Goal: Task Accomplishment & Management: Manage account settings

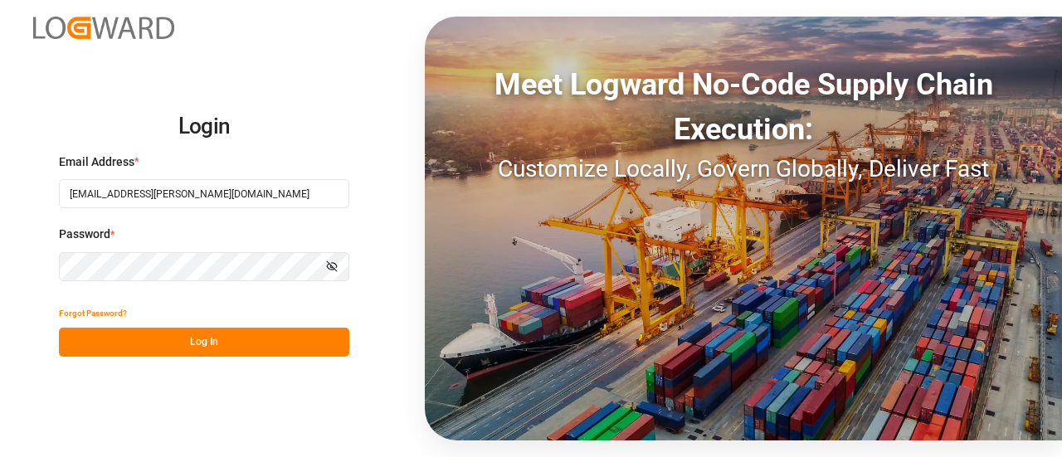
click at [236, 348] on button "Log In" at bounding box center [204, 342] width 290 height 29
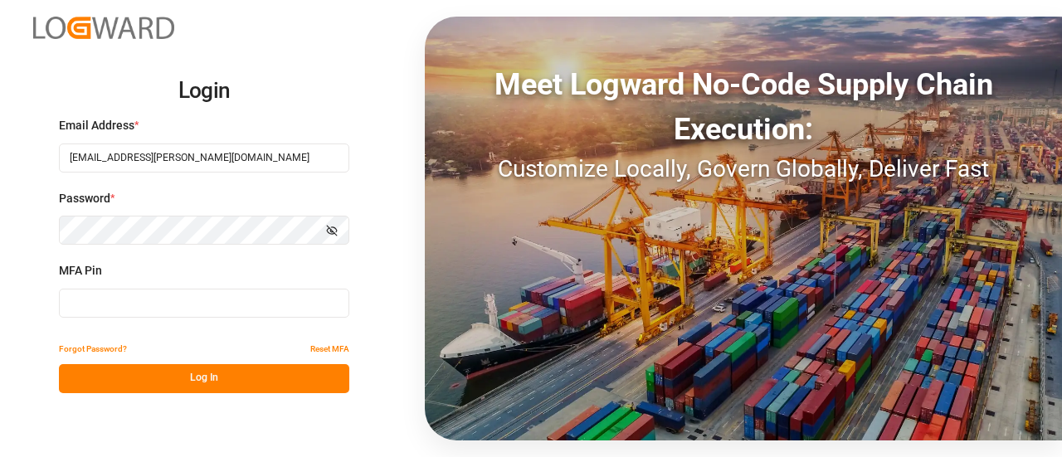
click at [185, 295] on input at bounding box center [204, 303] width 290 height 29
type input "772533"
click at [206, 368] on button "Log In" at bounding box center [204, 378] width 290 height 29
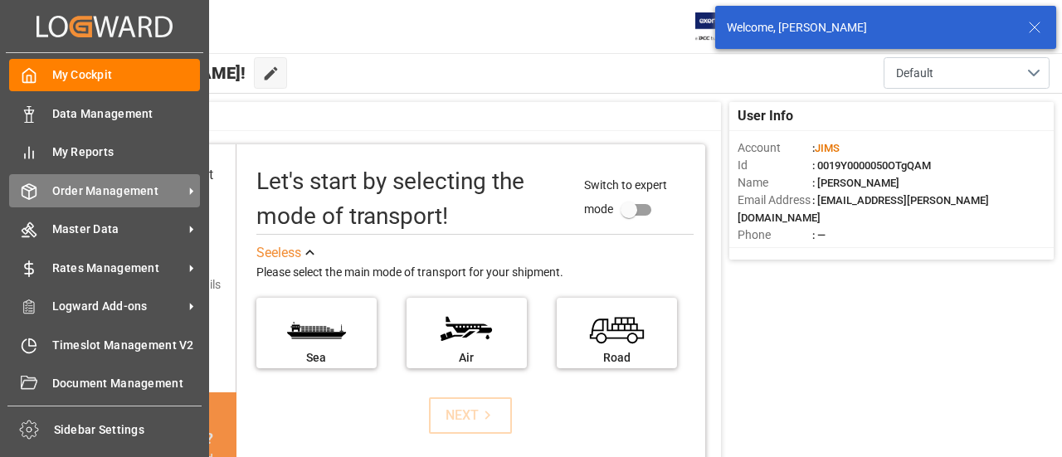
click at [15, 185] on div at bounding box center [23, 190] width 28 height 17
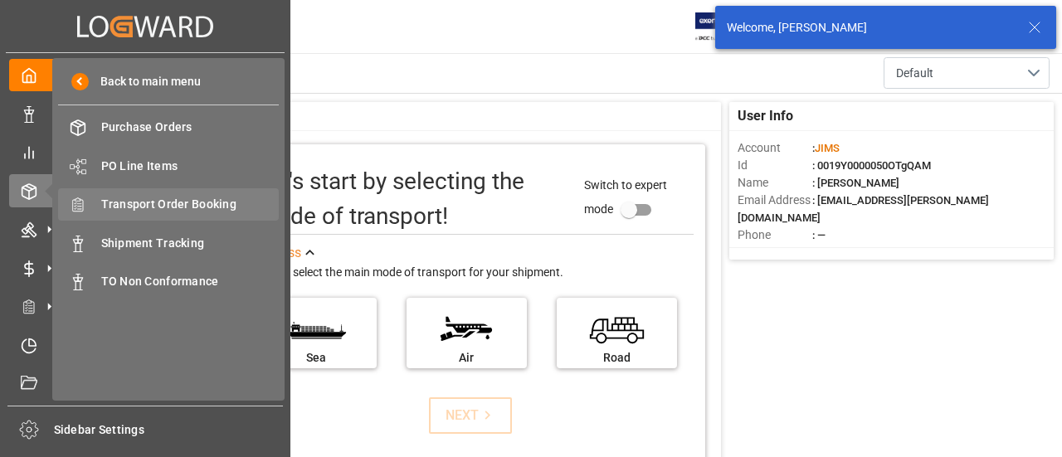
click at [226, 200] on span "Transport Order Booking" at bounding box center [190, 204] width 178 height 17
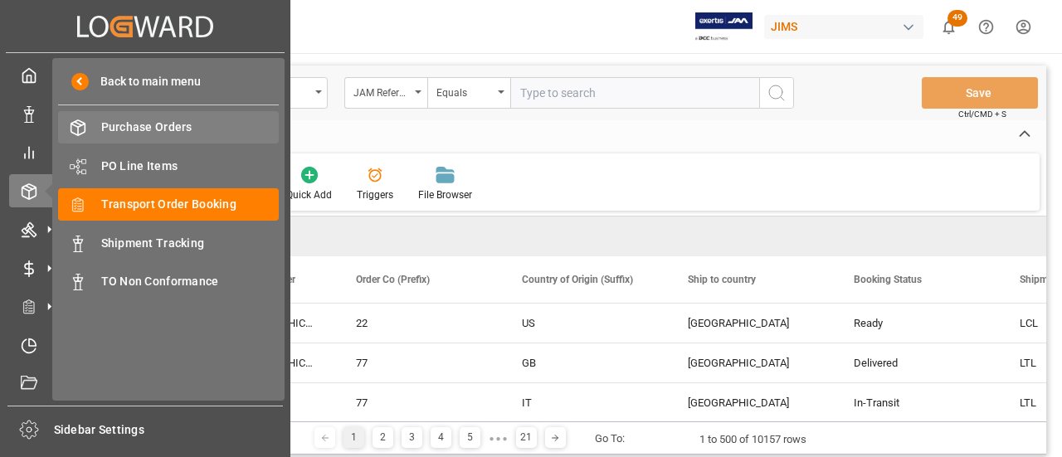
click at [149, 121] on span "Purchase Orders" at bounding box center [190, 127] width 178 height 17
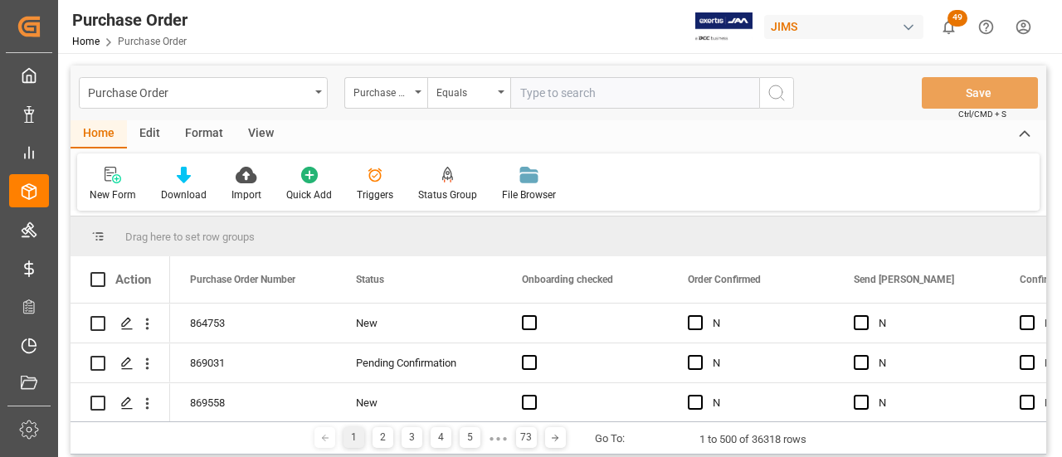
click at [573, 100] on input "text" at bounding box center [634, 93] width 249 height 32
paste input "869539"
type input "869539"
click at [774, 91] on icon "search button" at bounding box center [776, 93] width 20 height 20
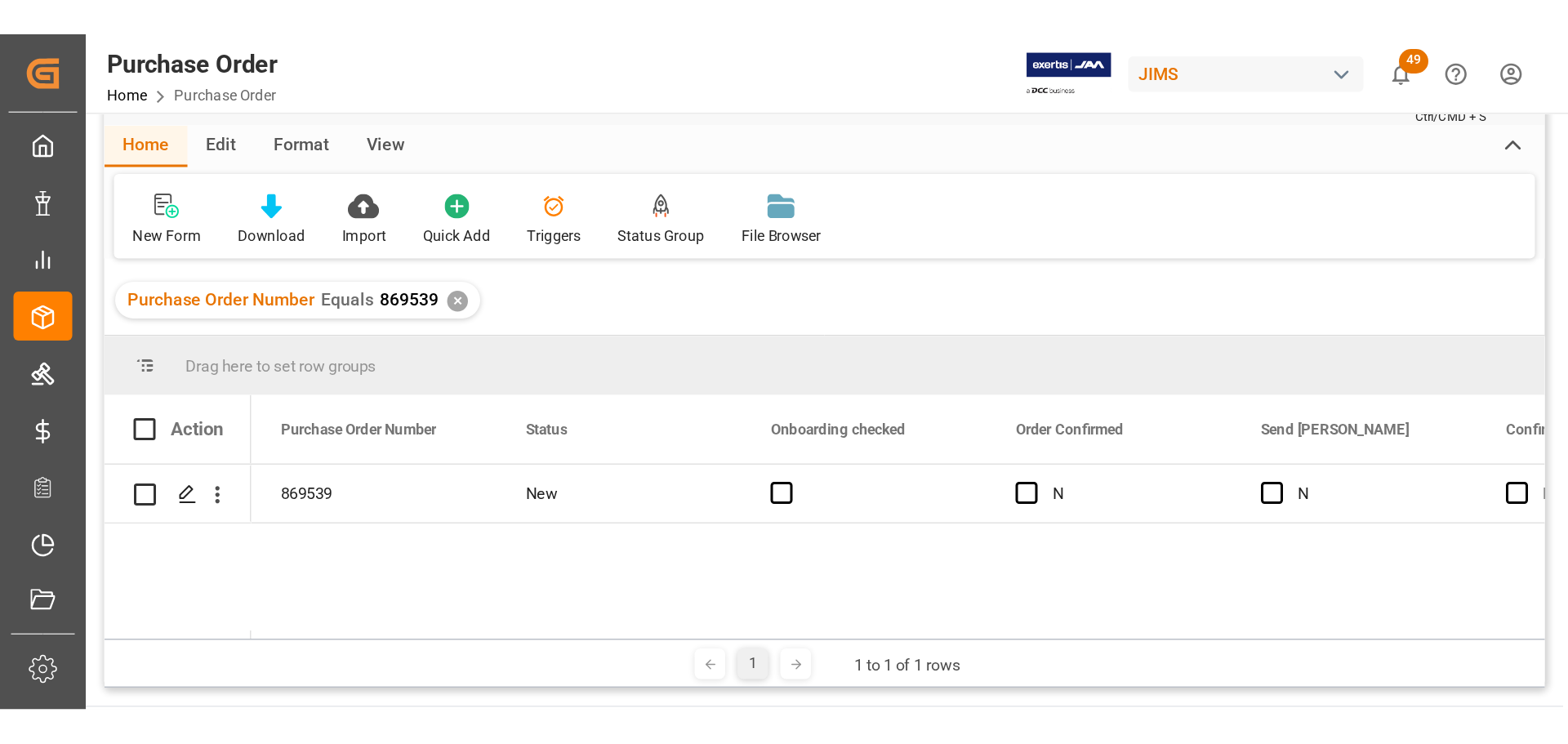
scroll to position [82, 0]
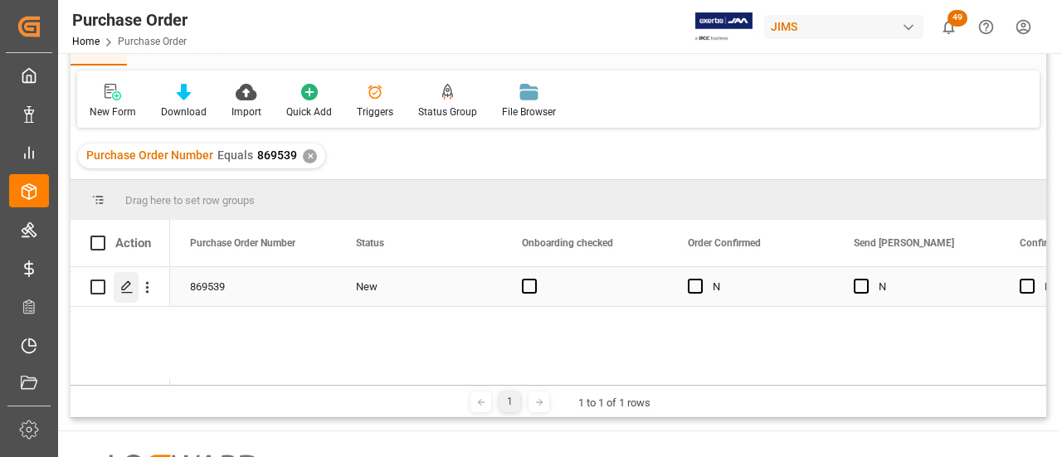
click at [126, 298] on div "Press SPACE to select this row." at bounding box center [126, 287] width 25 height 31
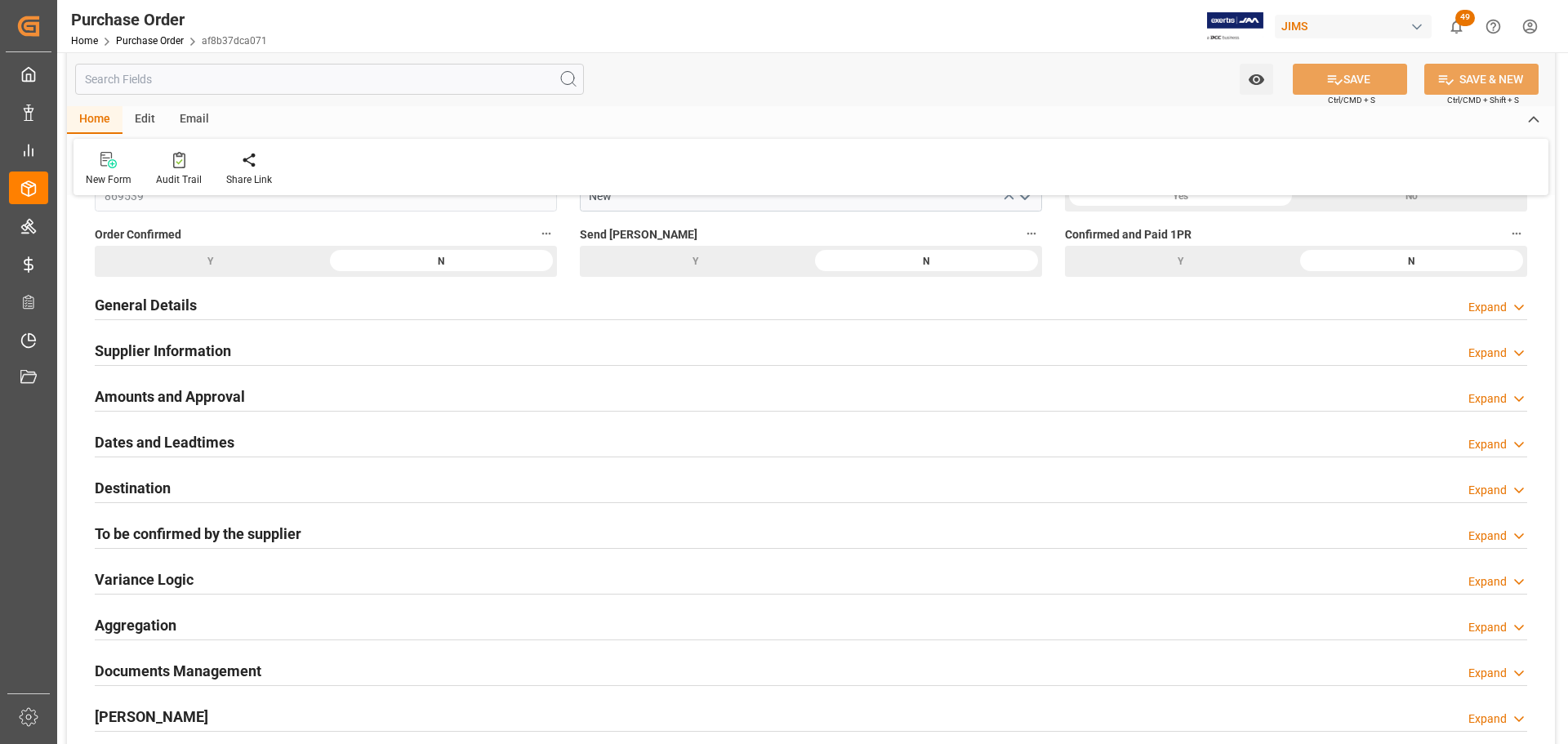
scroll to position [163, 0]
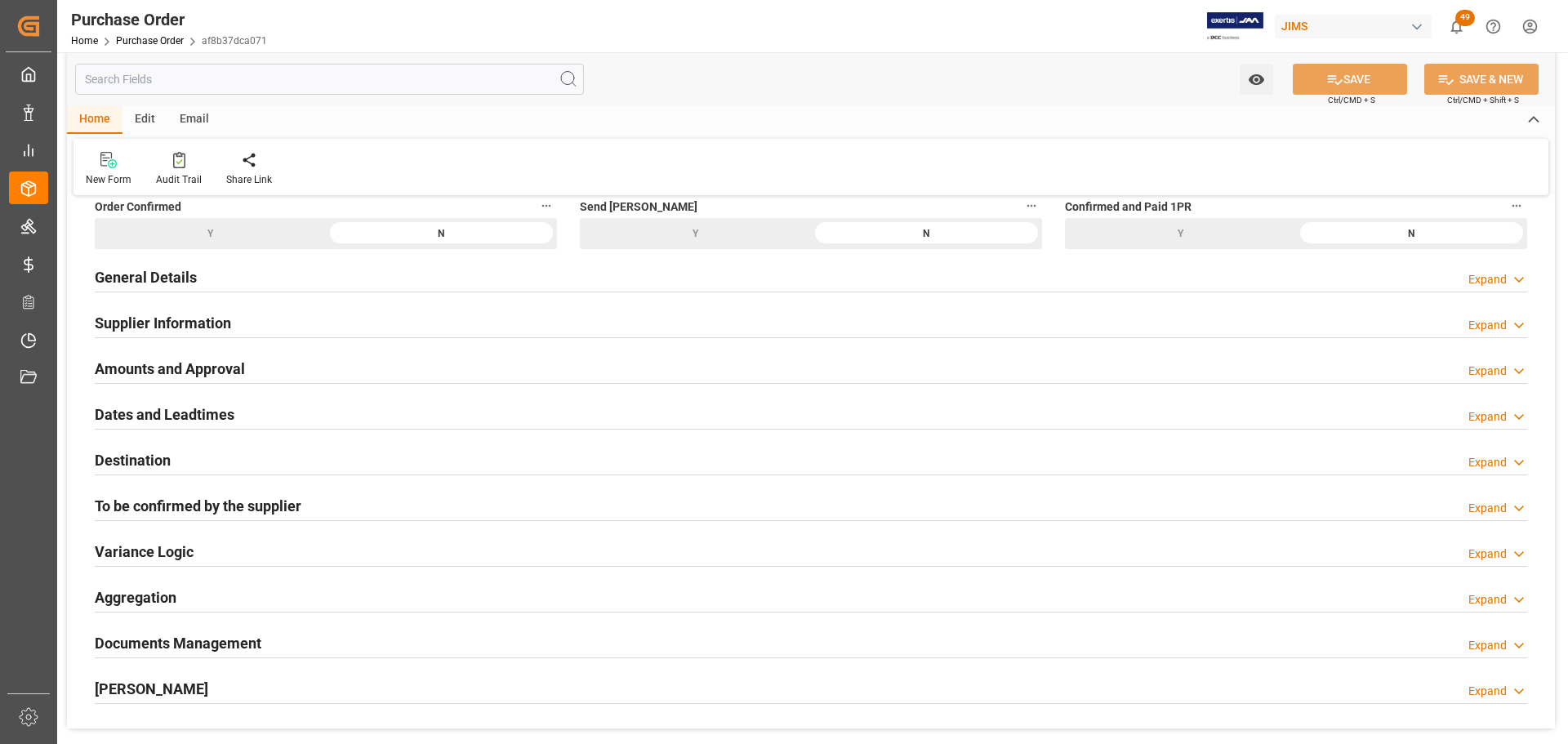
click at [236, 368] on h2 "Amounts and Approval" at bounding box center [169, 368] width 151 height 22
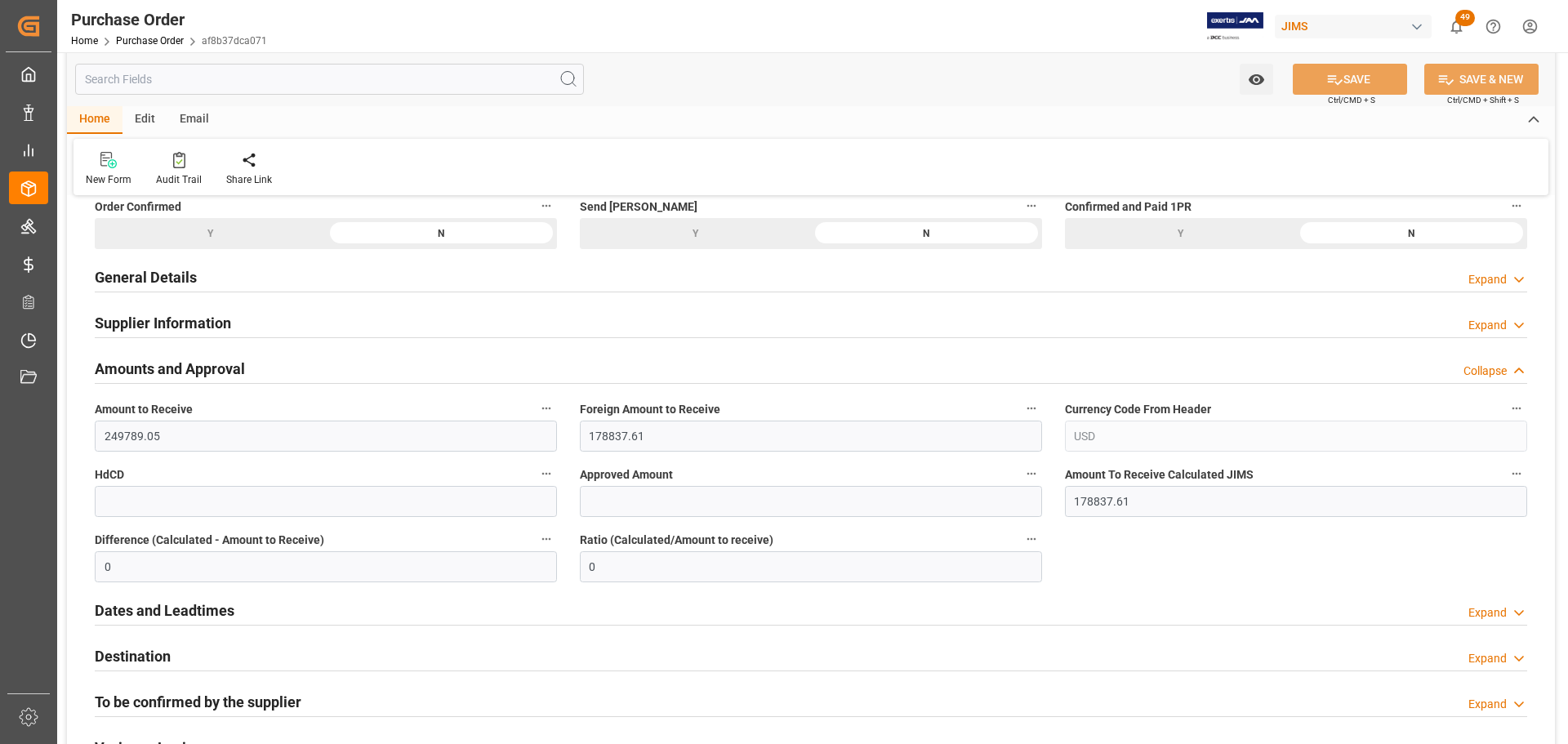
click at [236, 368] on h2 "Amounts and Approval" at bounding box center [169, 368] width 151 height 22
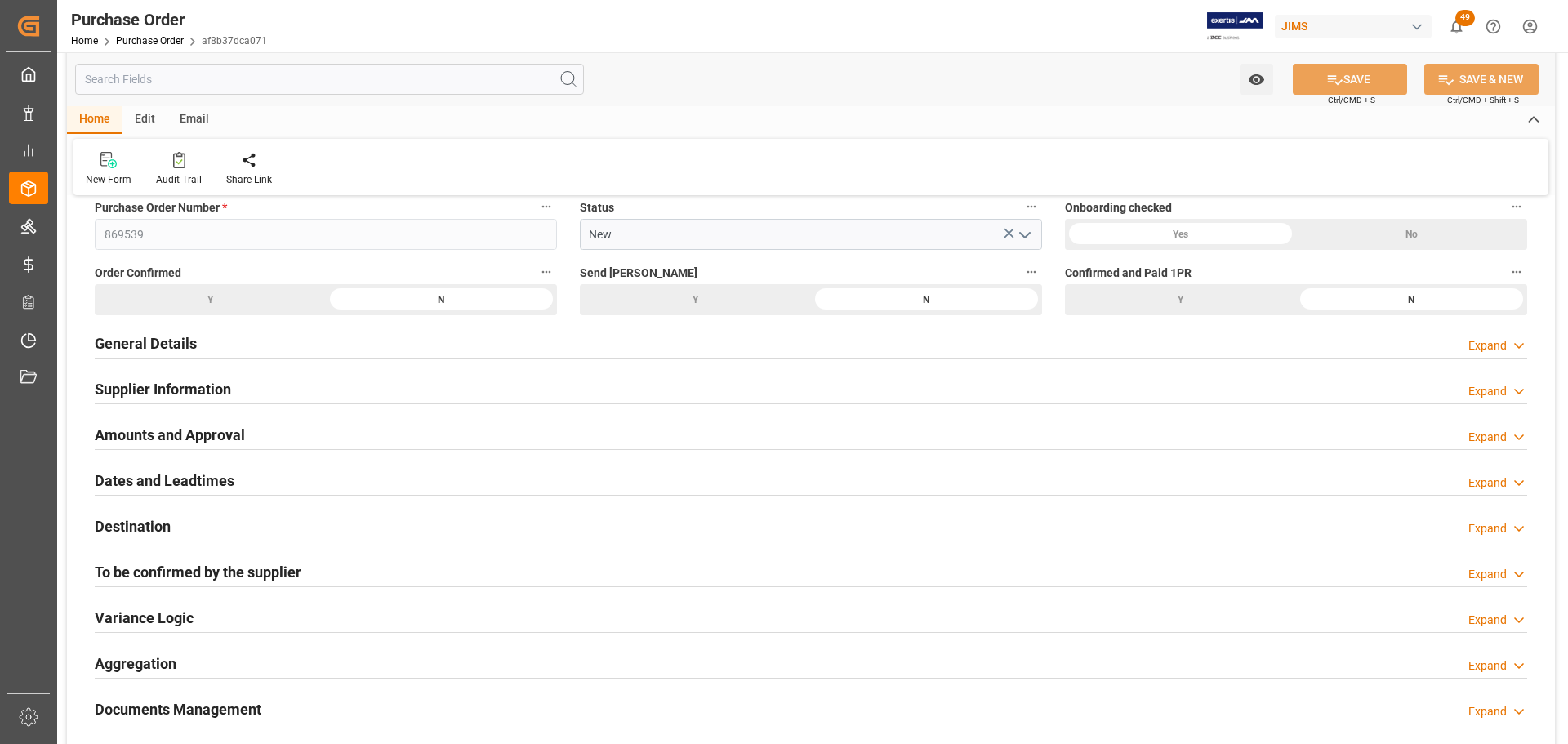
scroll to position [0, 0]
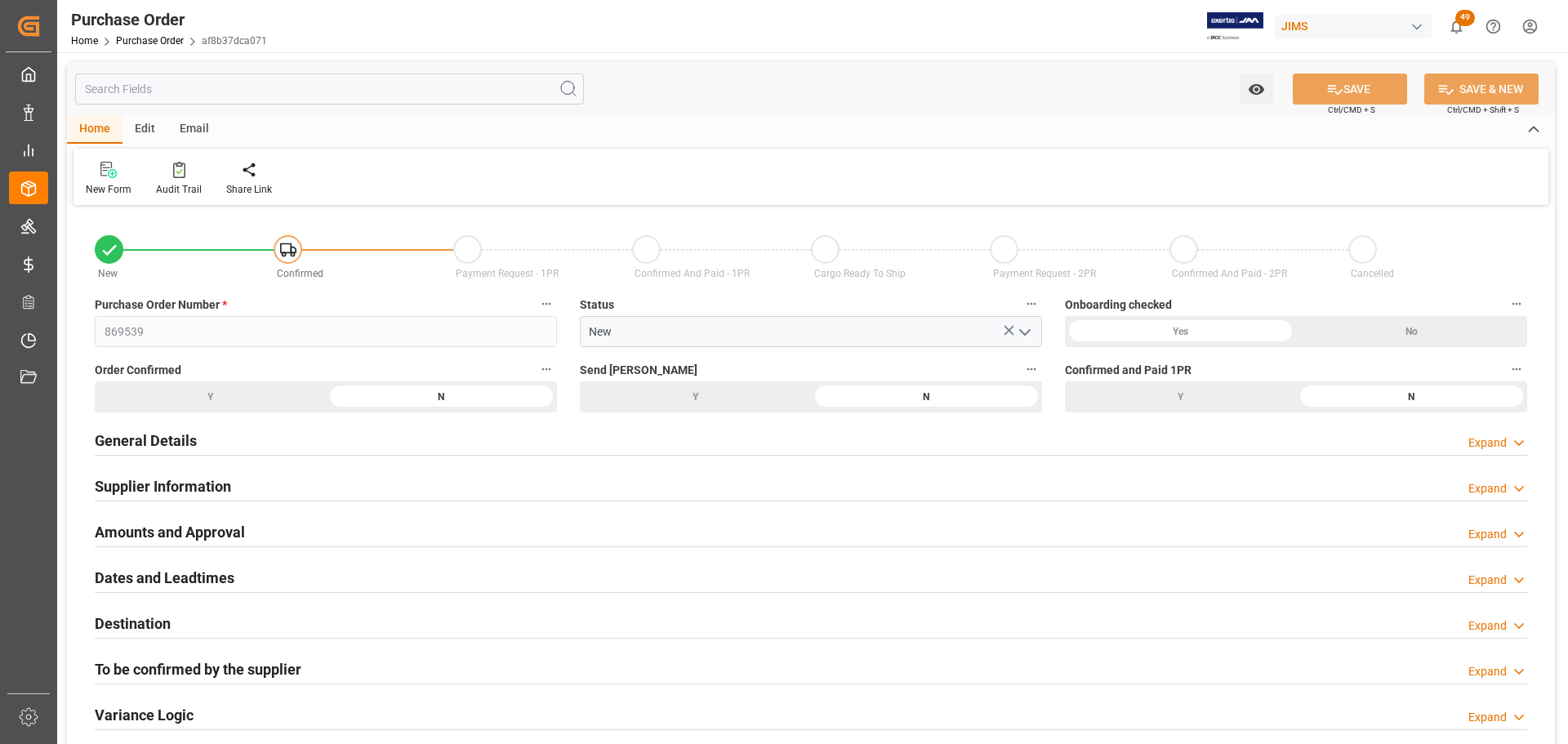
click at [725, 393] on div "Y" at bounding box center [695, 397] width 231 height 31
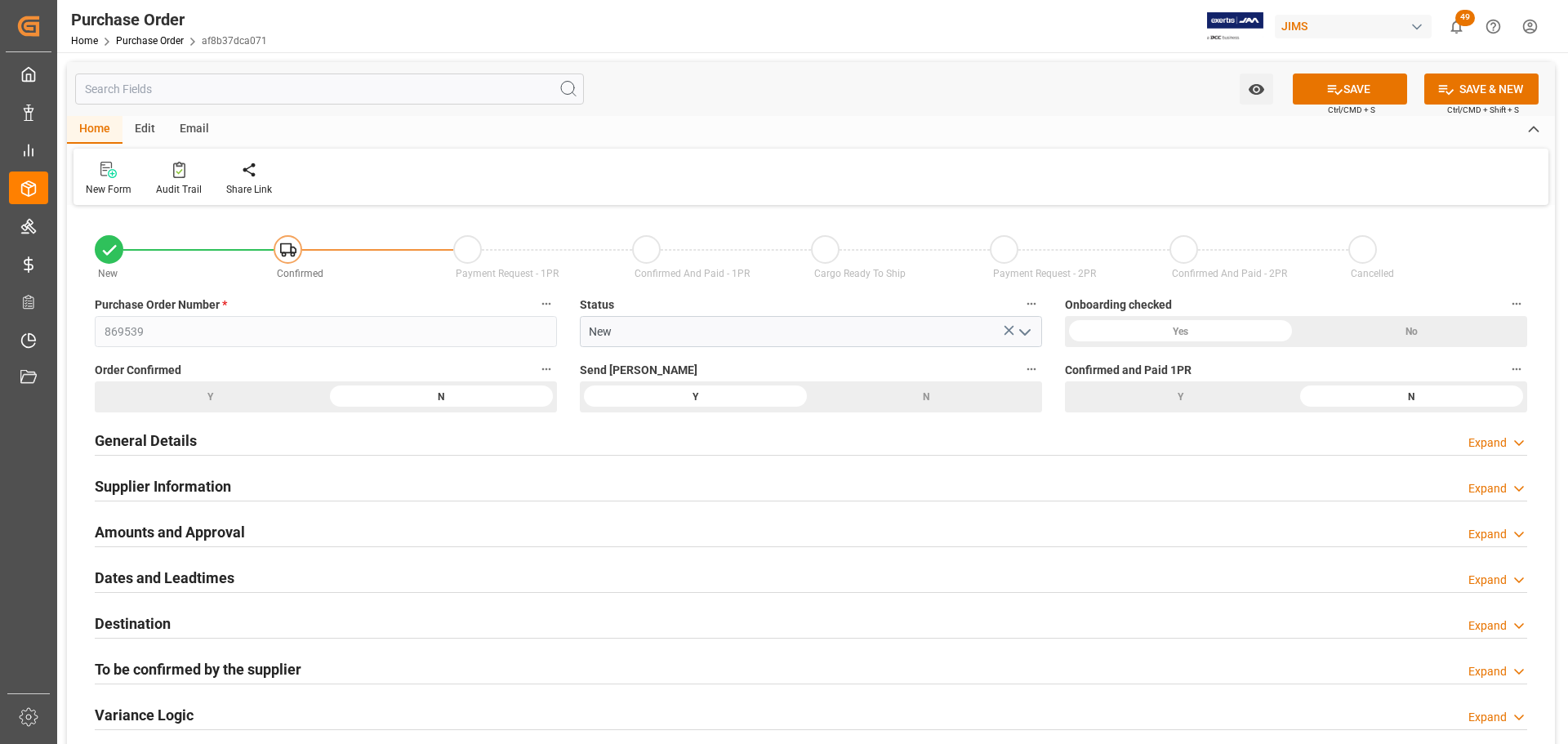
click at [953, 402] on div "N" at bounding box center [926, 397] width 231 height 31
click at [1044, 84] on button "SAVE" at bounding box center [1349, 90] width 114 height 31
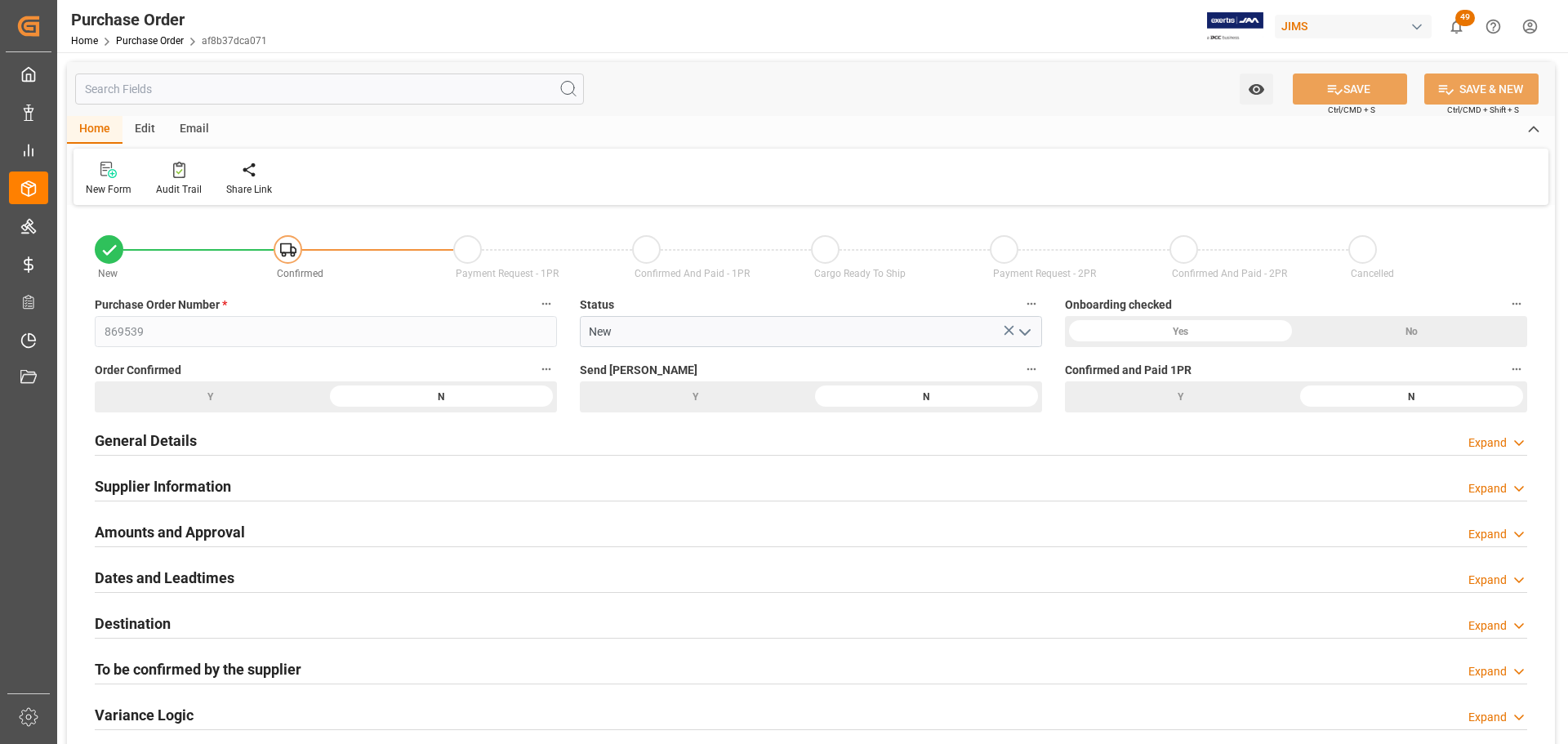
click at [658, 398] on div "Y" at bounding box center [695, 397] width 231 height 31
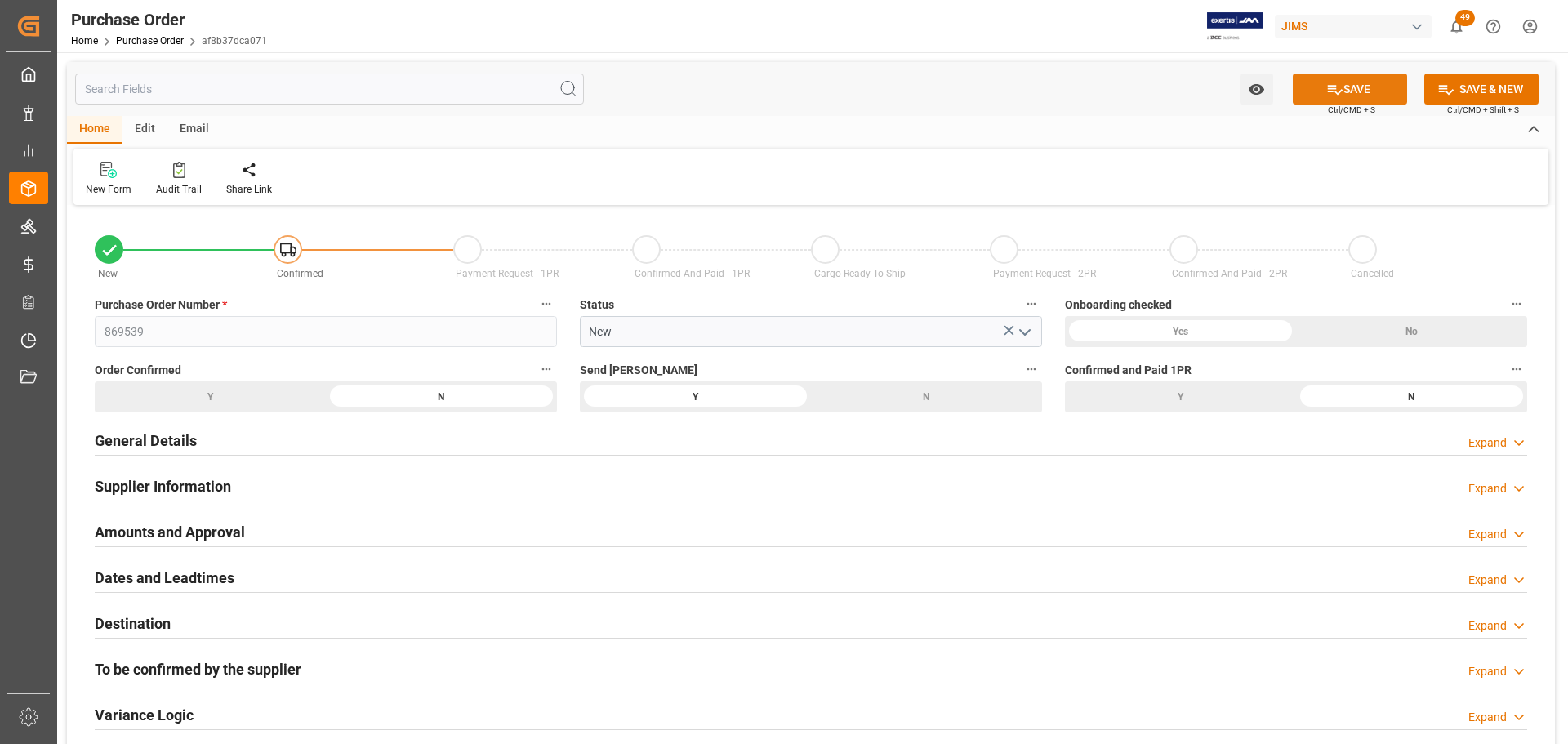
click at [1044, 94] on icon at bounding box center [1334, 89] width 17 height 17
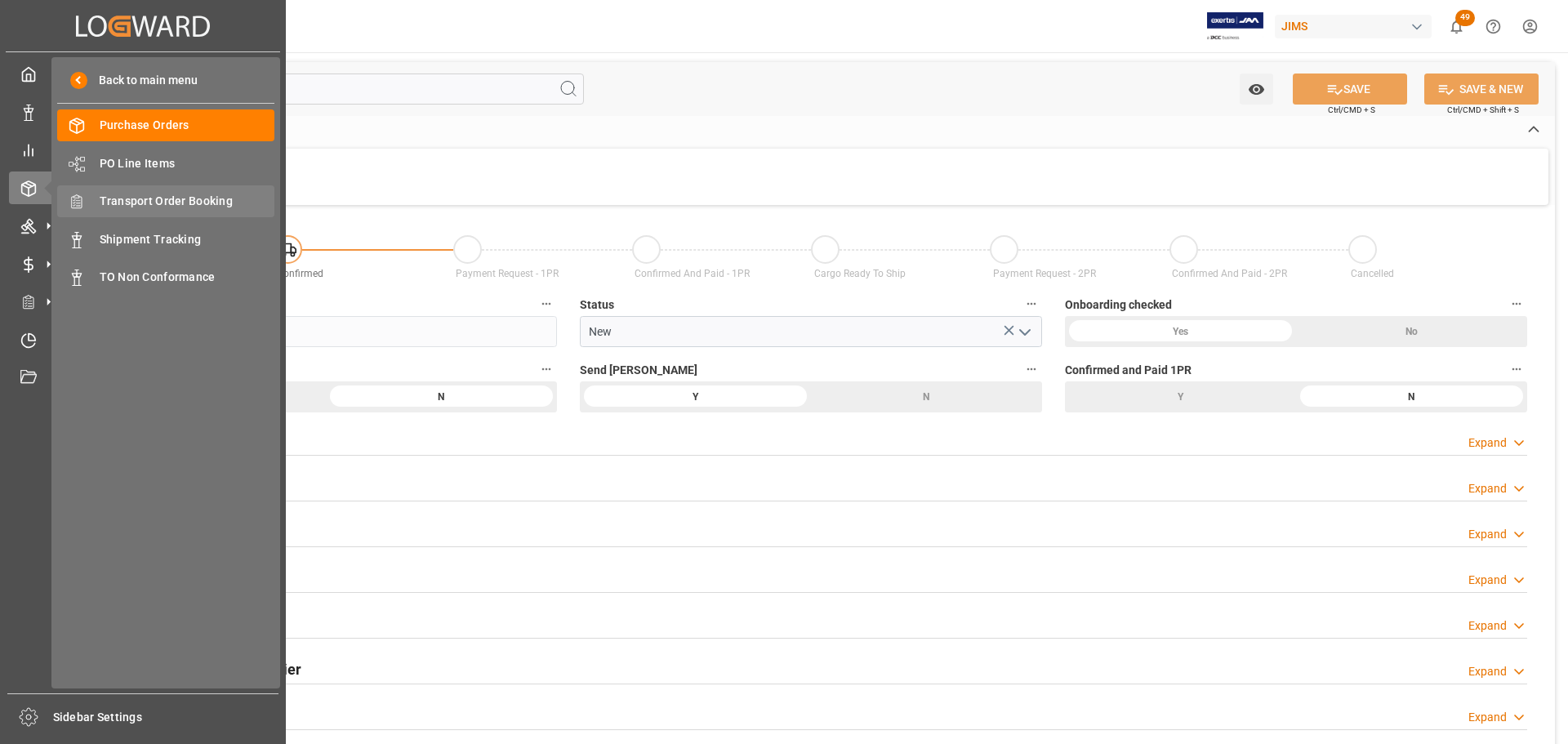
click at [175, 206] on span "Transport Order Booking" at bounding box center [187, 201] width 175 height 17
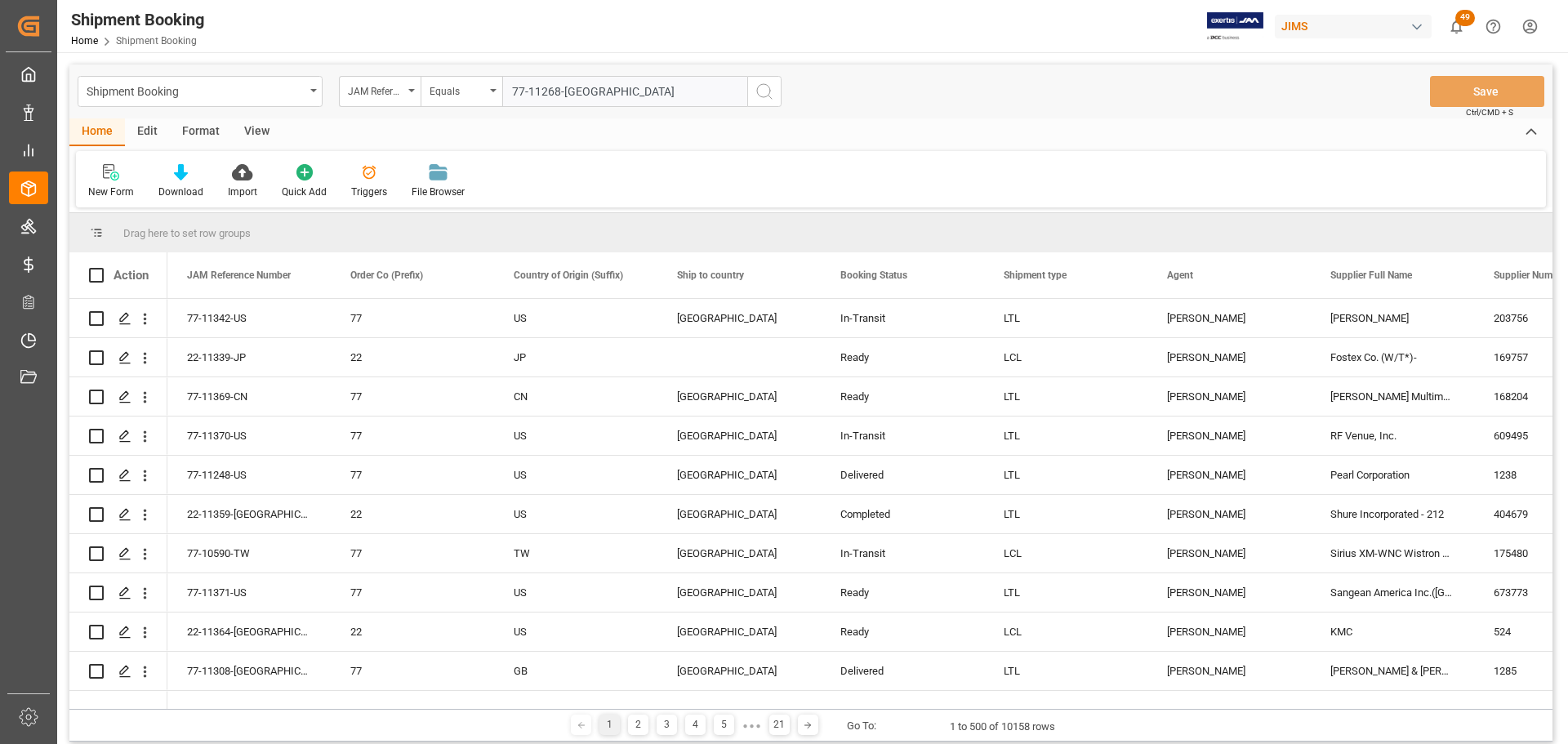
type input "77-11268-[GEOGRAPHIC_DATA]"
click at [760, 98] on icon "search button" at bounding box center [764, 92] width 20 height 20
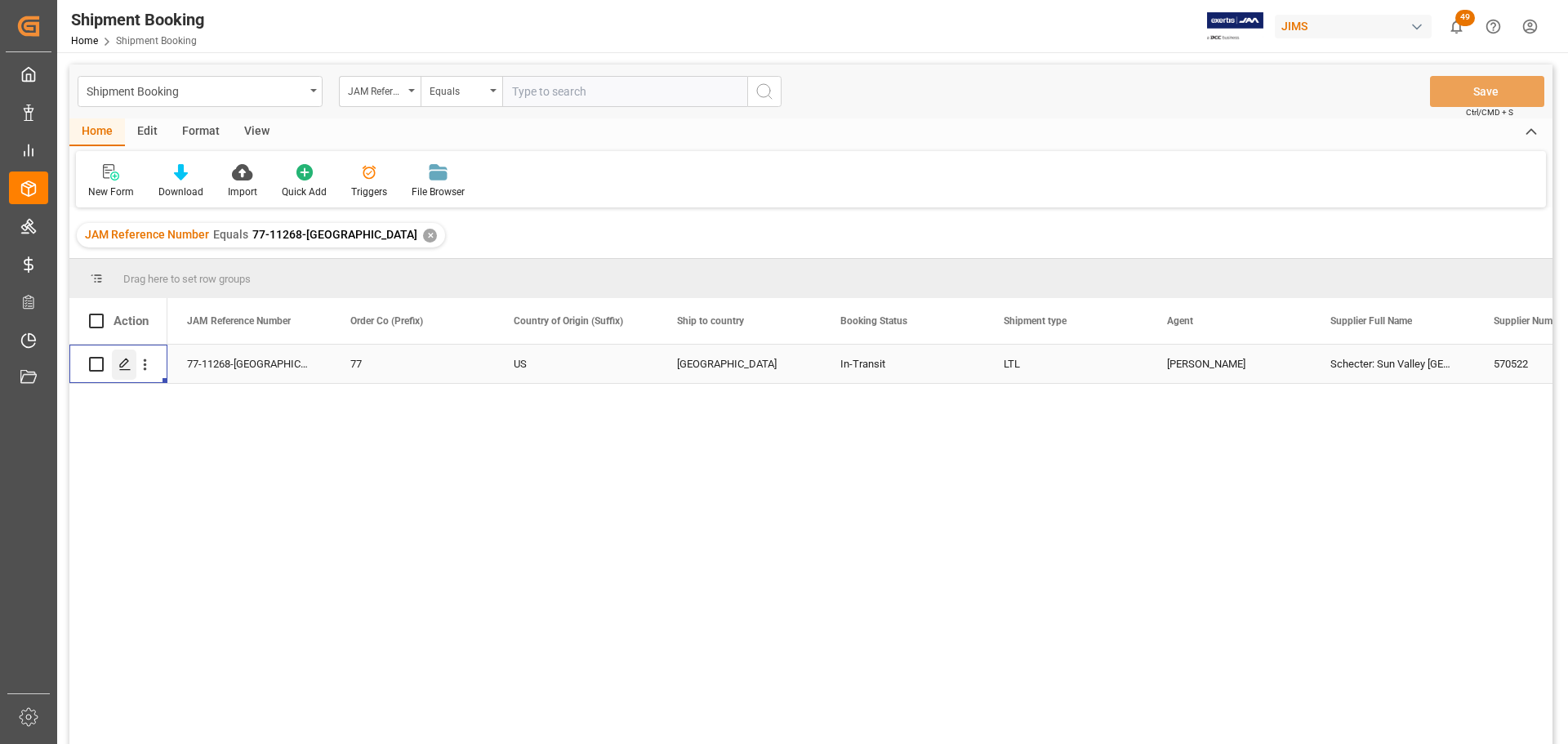
click at [121, 362] on icon "Press SPACE to select this row." at bounding box center [124, 363] width 13 height 13
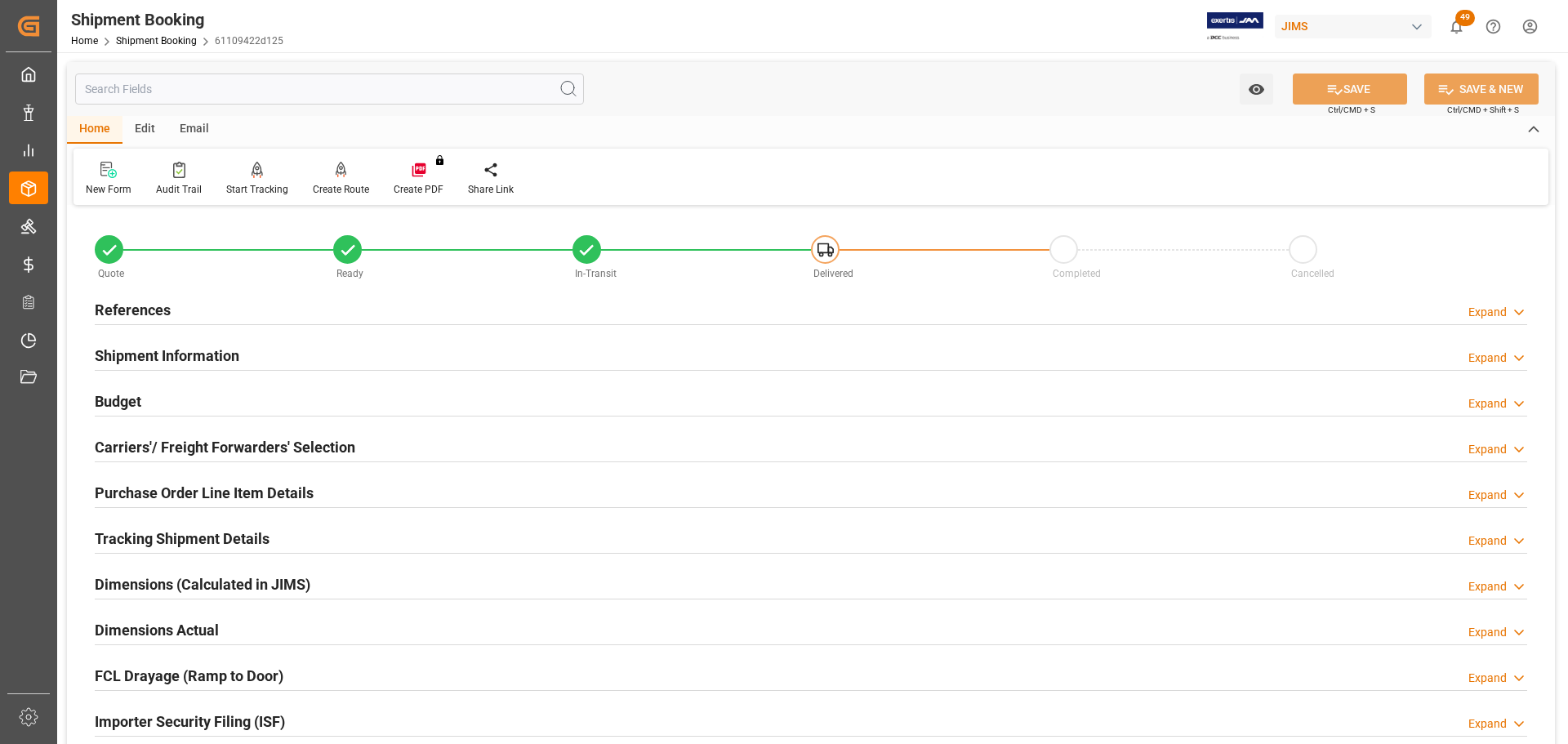
click at [254, 312] on div "References Expand" at bounding box center [810, 309] width 1432 height 31
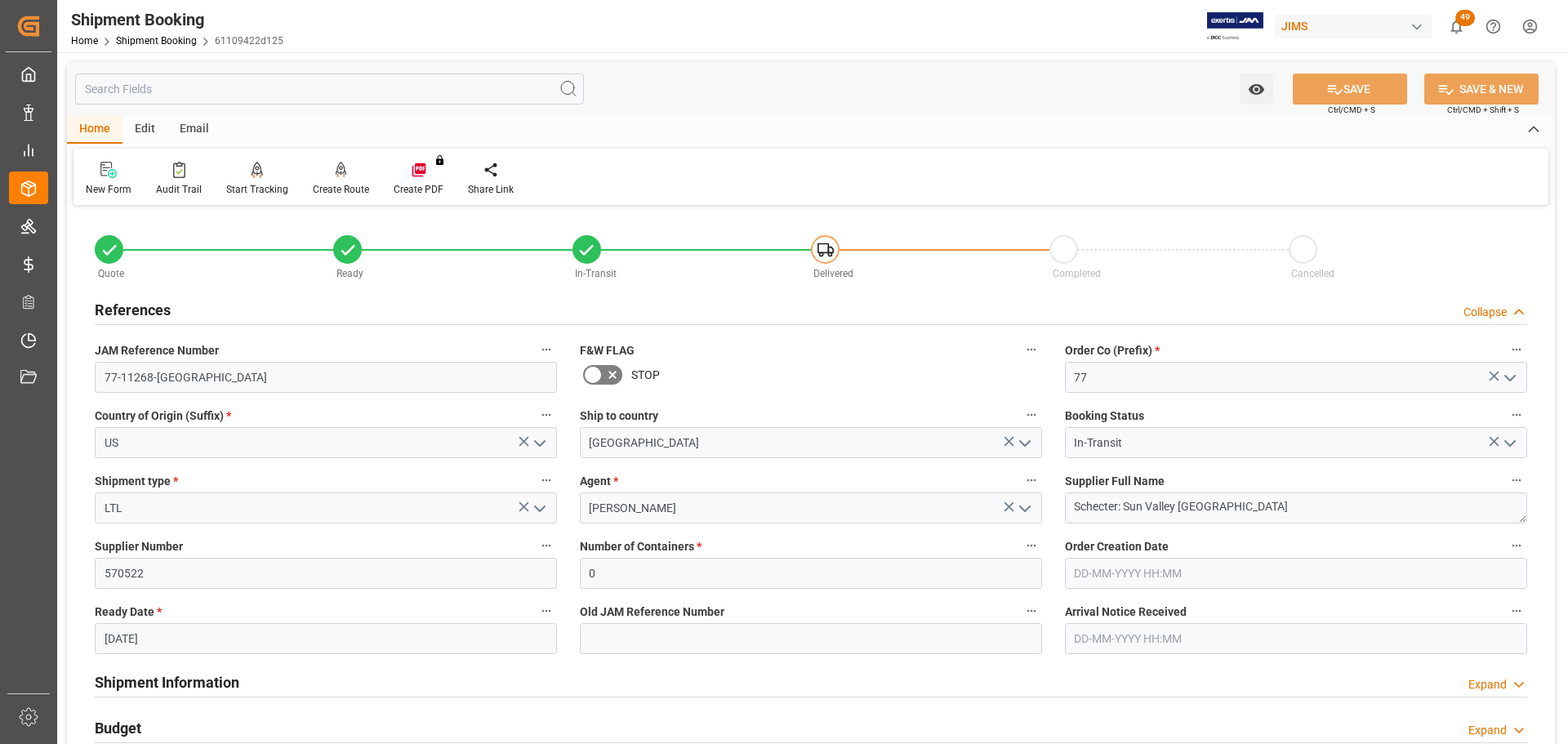
click at [616, 374] on icon at bounding box center [612, 375] width 20 height 20
click at [0, 0] on input "checkbox" at bounding box center [0, 0] width 0 height 0
click at [1044, 74] on button "SAVE" at bounding box center [1349, 90] width 114 height 31
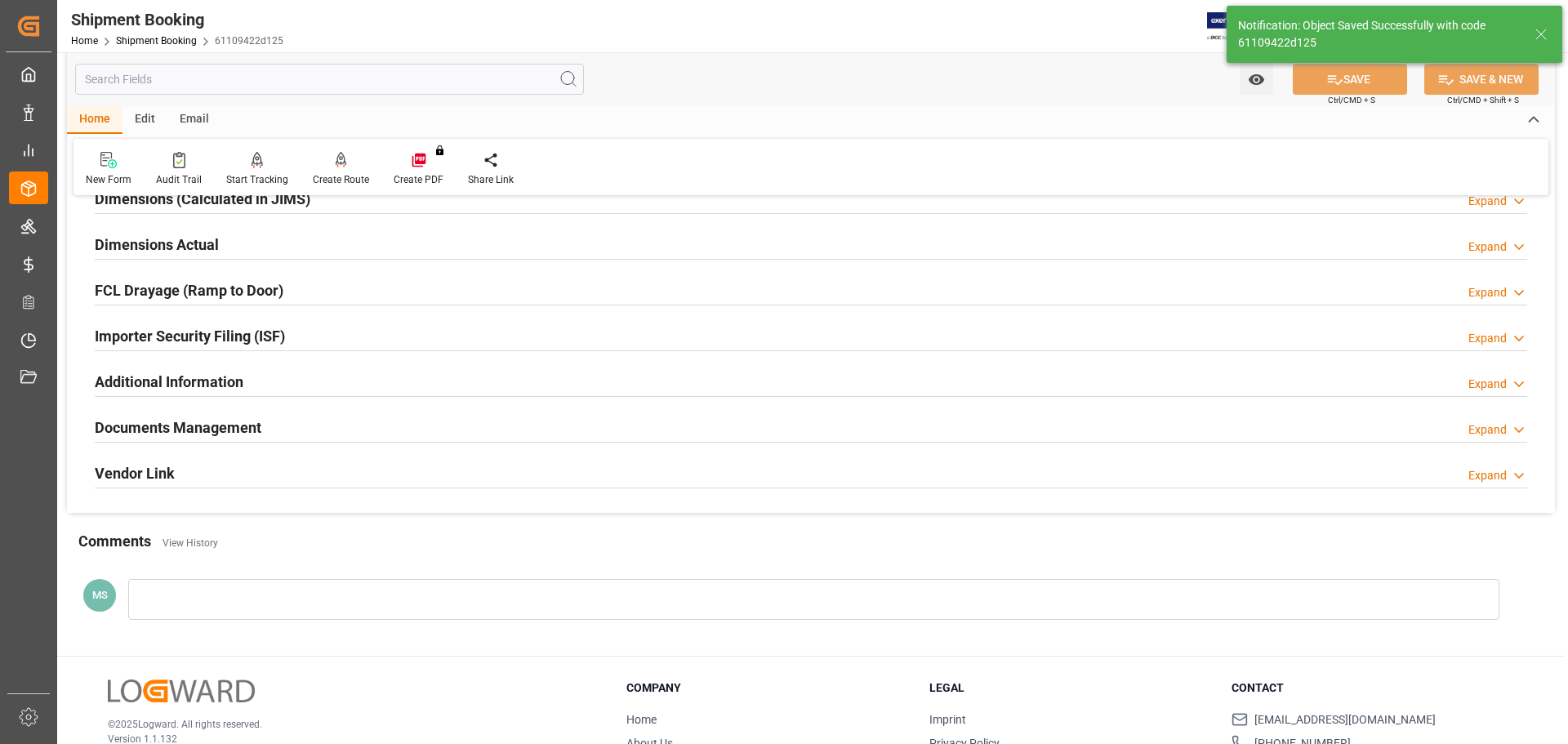
scroll to position [481, 0]
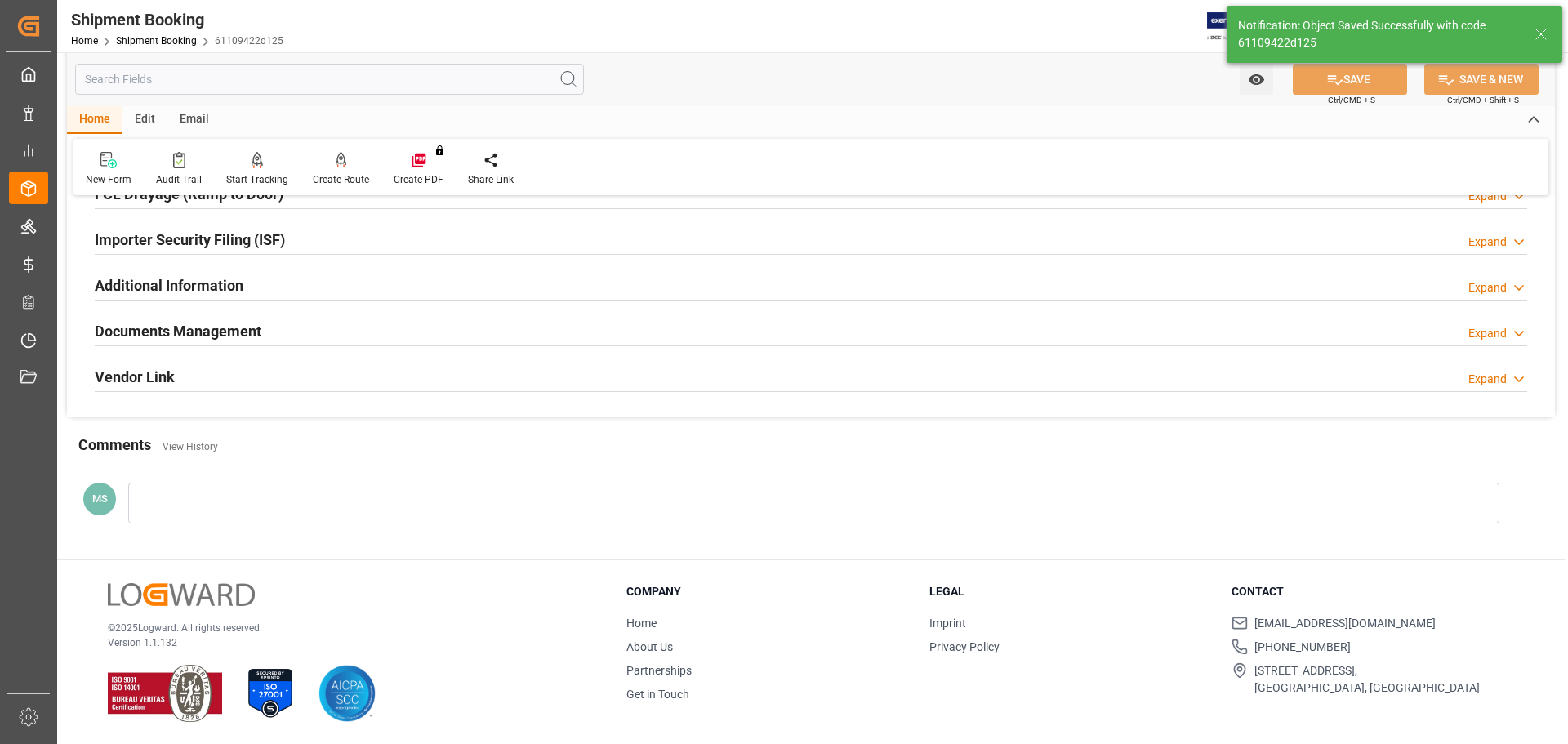
click at [330, 335] on div "Documents Management Expand" at bounding box center [810, 330] width 1432 height 31
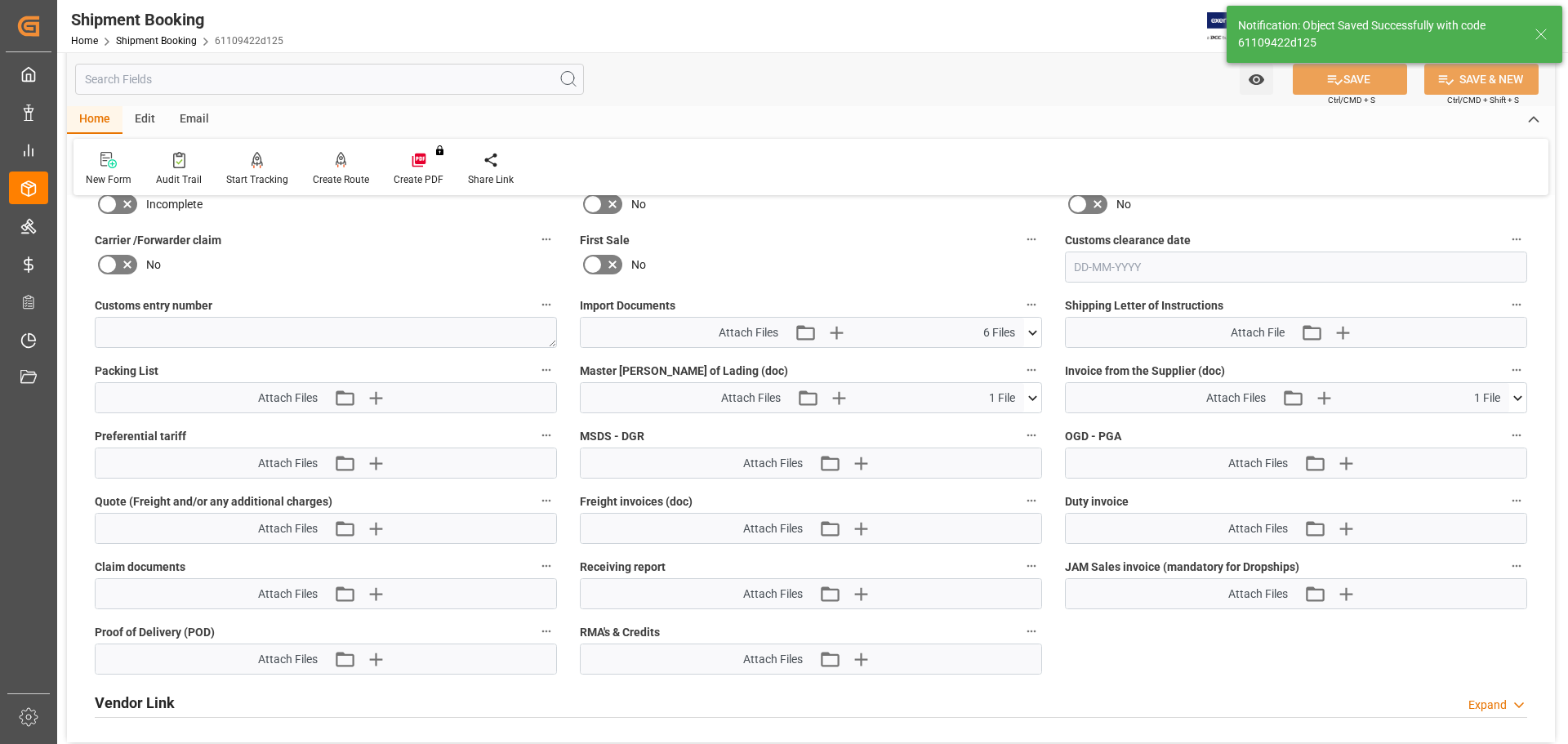
scroll to position [808, 0]
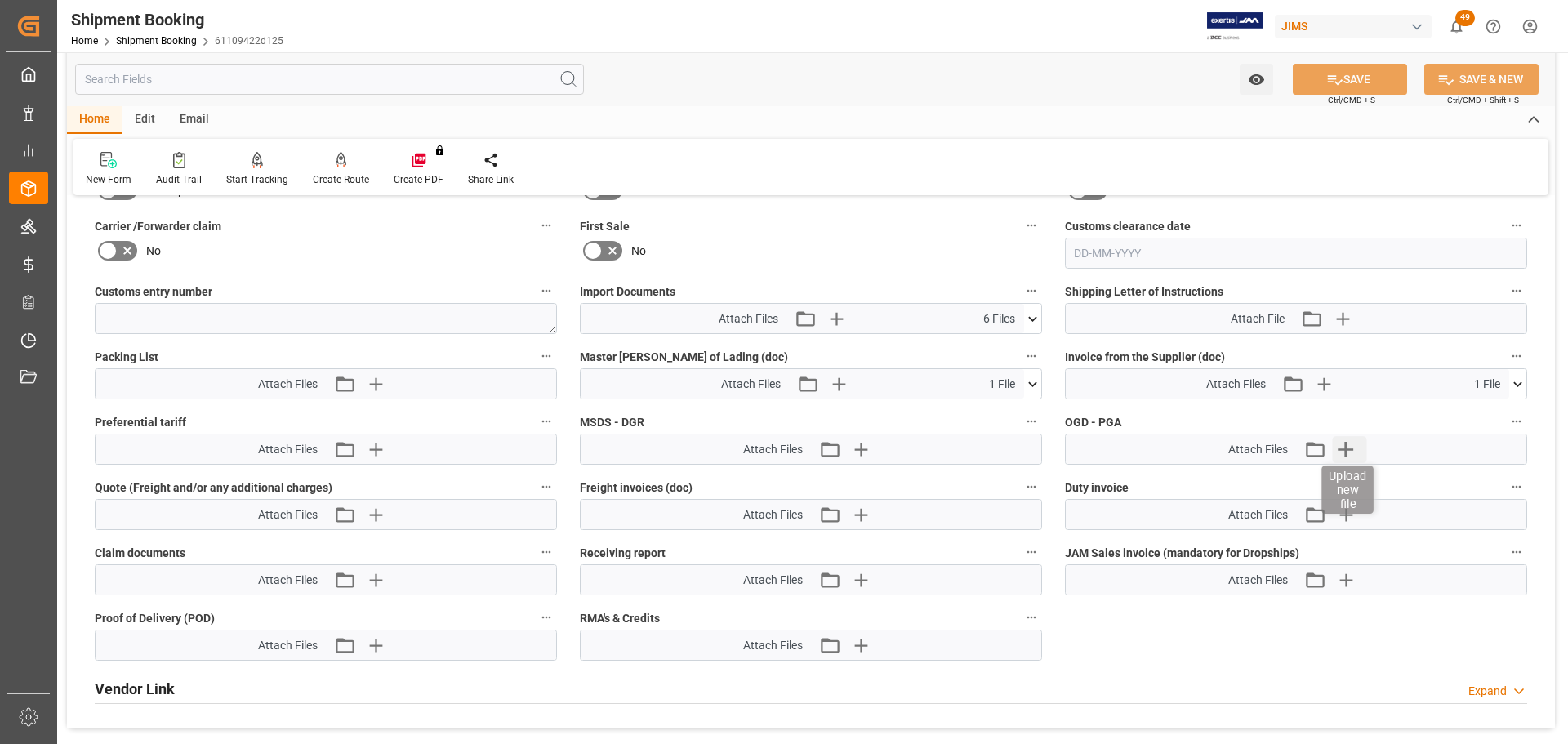
click at [1044, 449] on icon "button" at bounding box center [1345, 449] width 27 height 27
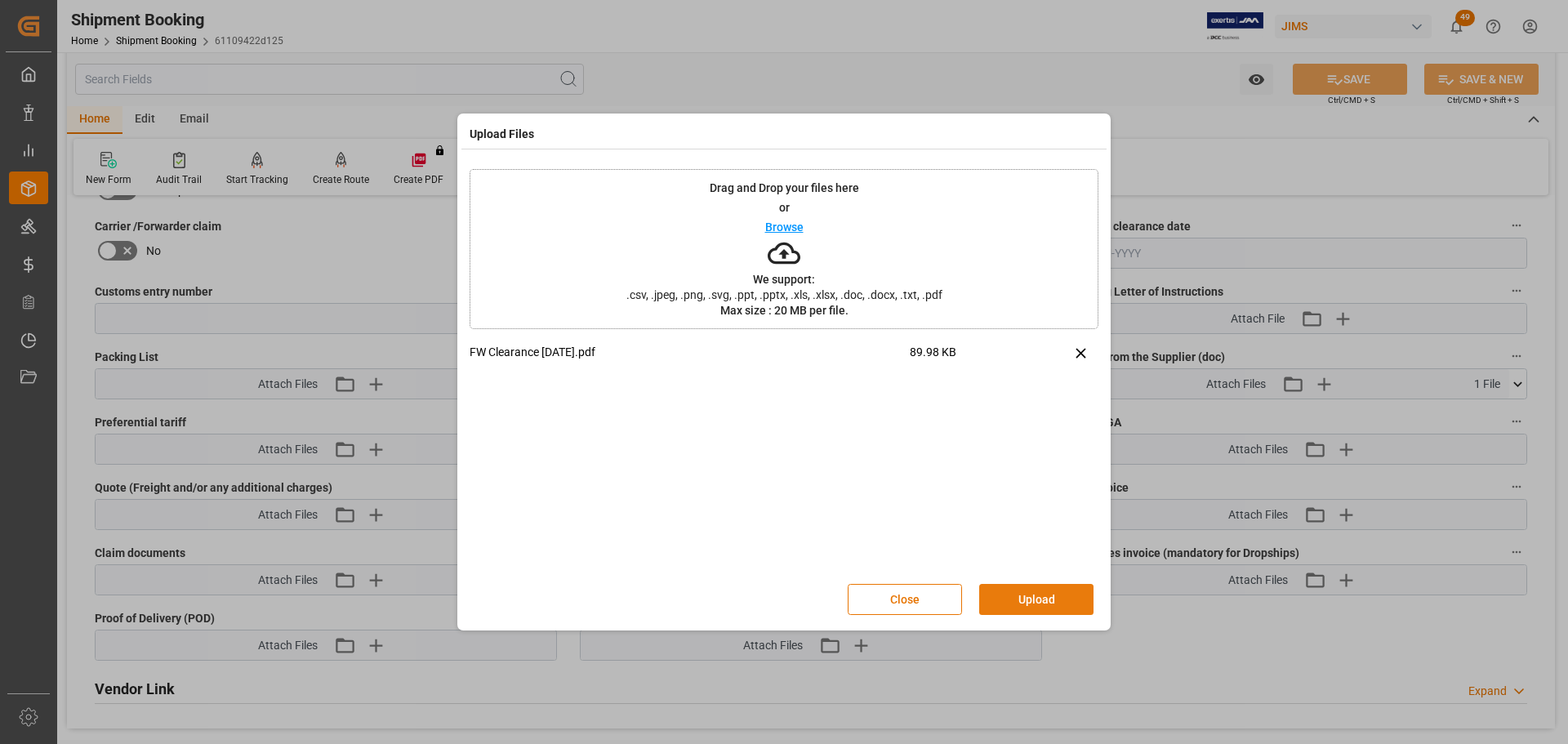
click at [1032, 449] on button "Upload" at bounding box center [1035, 599] width 114 height 31
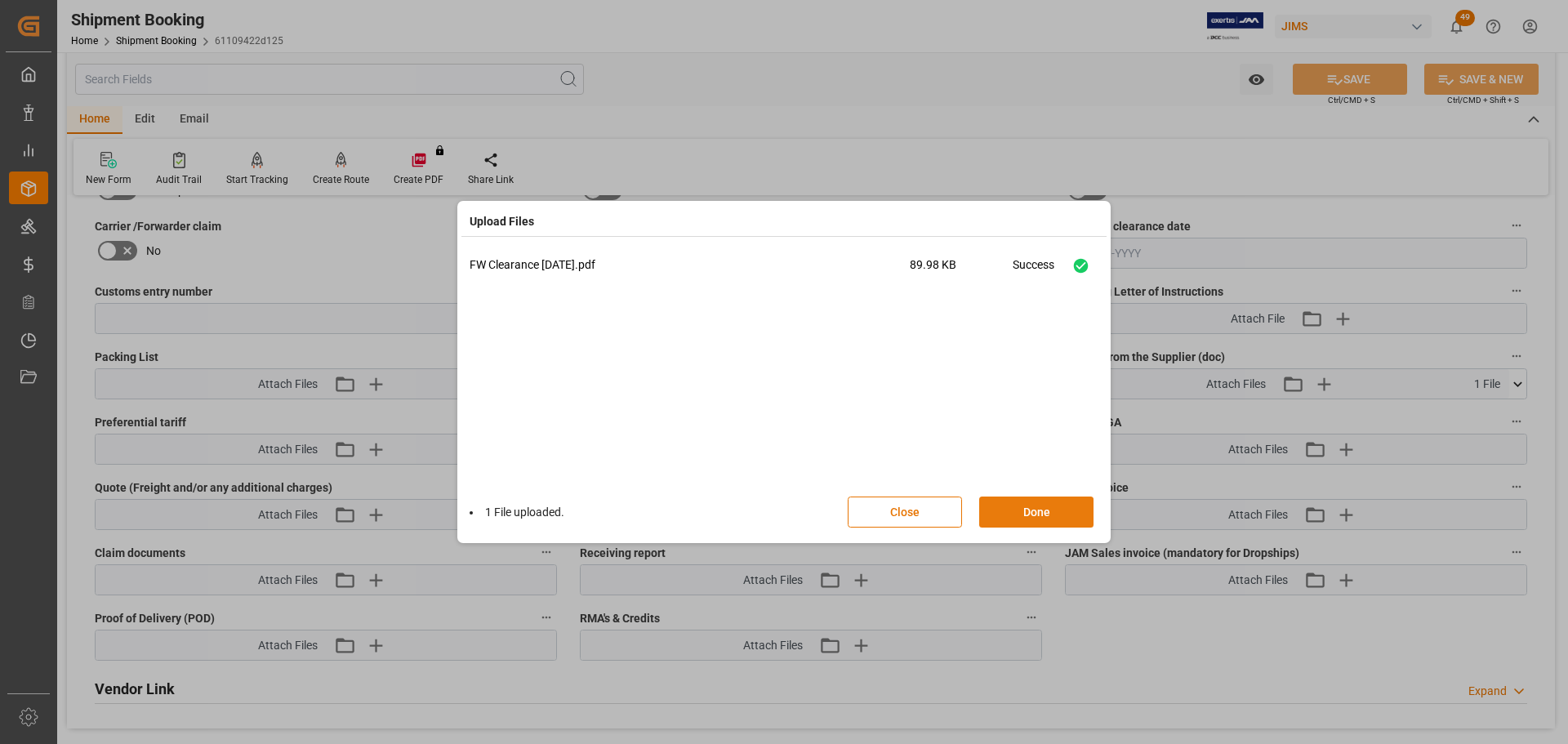
click at [1044, 449] on button "Done" at bounding box center [1035, 512] width 114 height 31
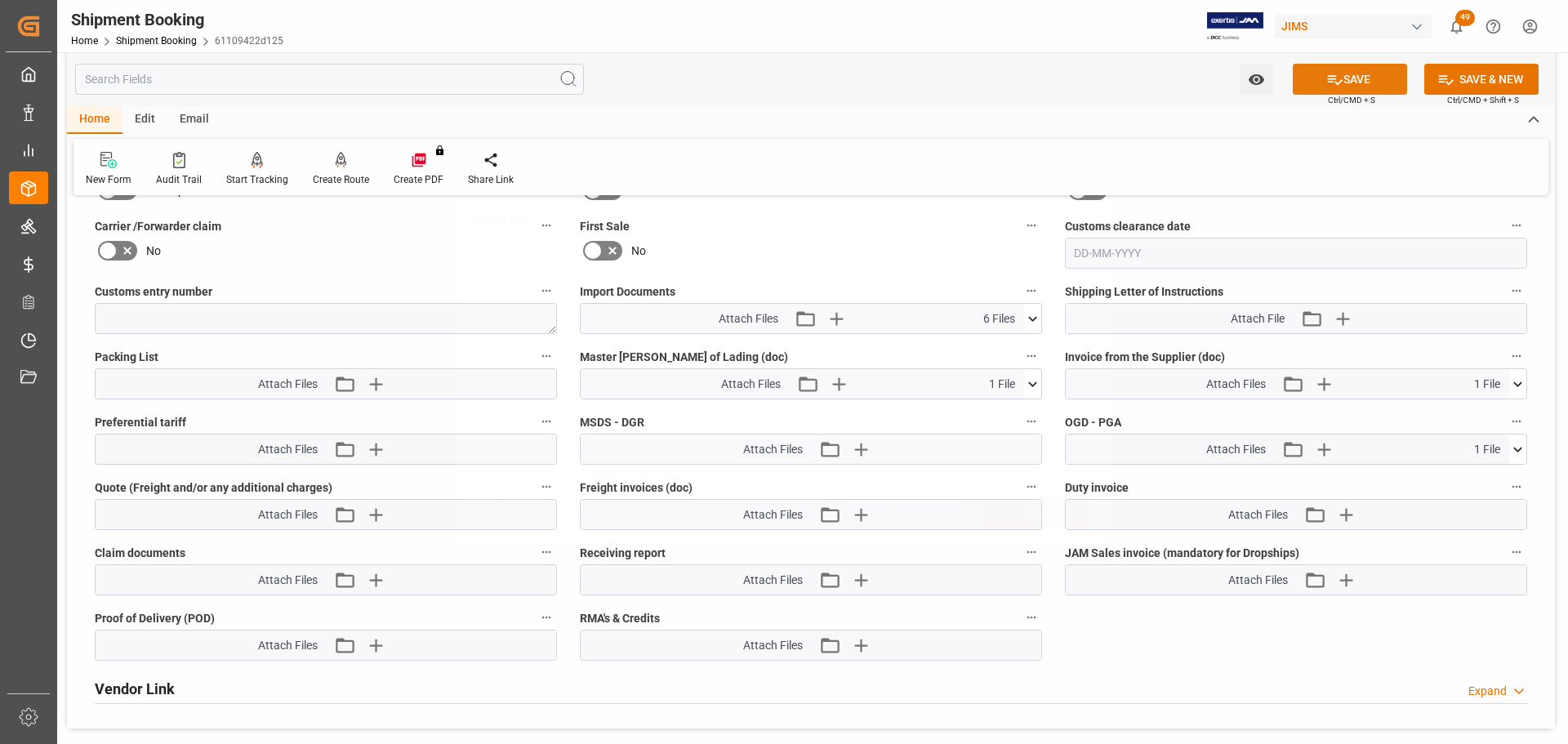
click at [1044, 79] on button "SAVE" at bounding box center [1349, 80] width 114 height 31
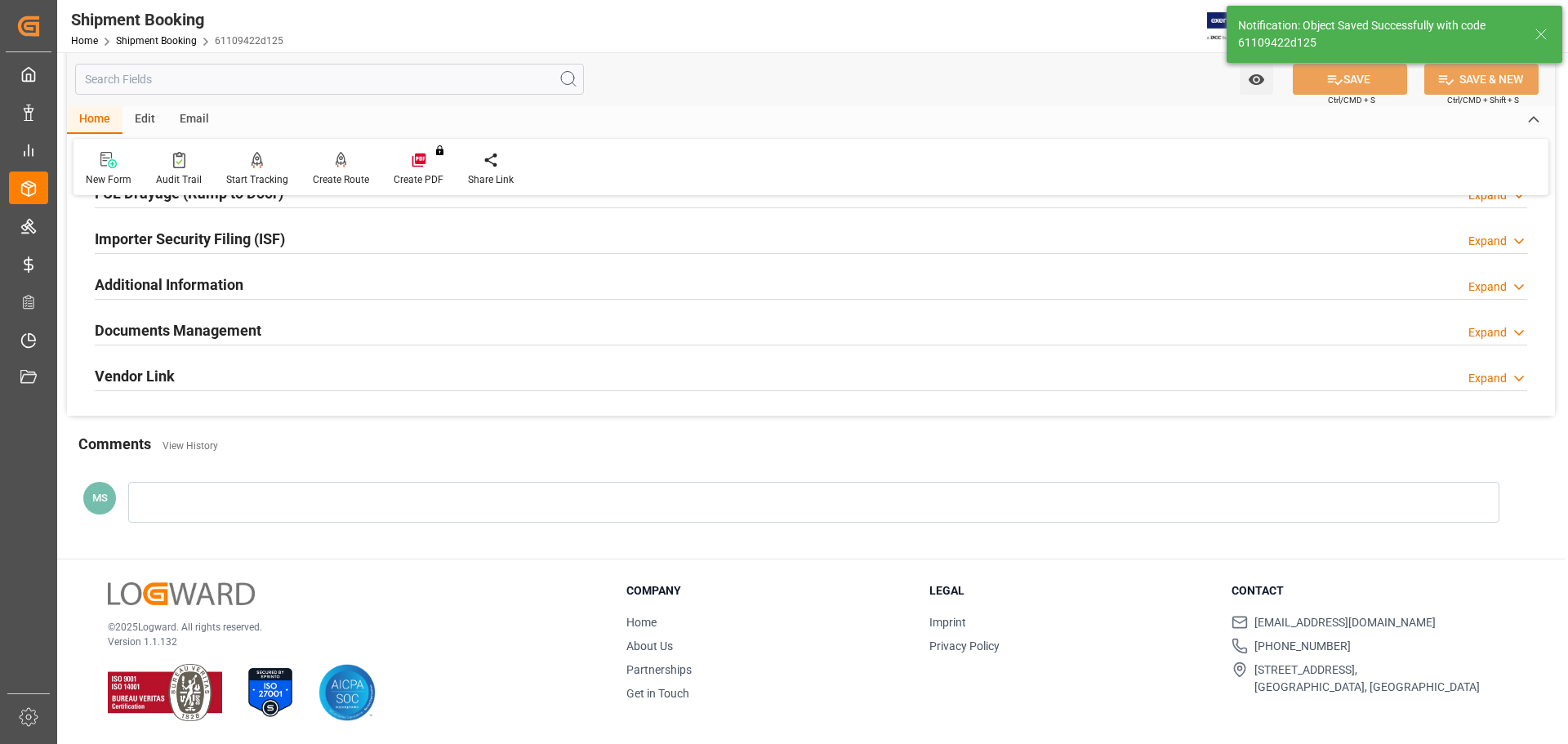
scroll to position [170, 0]
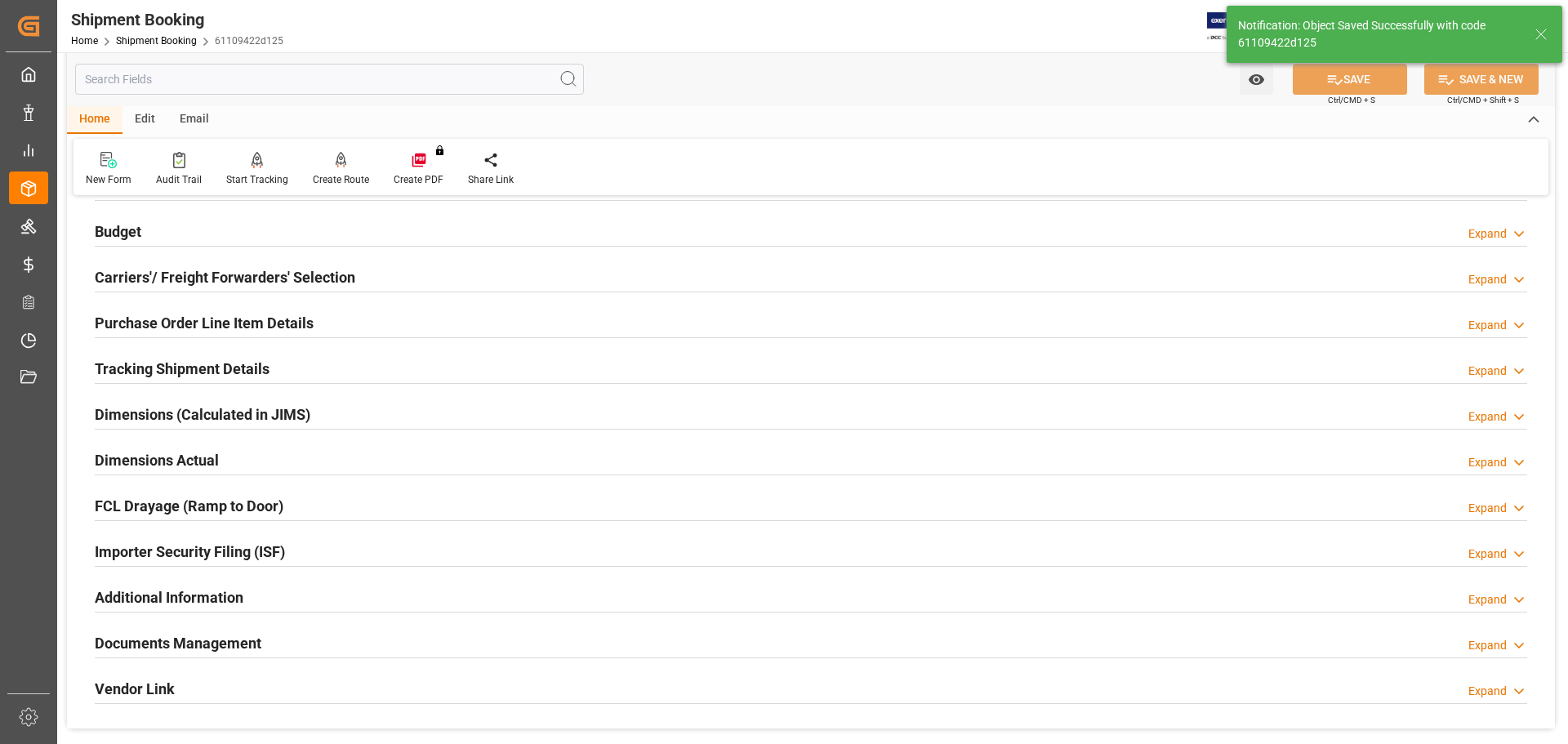
click at [263, 371] on h2 "Tracking Shipment Details" at bounding box center [182, 368] width 175 height 22
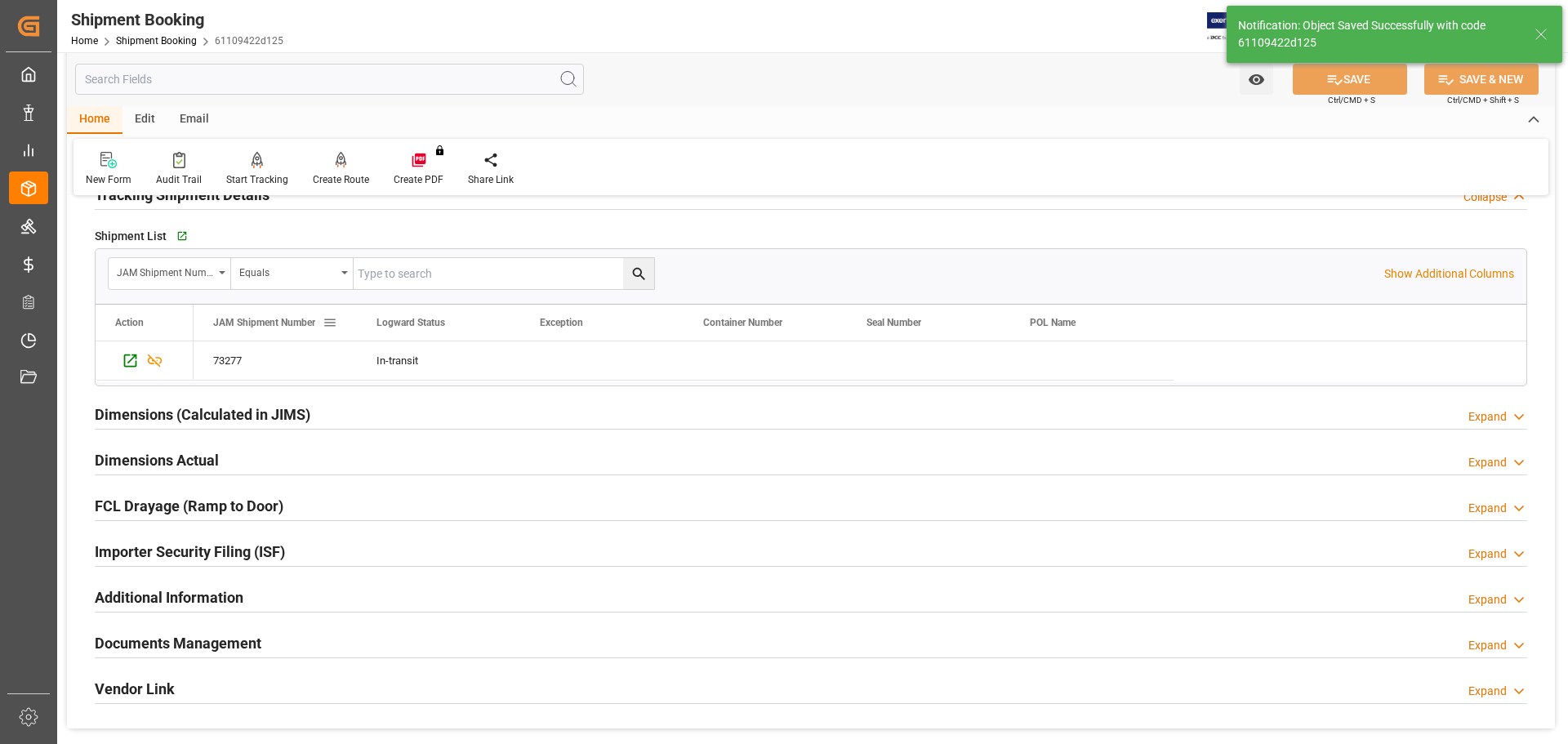
scroll to position [180, 0]
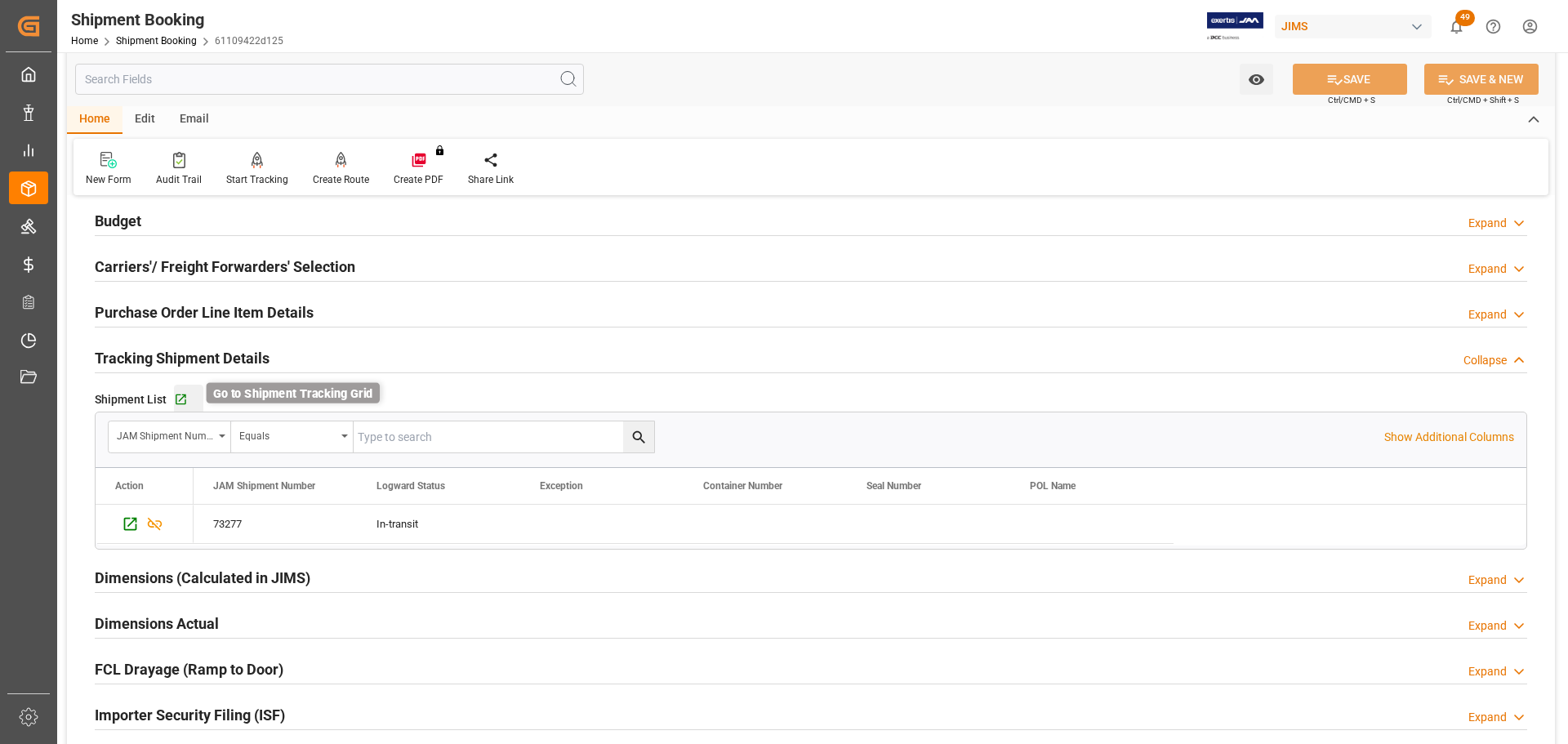
click at [179, 396] on icon "button" at bounding box center [181, 400] width 14 height 14
click at [363, 354] on div "Tracking Shipment Details Collapse" at bounding box center [810, 357] width 1432 height 31
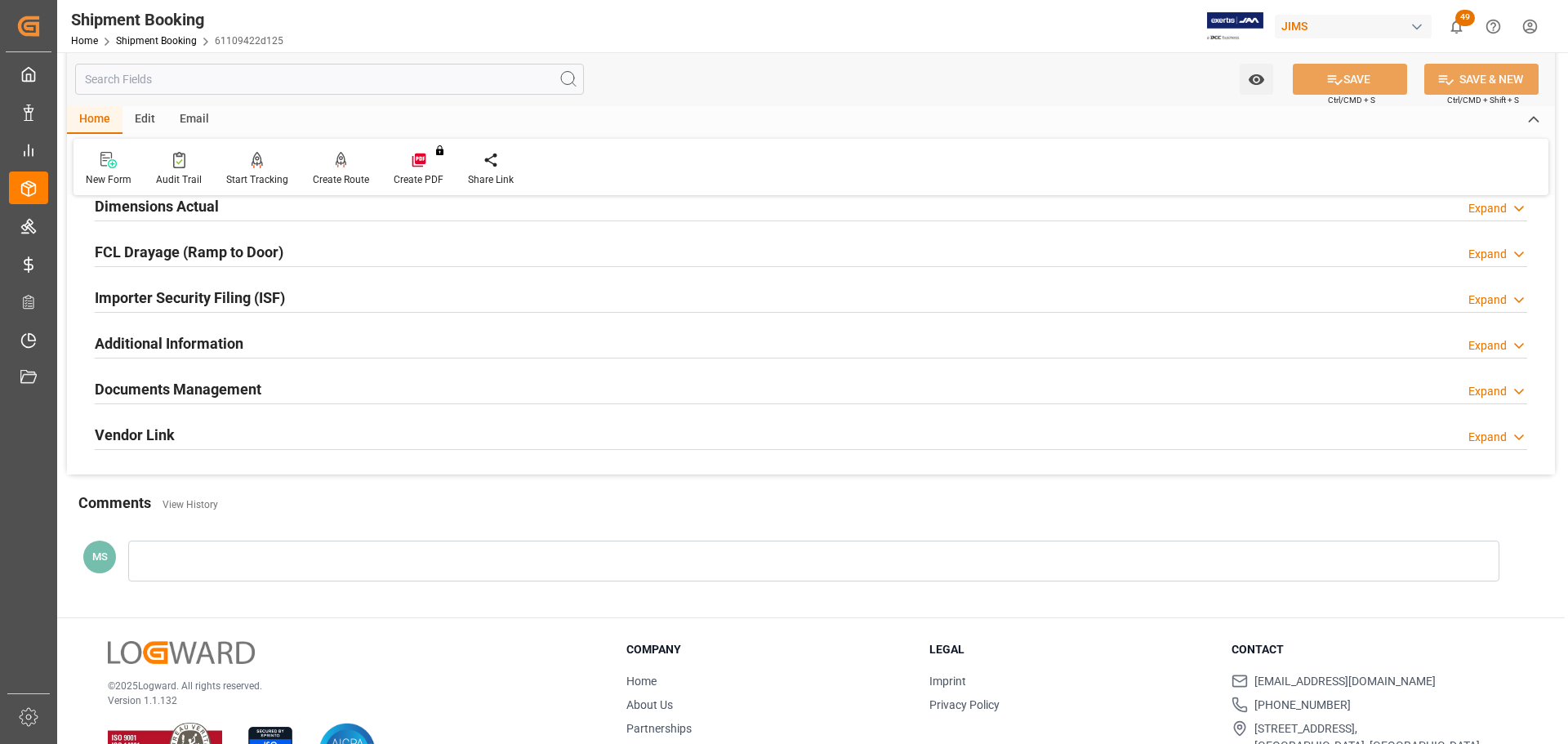
scroll to position [425, 0]
click at [394, 376] on div "Documents Management Expand" at bounding box center [810, 387] width 1432 height 31
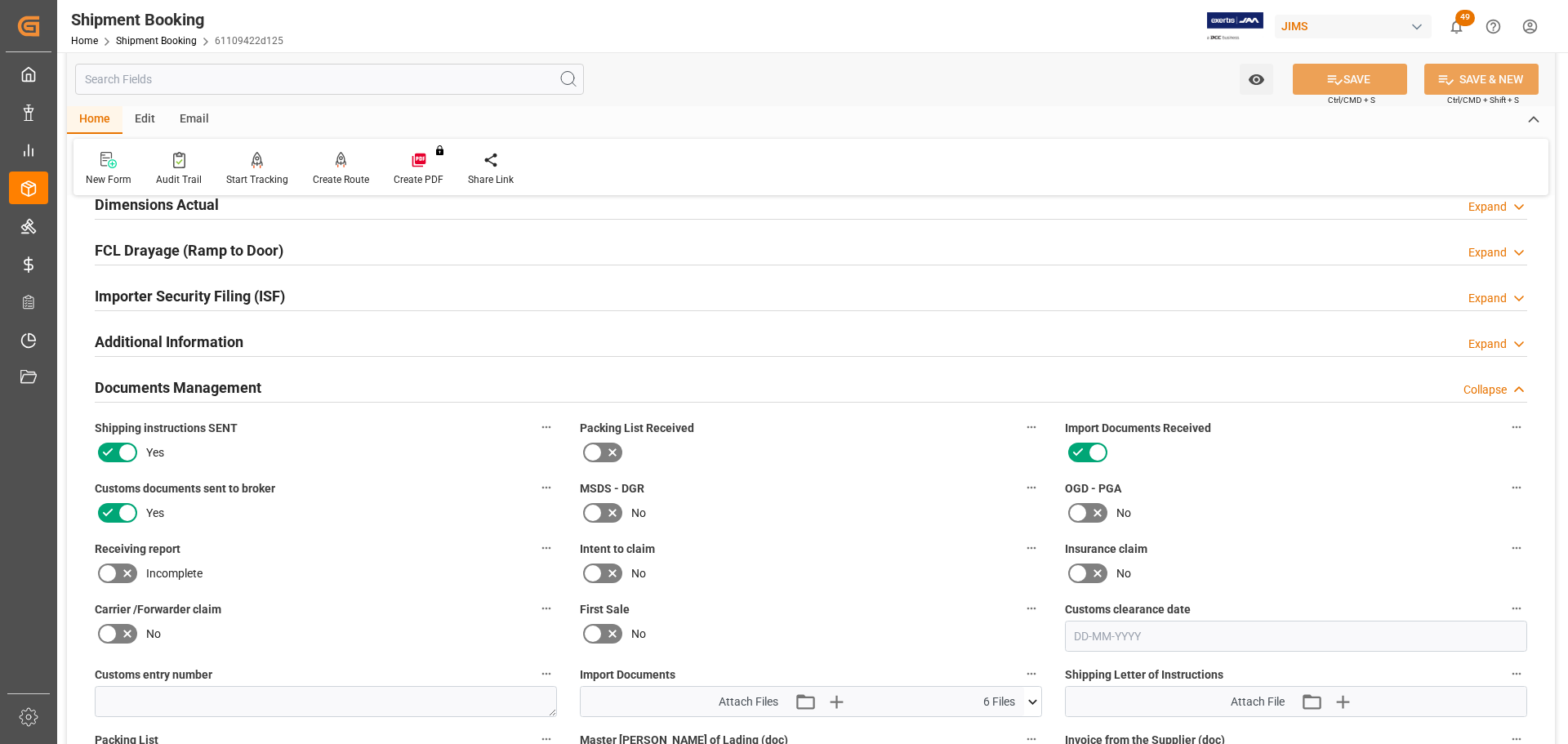
click at [394, 376] on div "Documents Management Collapse" at bounding box center [810, 387] width 1432 height 31
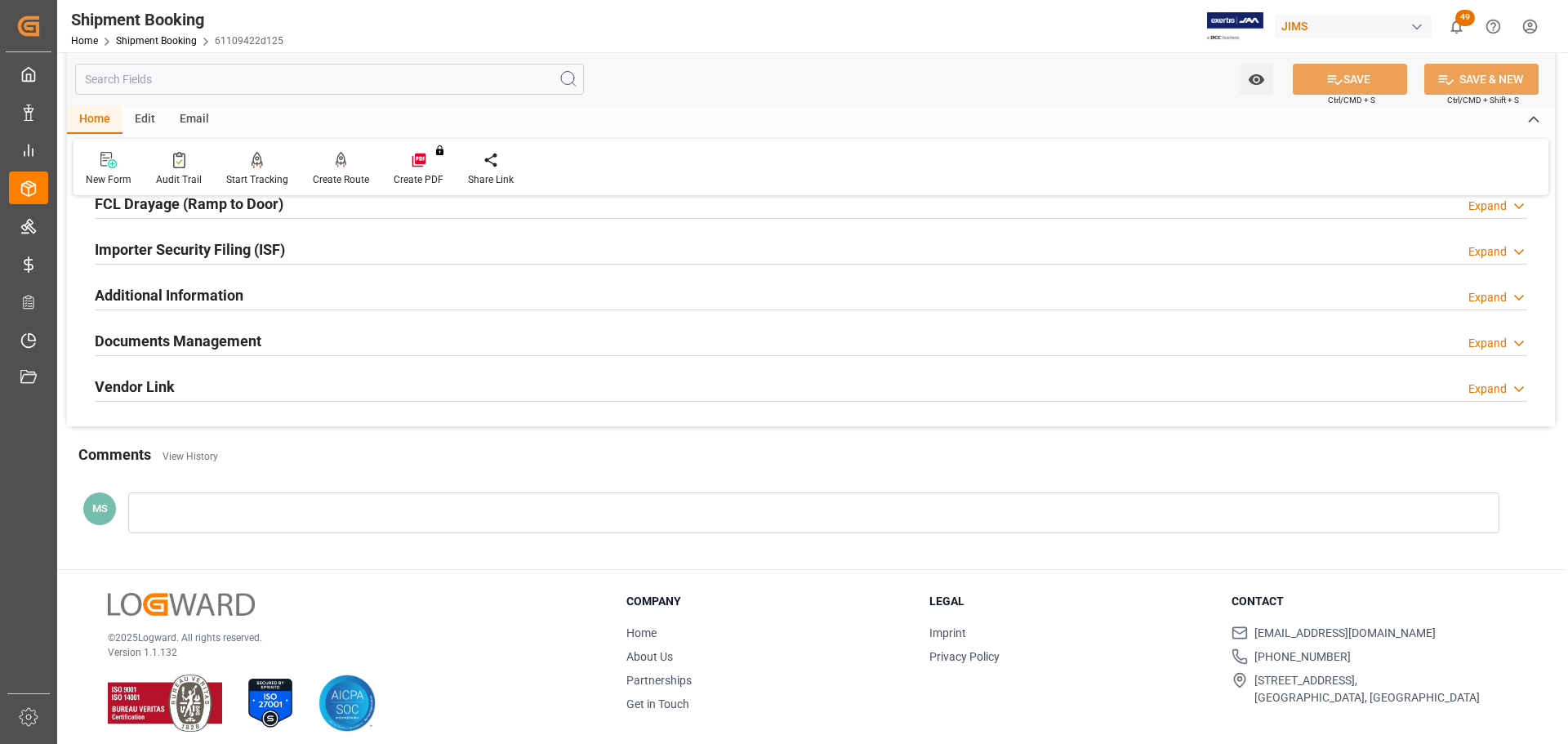
scroll to position [481, 0]
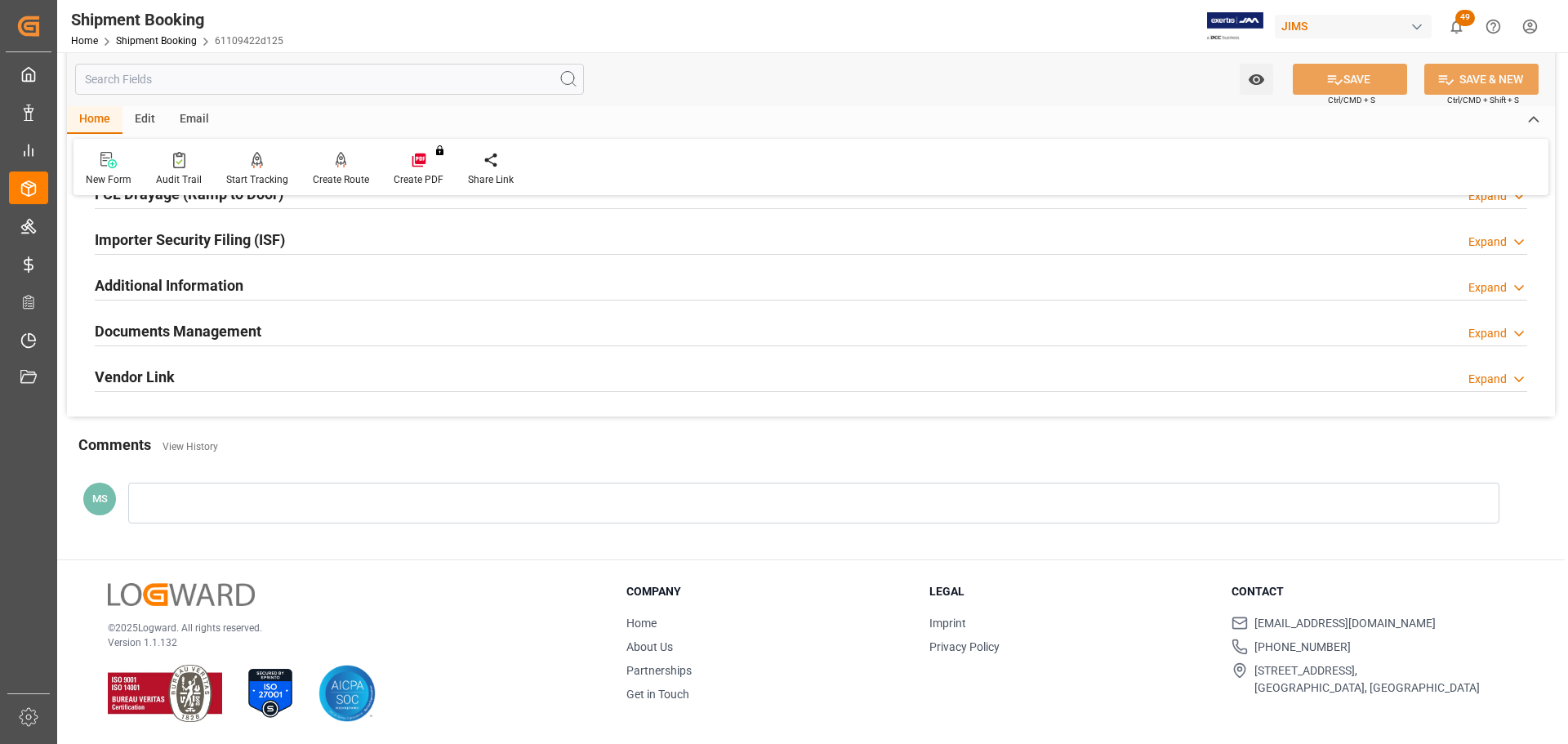
click at [230, 326] on h2 "Documents Management" at bounding box center [177, 331] width 166 height 22
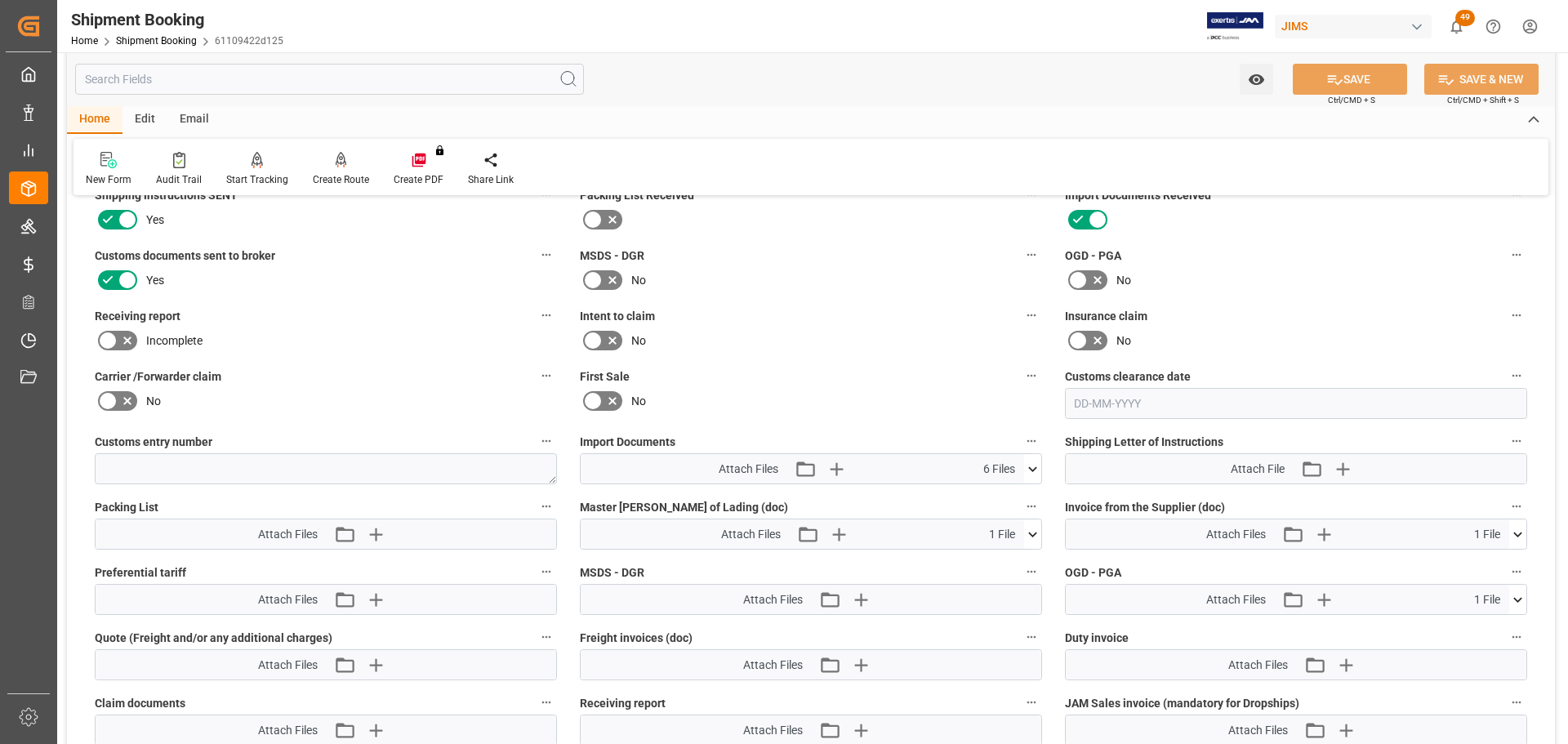
scroll to position [645, 0]
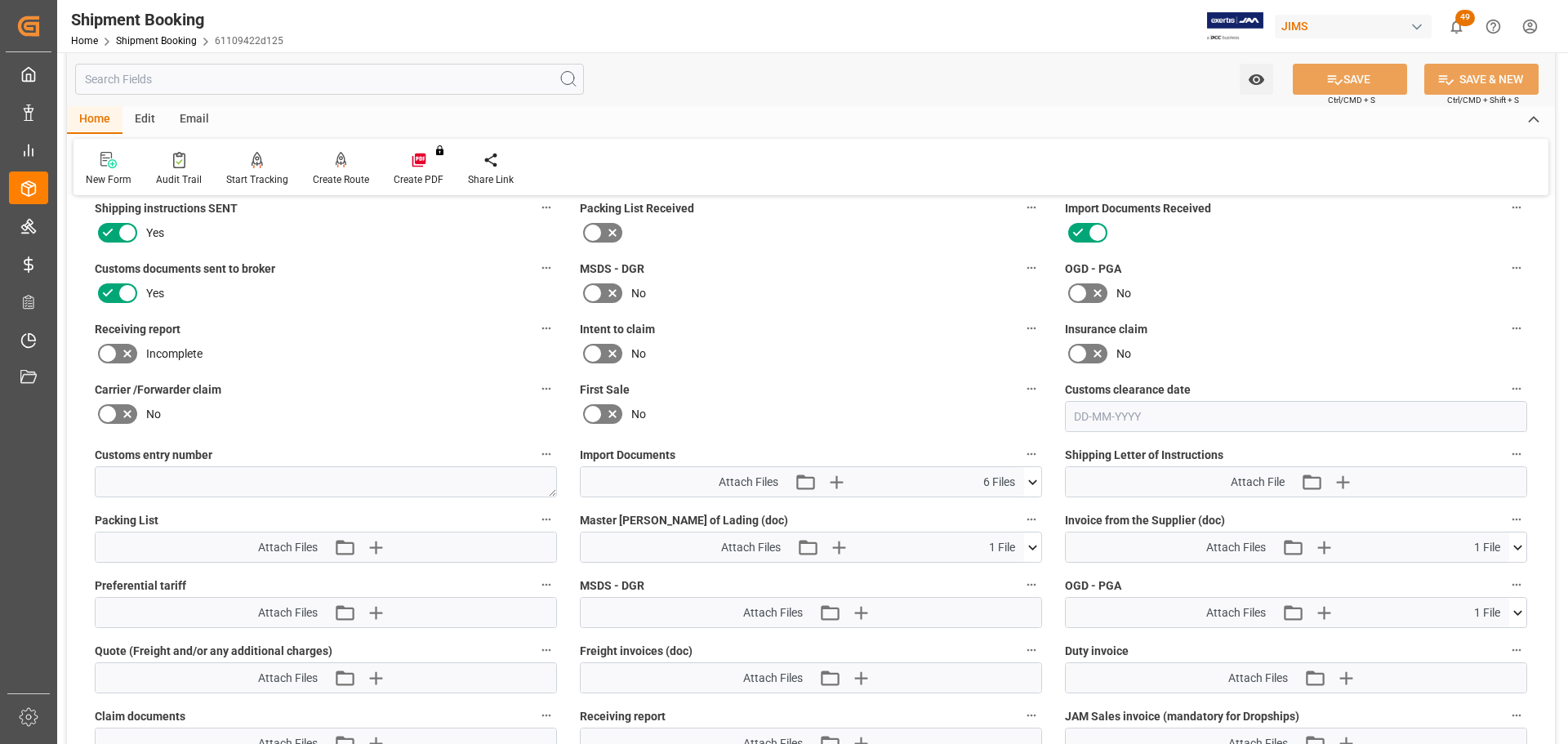
click at [1044, 449] on icon at bounding box center [1517, 546] width 17 height 17
click at [1036, 449] on icon at bounding box center [1032, 481] width 17 height 17
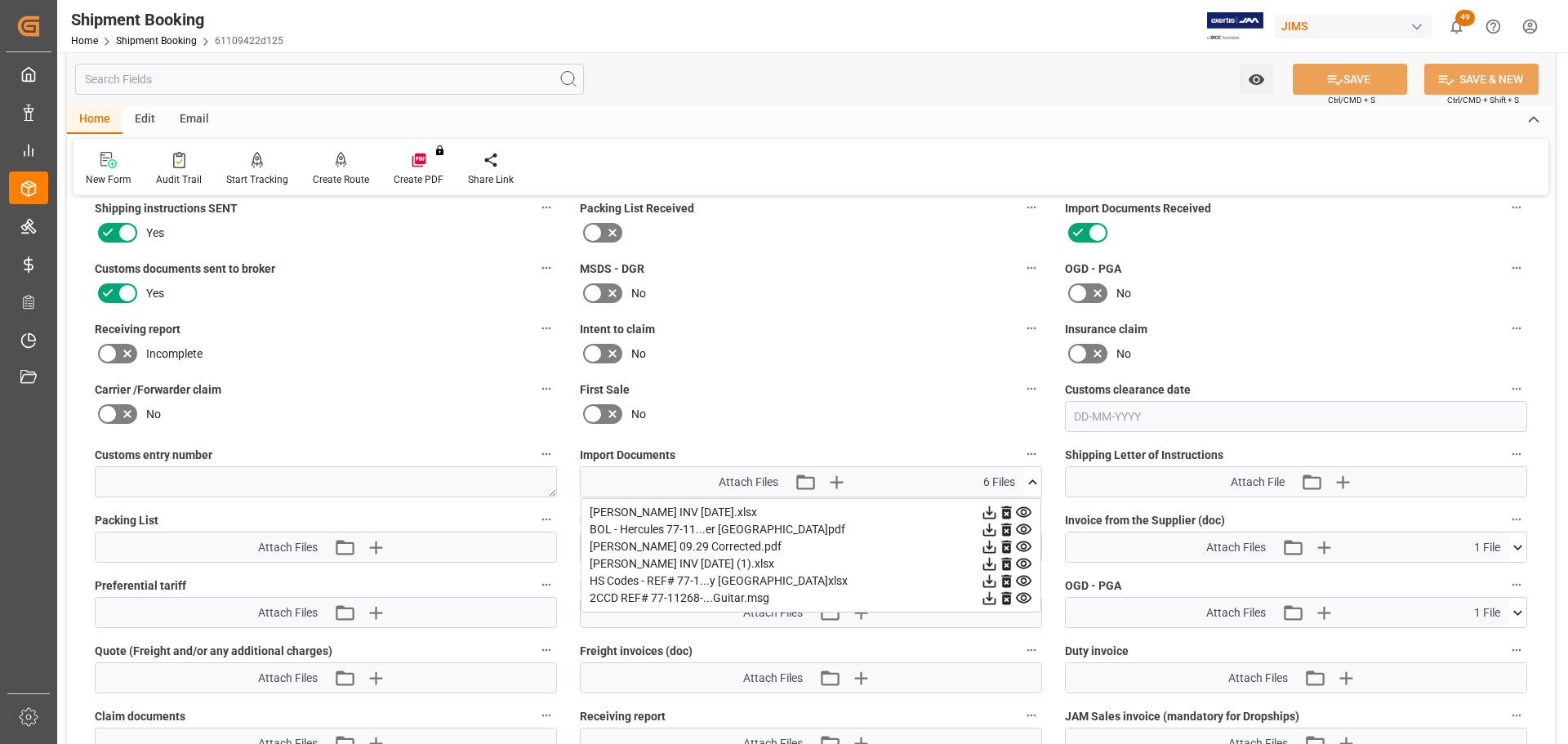
click at [1032, 449] on icon at bounding box center [1032, 481] width 17 height 17
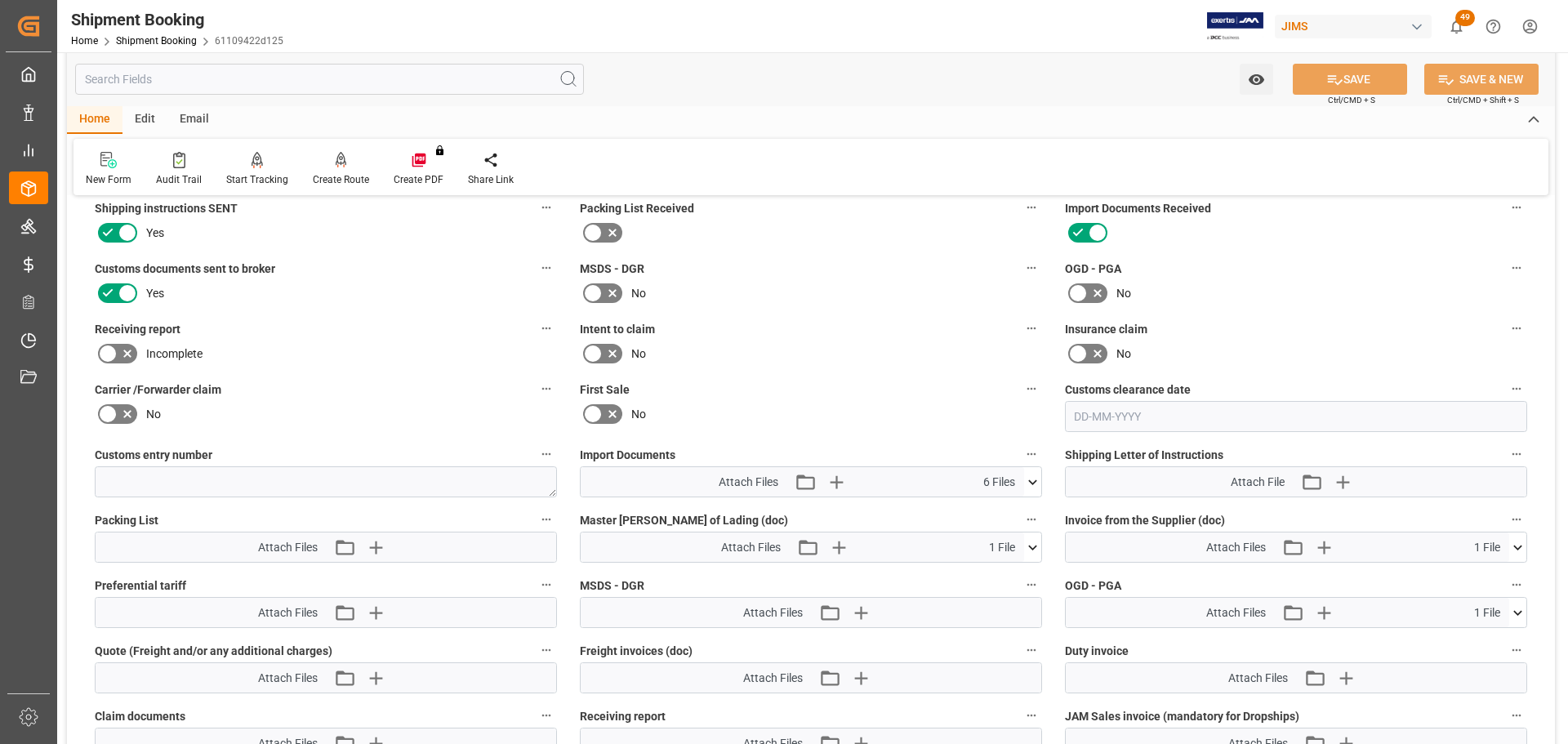
scroll to position [318, 0]
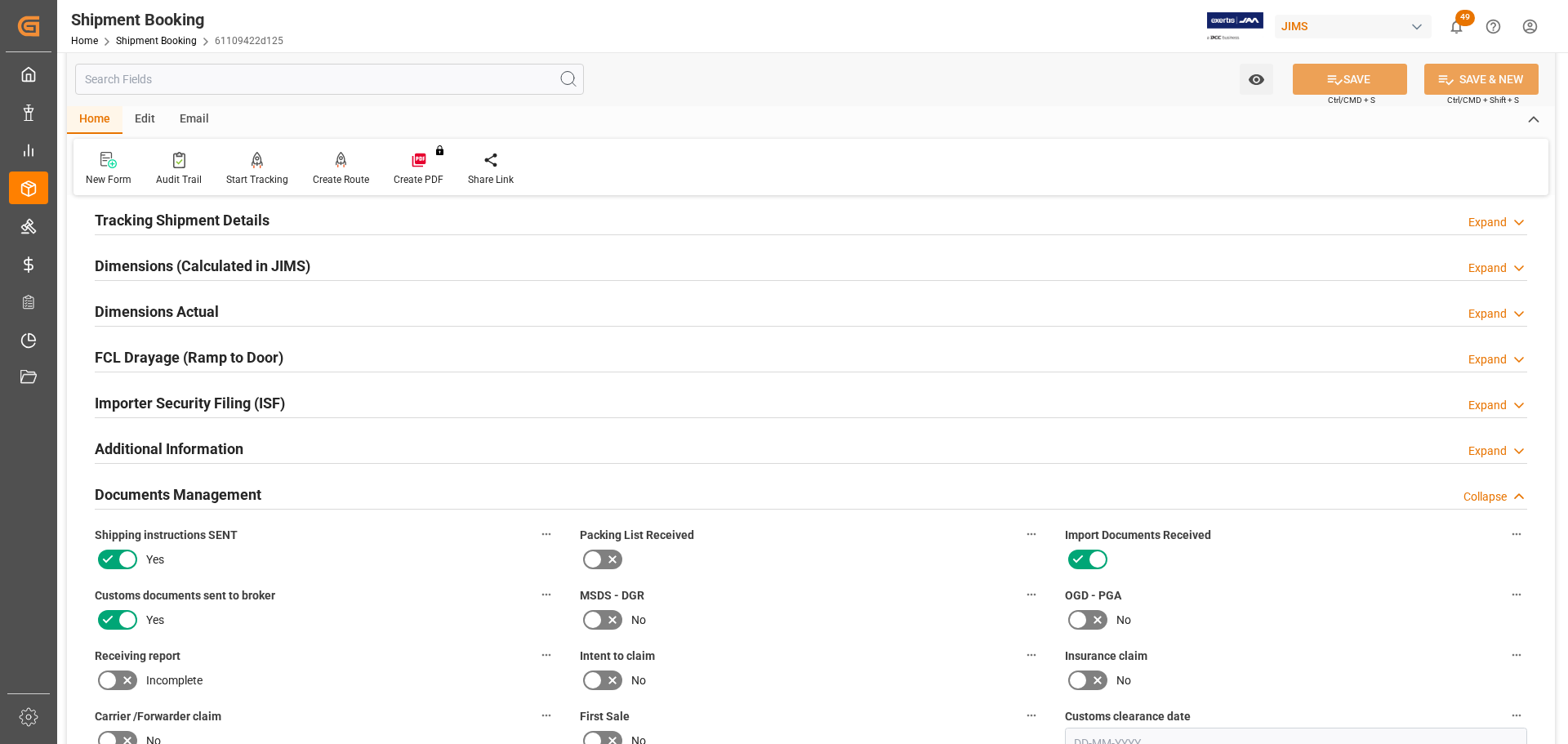
click at [206, 449] on h2 "Documents Management" at bounding box center [177, 494] width 166 height 22
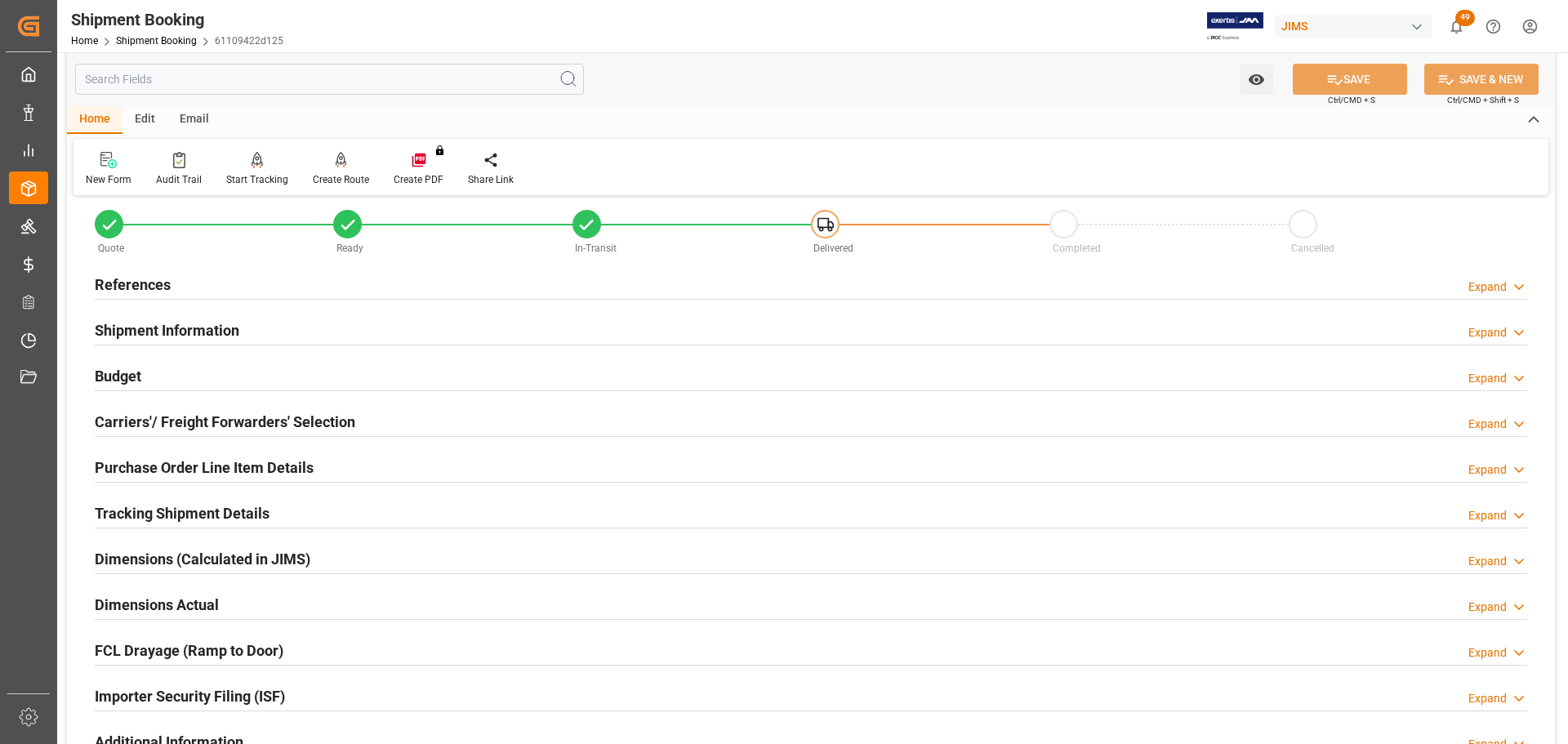
scroll to position [0, 0]
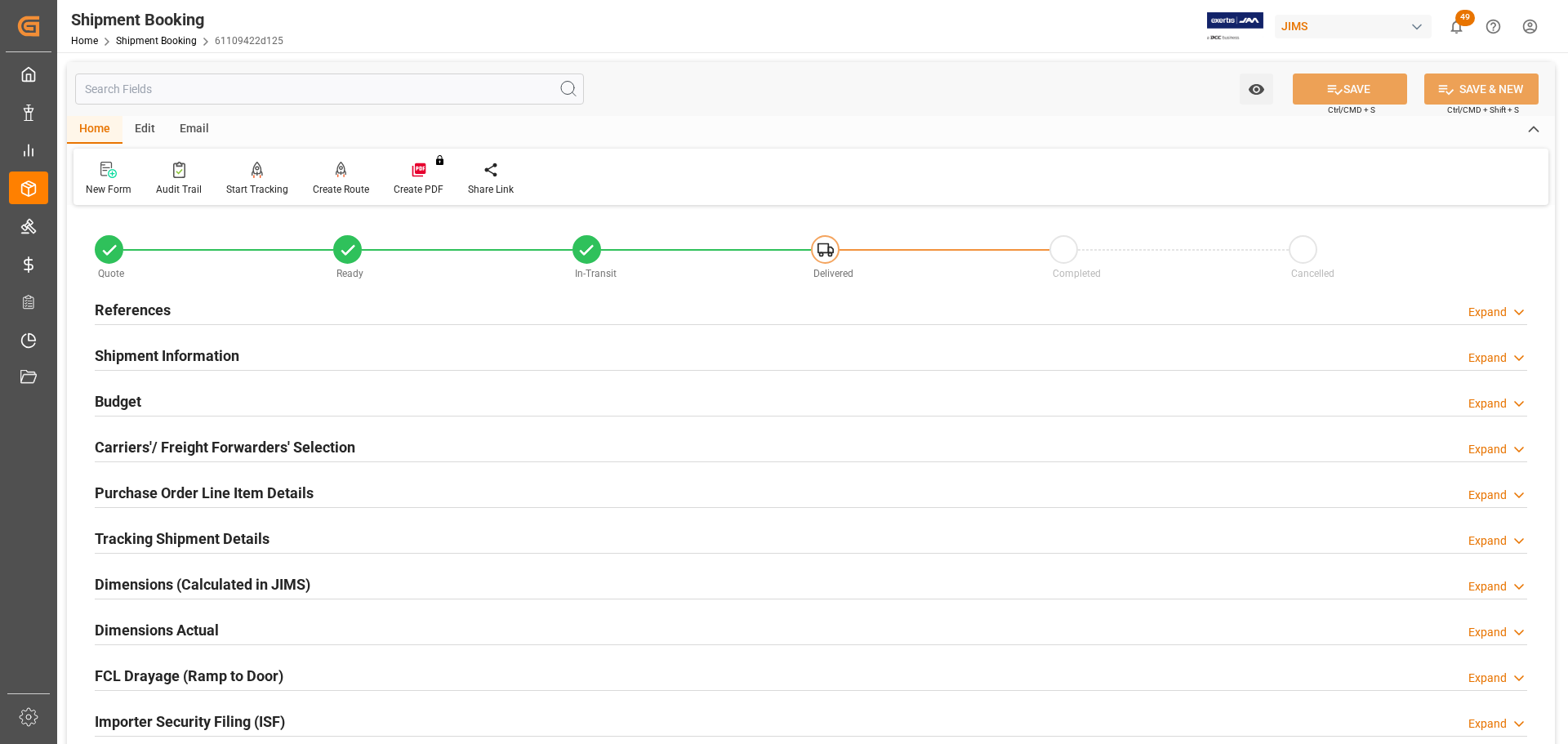
click at [288, 315] on div "References Expand" at bounding box center [810, 309] width 1432 height 31
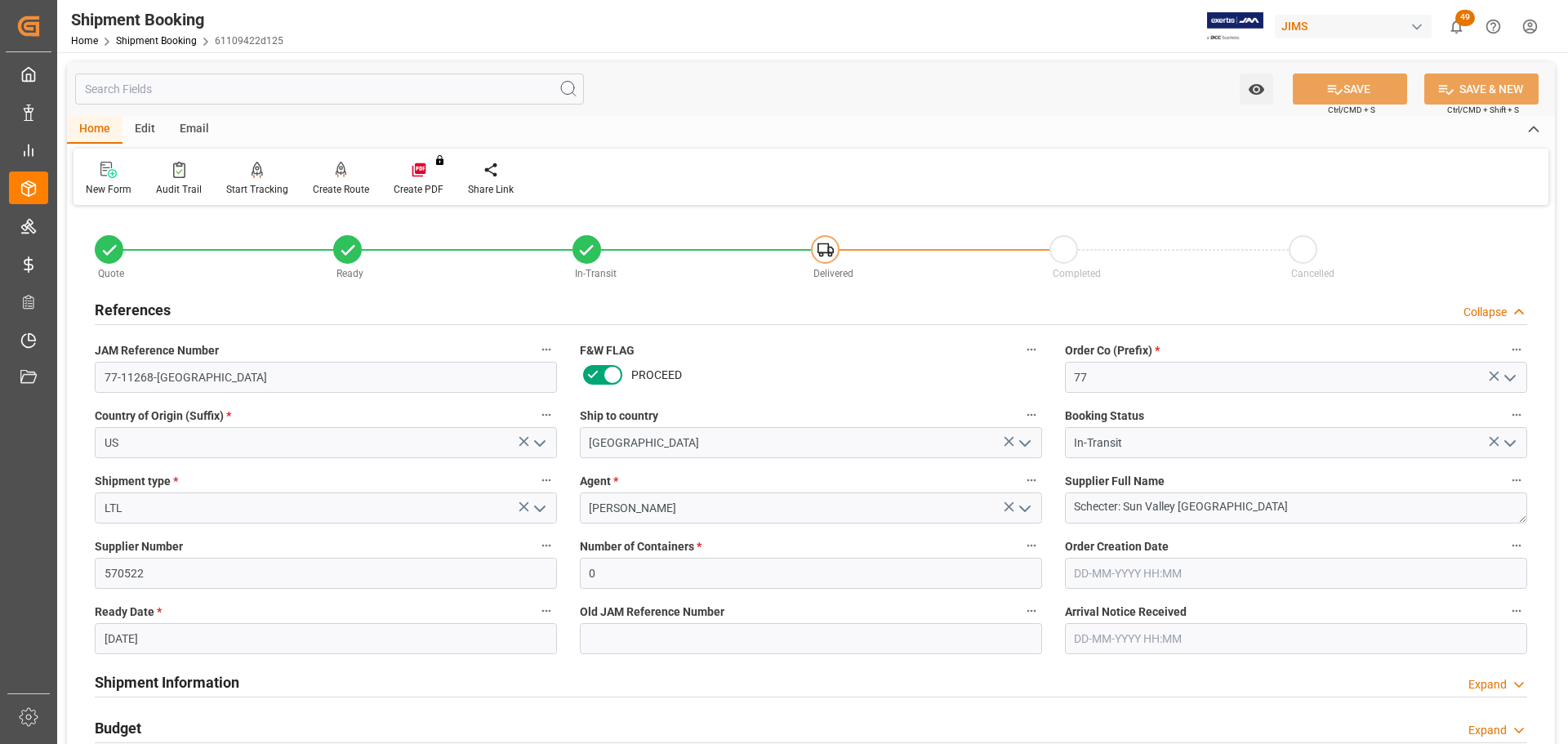
click at [276, 309] on div "References Collapse" at bounding box center [810, 309] width 1432 height 31
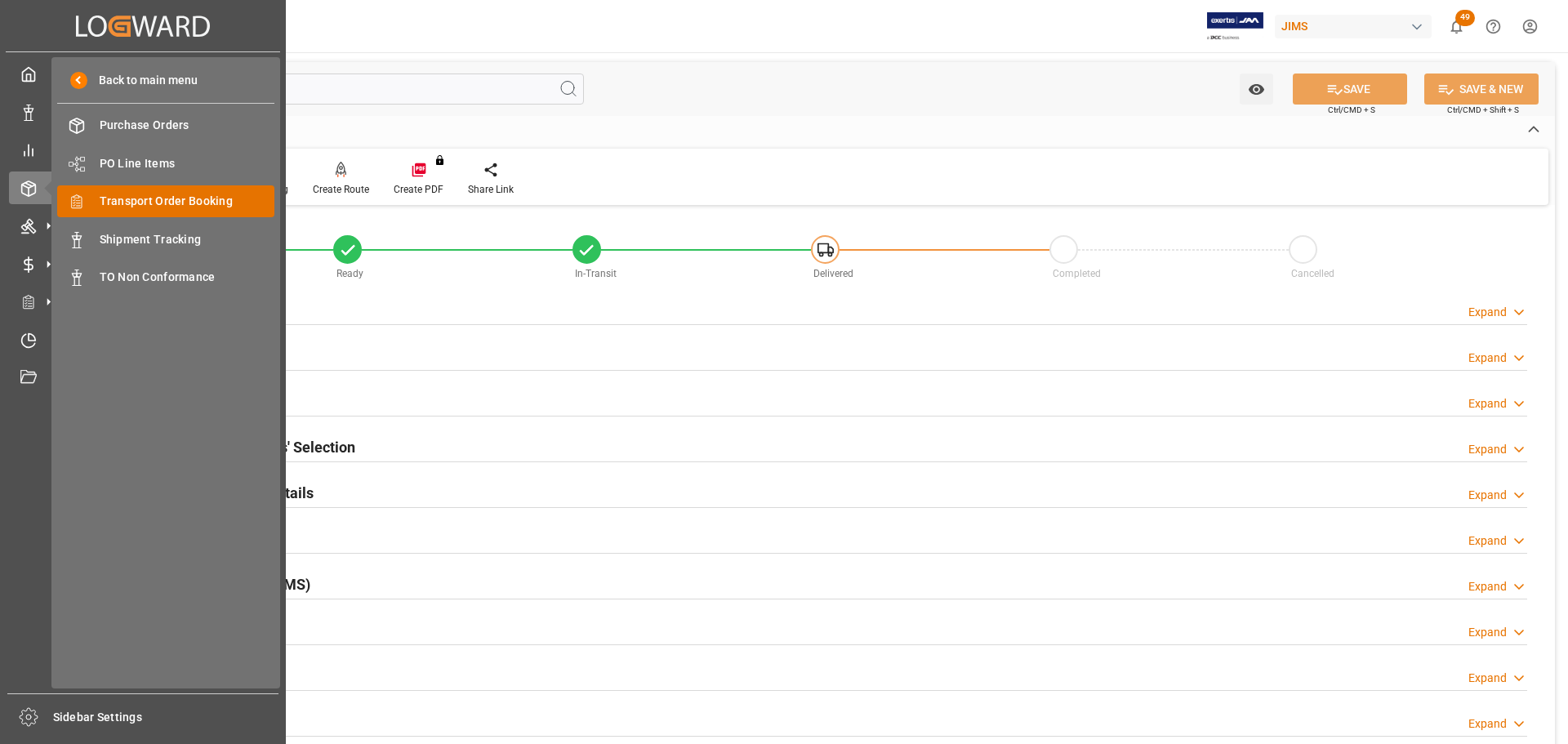
click at [155, 201] on span "Transport Order Booking" at bounding box center [187, 201] width 175 height 17
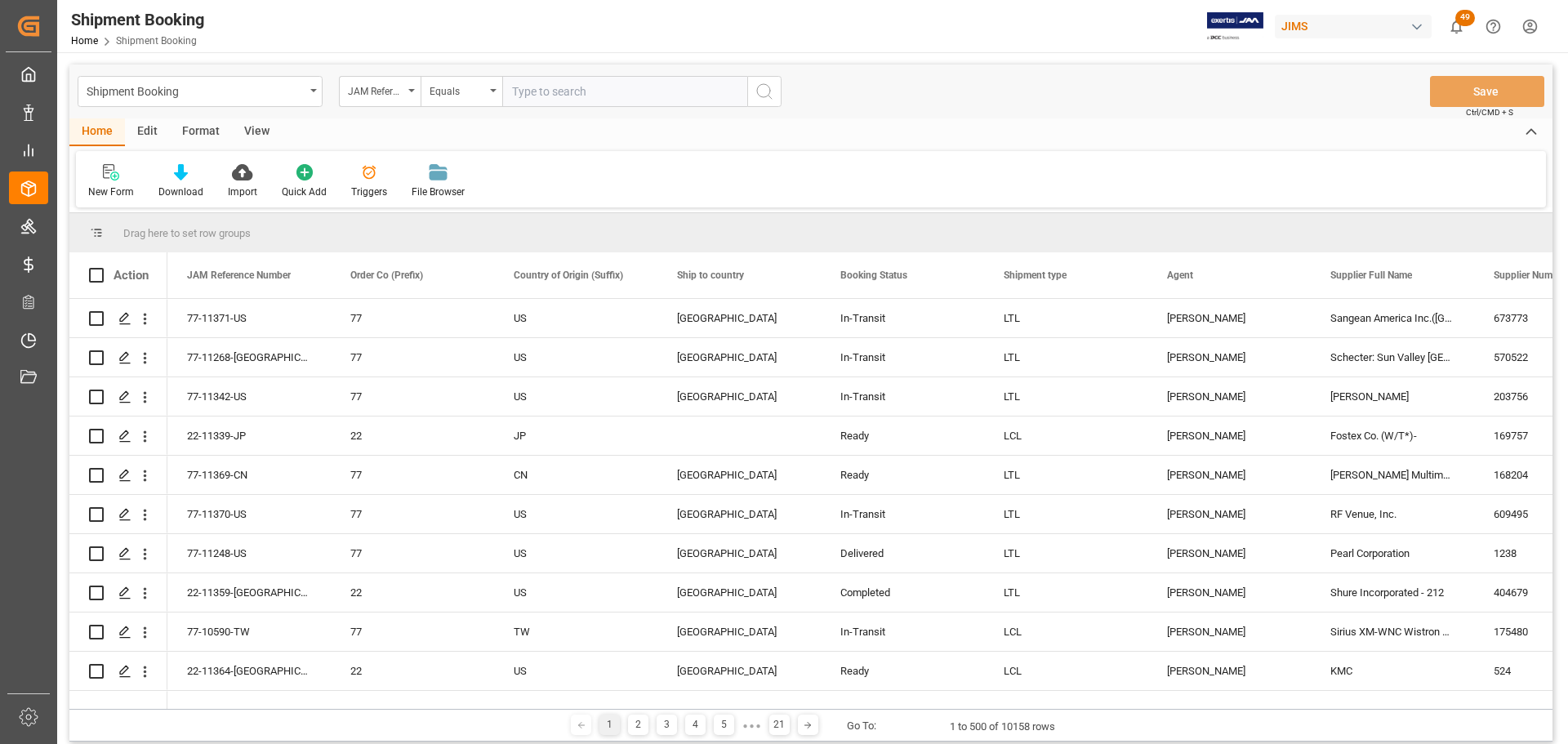
click at [575, 94] on input "text" at bounding box center [624, 92] width 245 height 31
type input "77-11329-US"
click at [777, 98] on button "search button" at bounding box center [764, 92] width 34 height 31
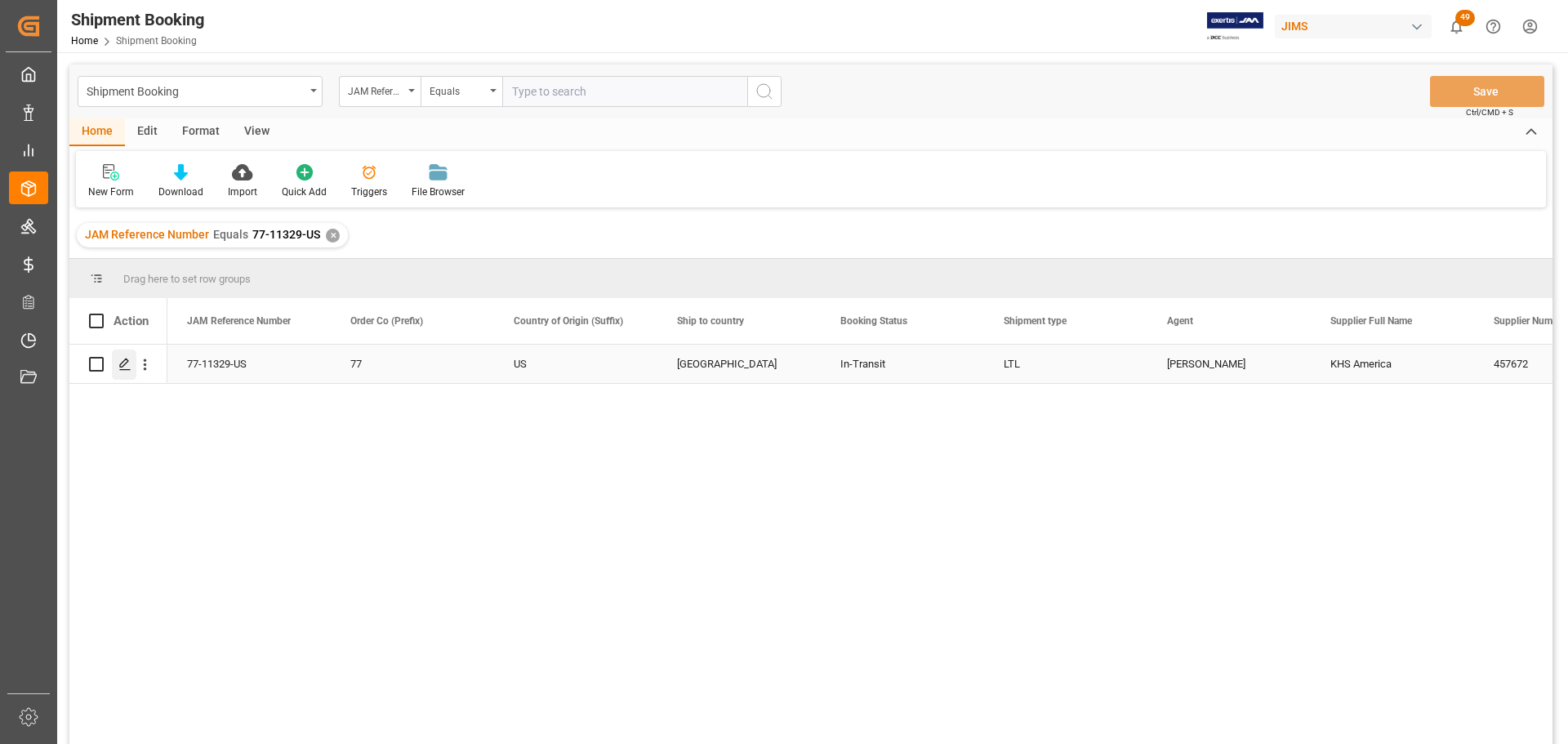
click at [128, 366] on icon "Press SPACE to select this row." at bounding box center [124, 363] width 13 height 13
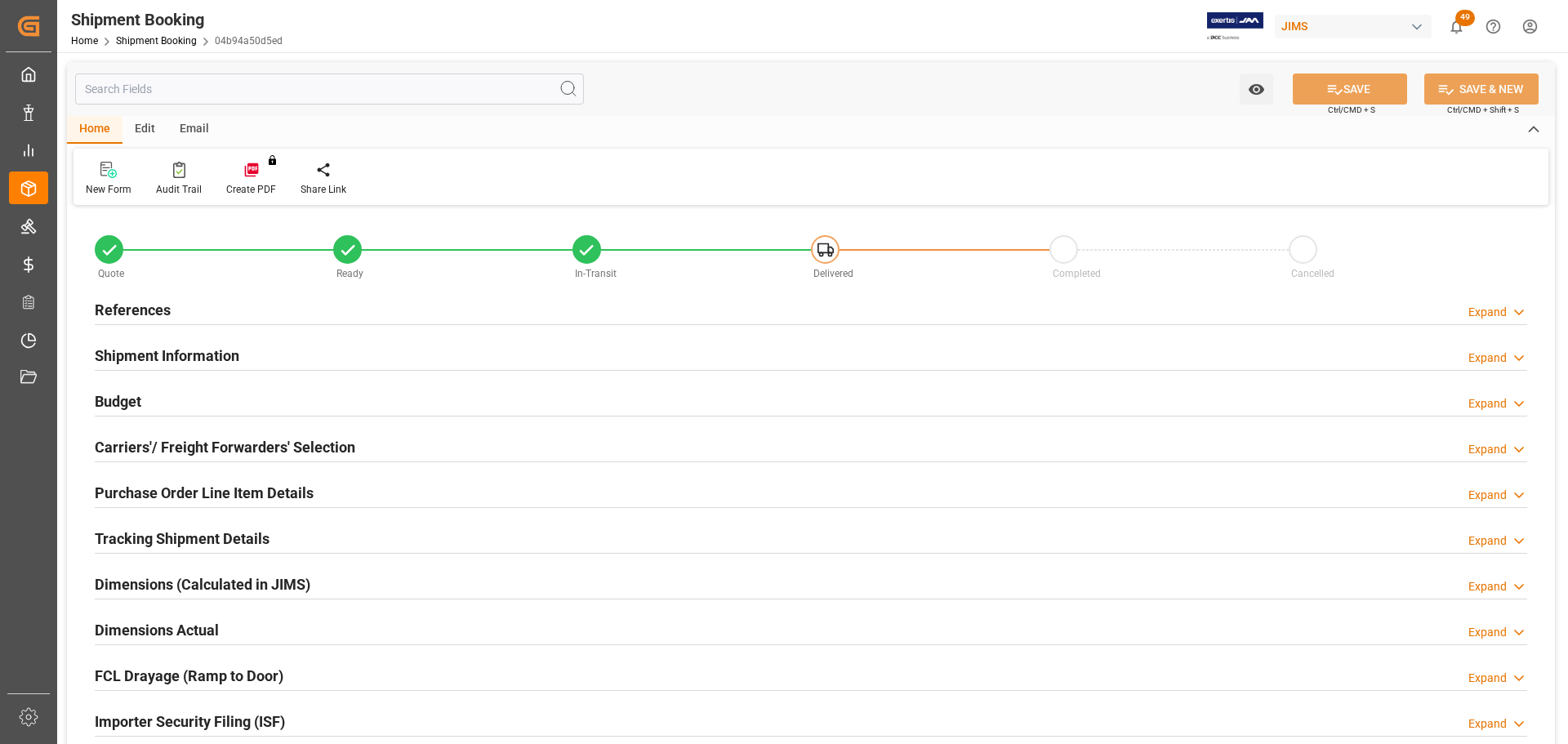
type input "0"
type input "[DATE]"
click at [202, 299] on div "References Expand" at bounding box center [810, 309] width 1432 height 31
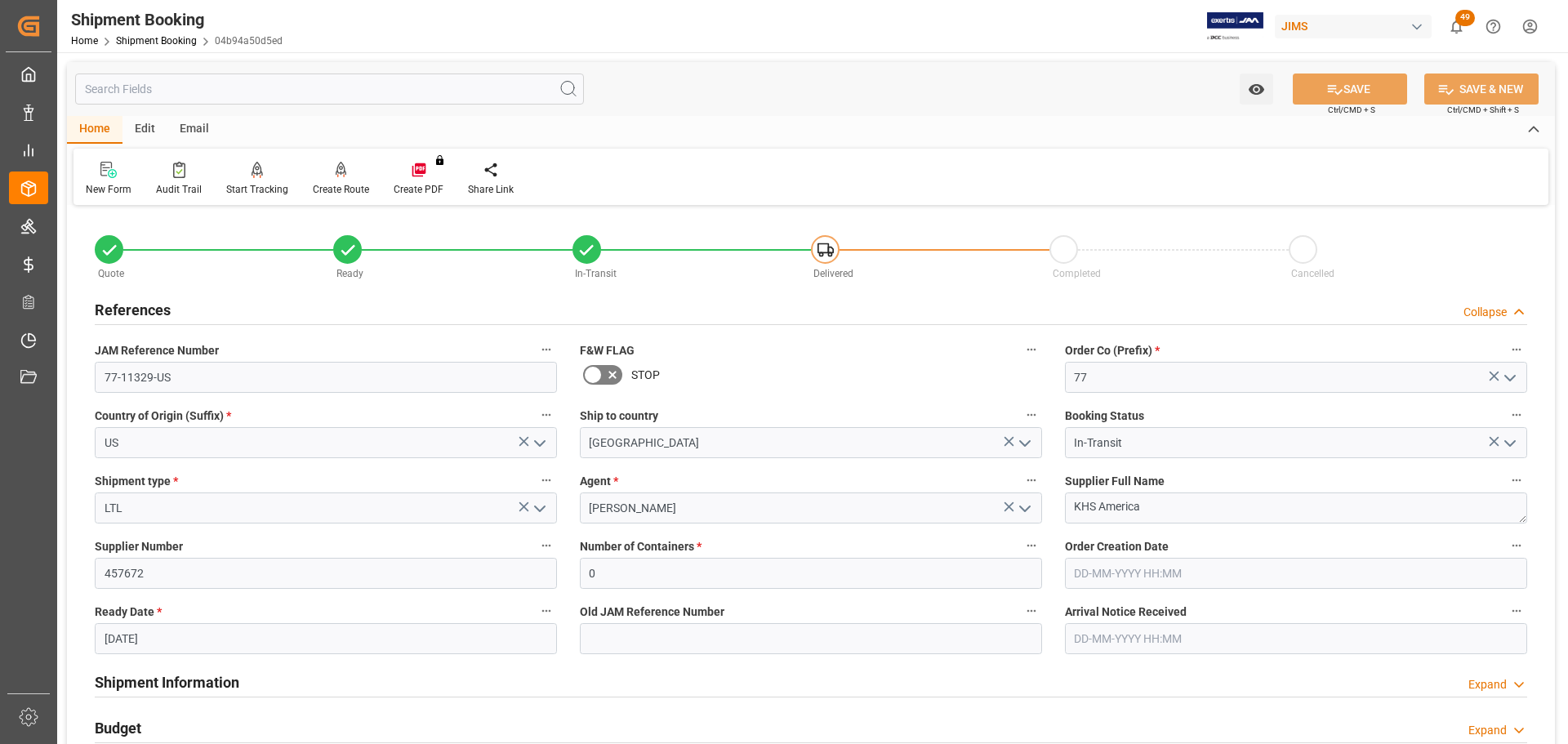
click at [186, 307] on div "References Collapse" at bounding box center [810, 309] width 1432 height 31
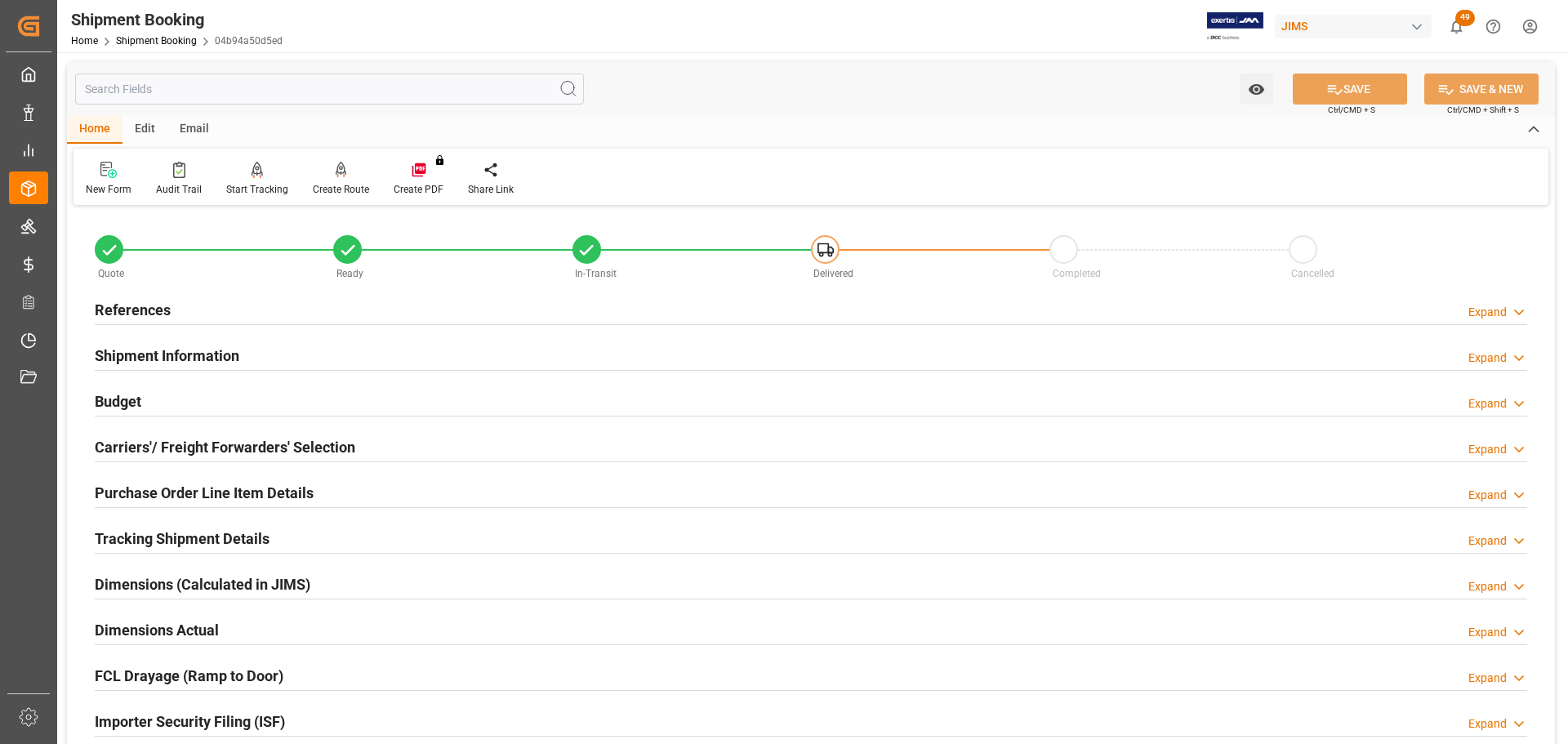
click at [204, 287] on div "References Expand" at bounding box center [811, 310] width 1455 height 45
click at [182, 306] on div "References Expand" at bounding box center [810, 309] width 1432 height 31
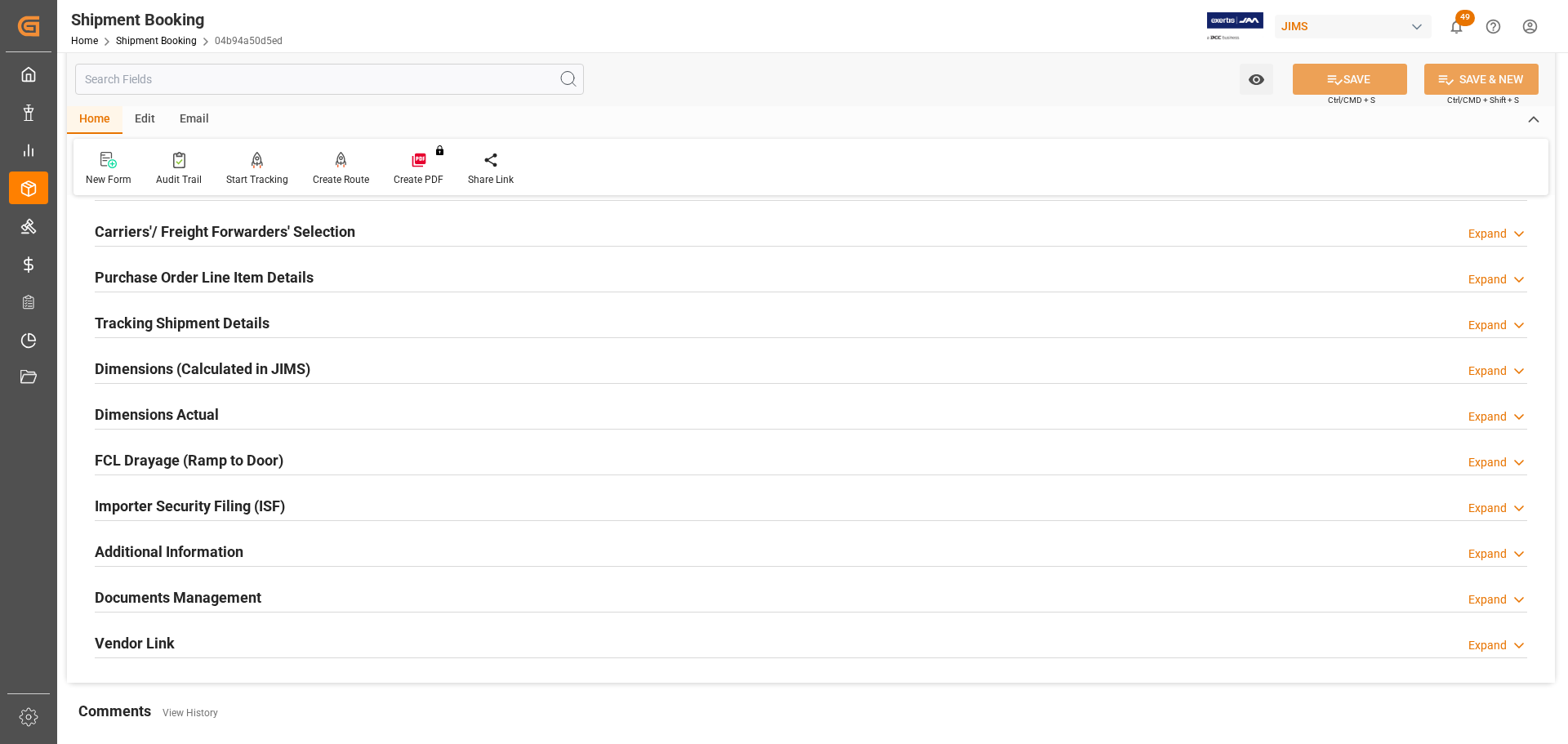
scroll to position [572, 0]
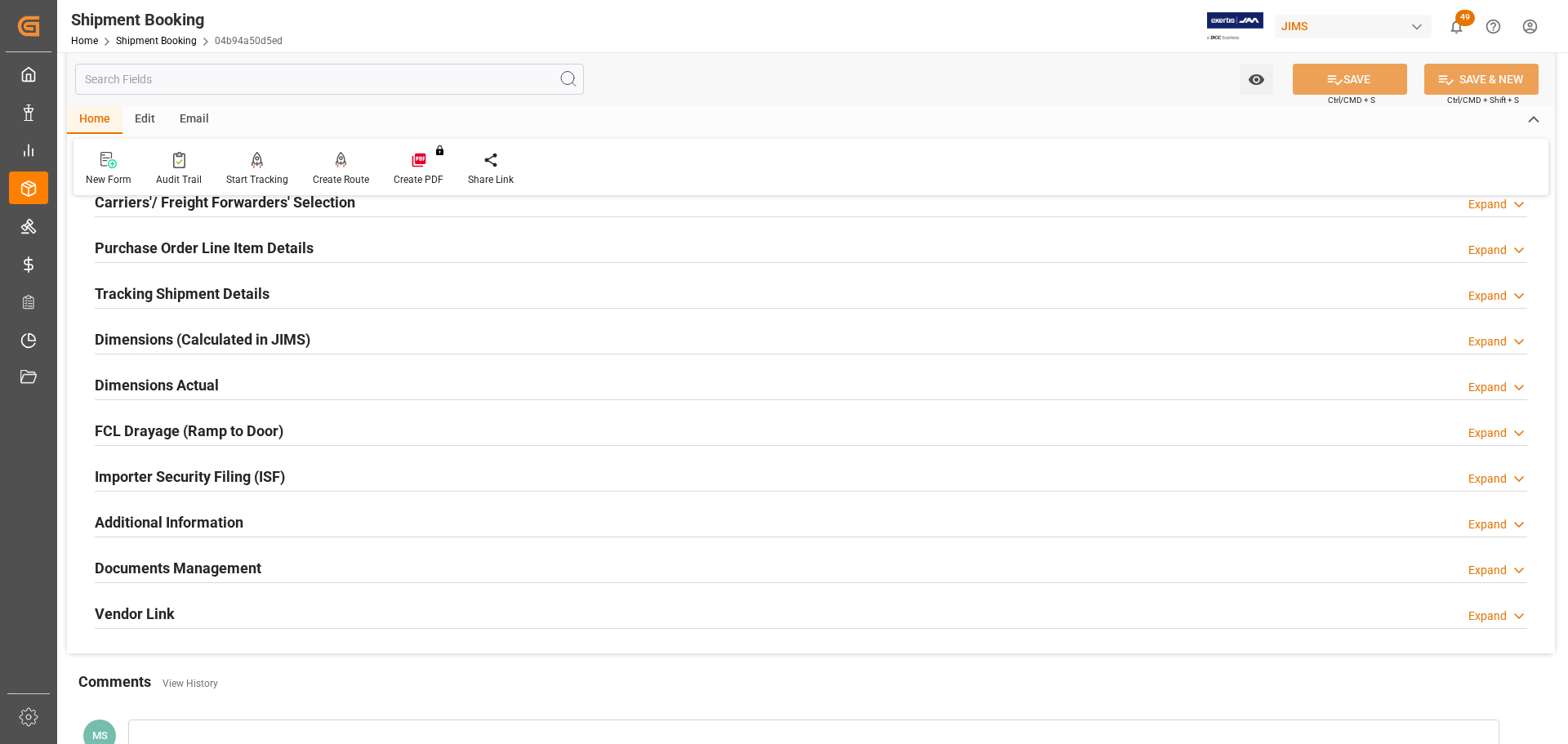
click at [180, 294] on h2 "Tracking Shipment Details" at bounding box center [182, 293] width 175 height 22
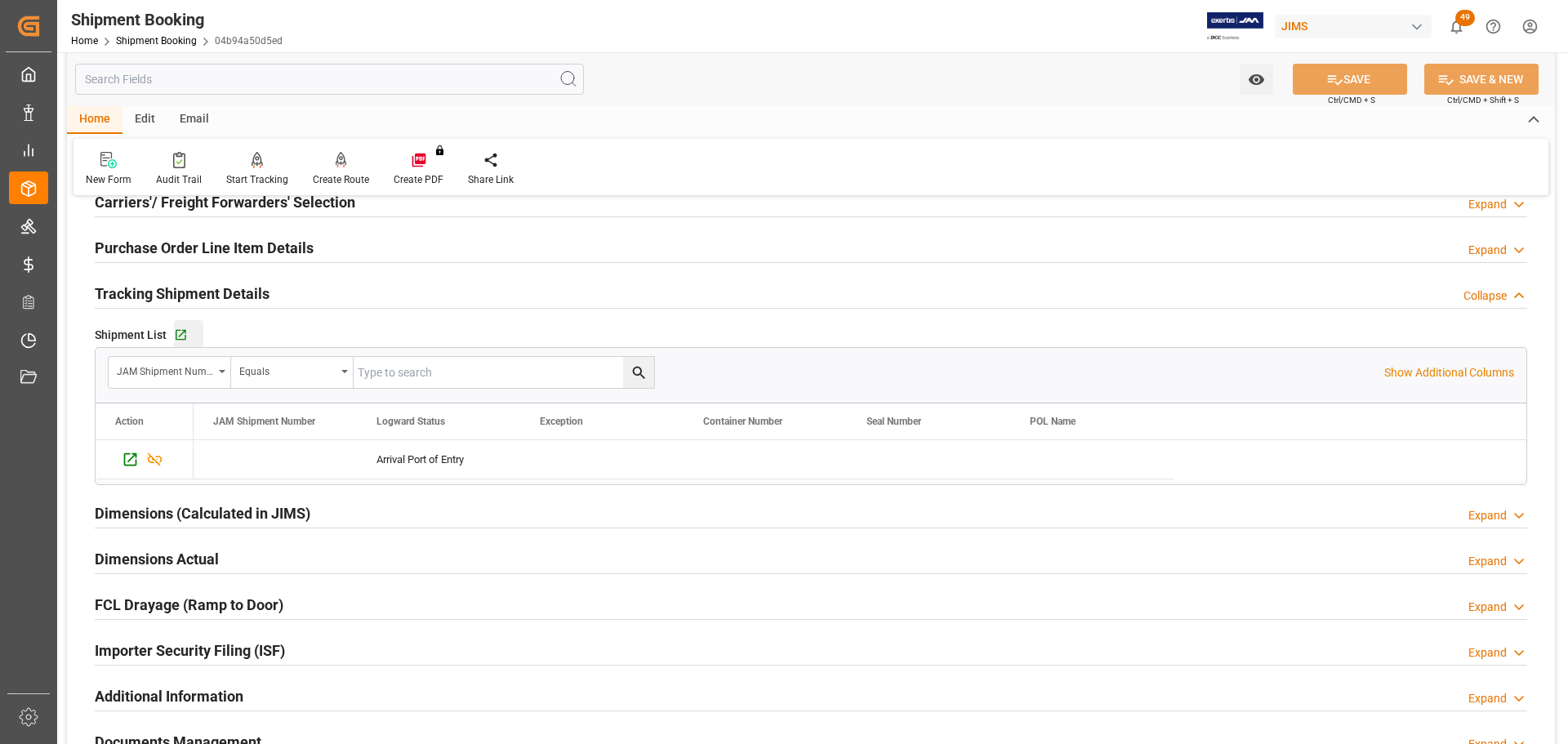
click at [187, 332] on div "Go to Shipment Tracking Grid" at bounding box center [189, 335] width 30 height 14
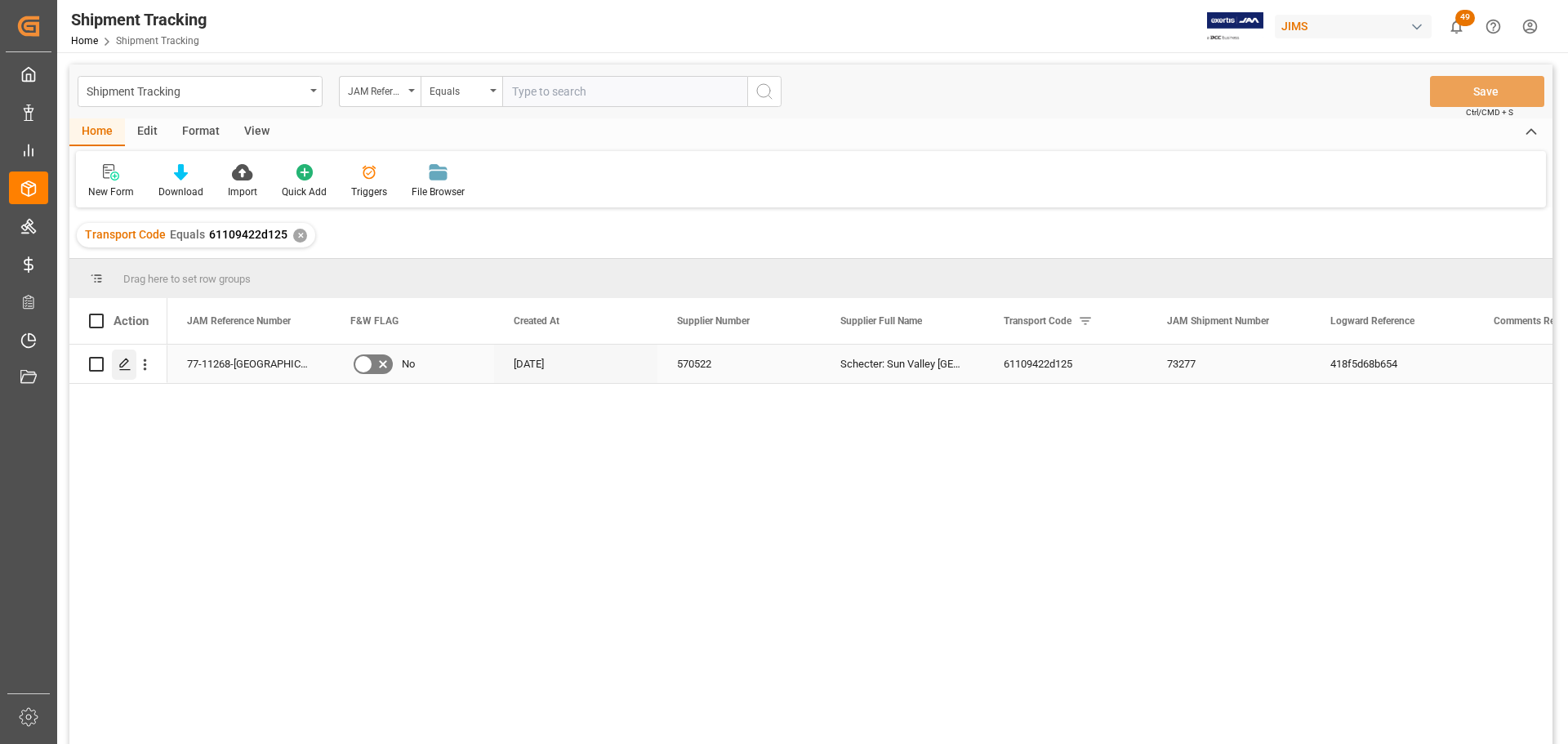
click at [127, 367] on icon "Press SPACE to select this row." at bounding box center [124, 363] width 13 height 13
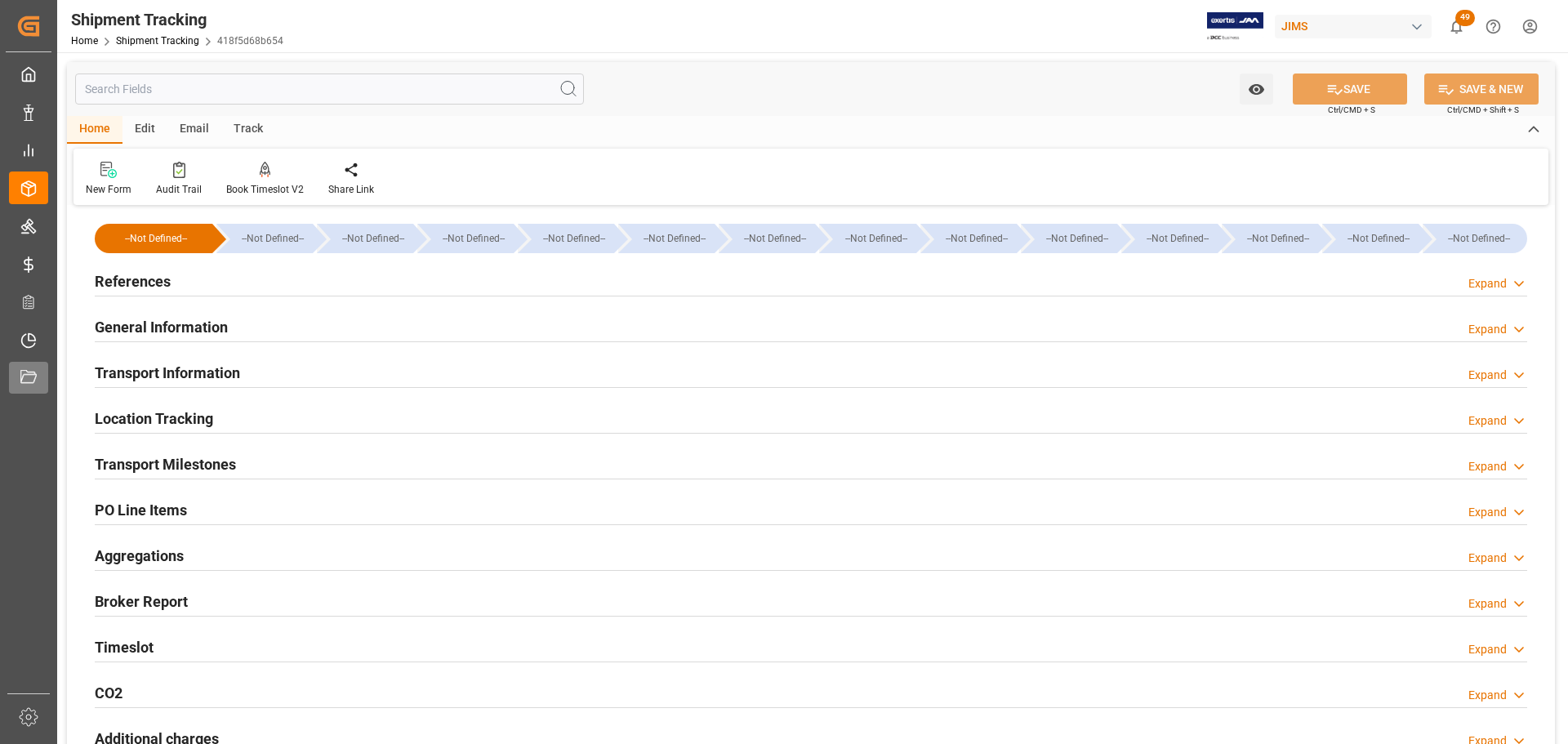
type input "[DATE]"
click at [276, 284] on div "References Expand" at bounding box center [810, 280] width 1432 height 31
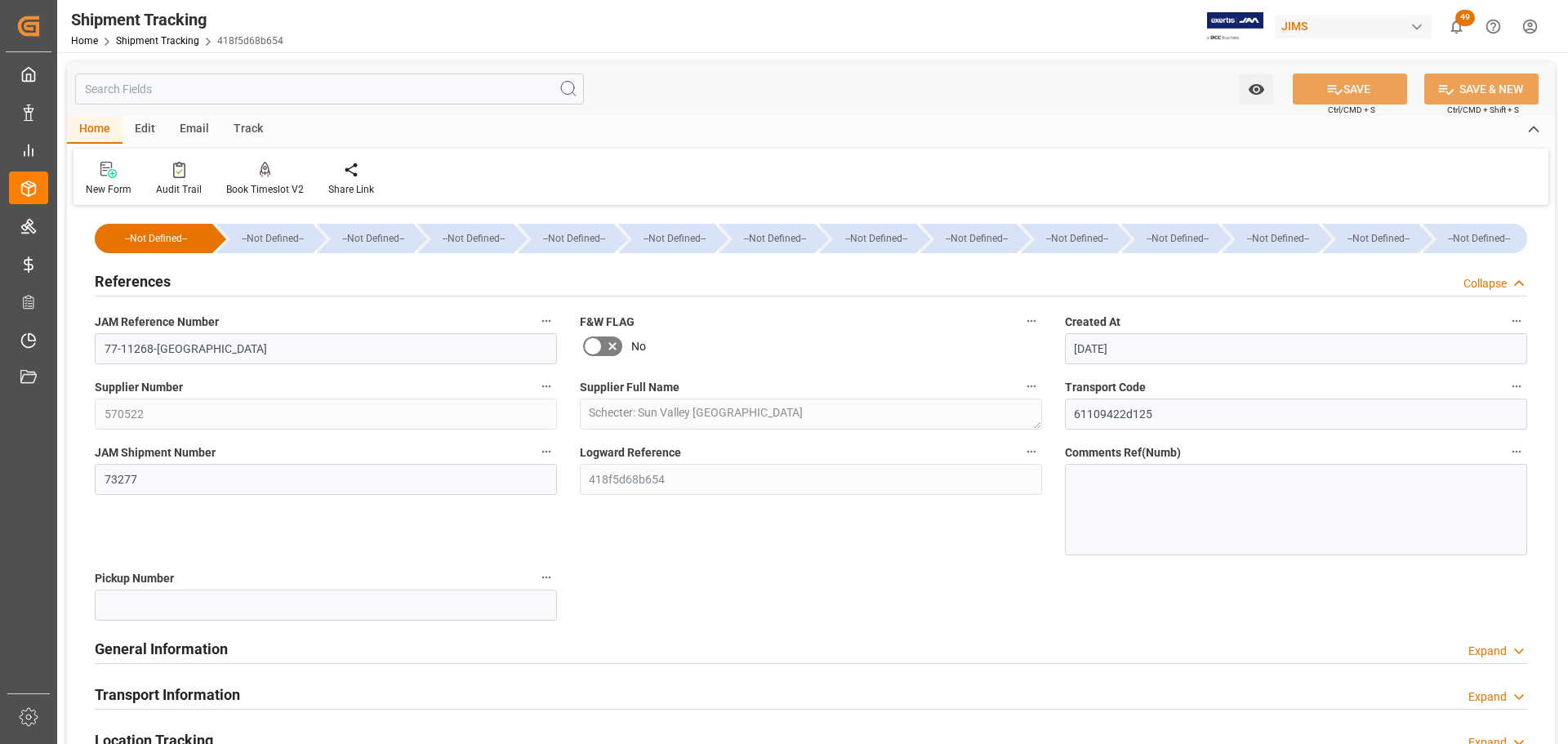
click at [612, 345] on icon at bounding box center [612, 346] width 8 height 8
click at [0, 0] on input "checkbox" at bounding box center [0, 0] width 0 height 0
drag, startPoint x: 1359, startPoint y: 82, endPoint x: 1362, endPoint y: 93, distance: 11.4
click at [1361, 79] on button "SAVE" at bounding box center [1349, 90] width 114 height 31
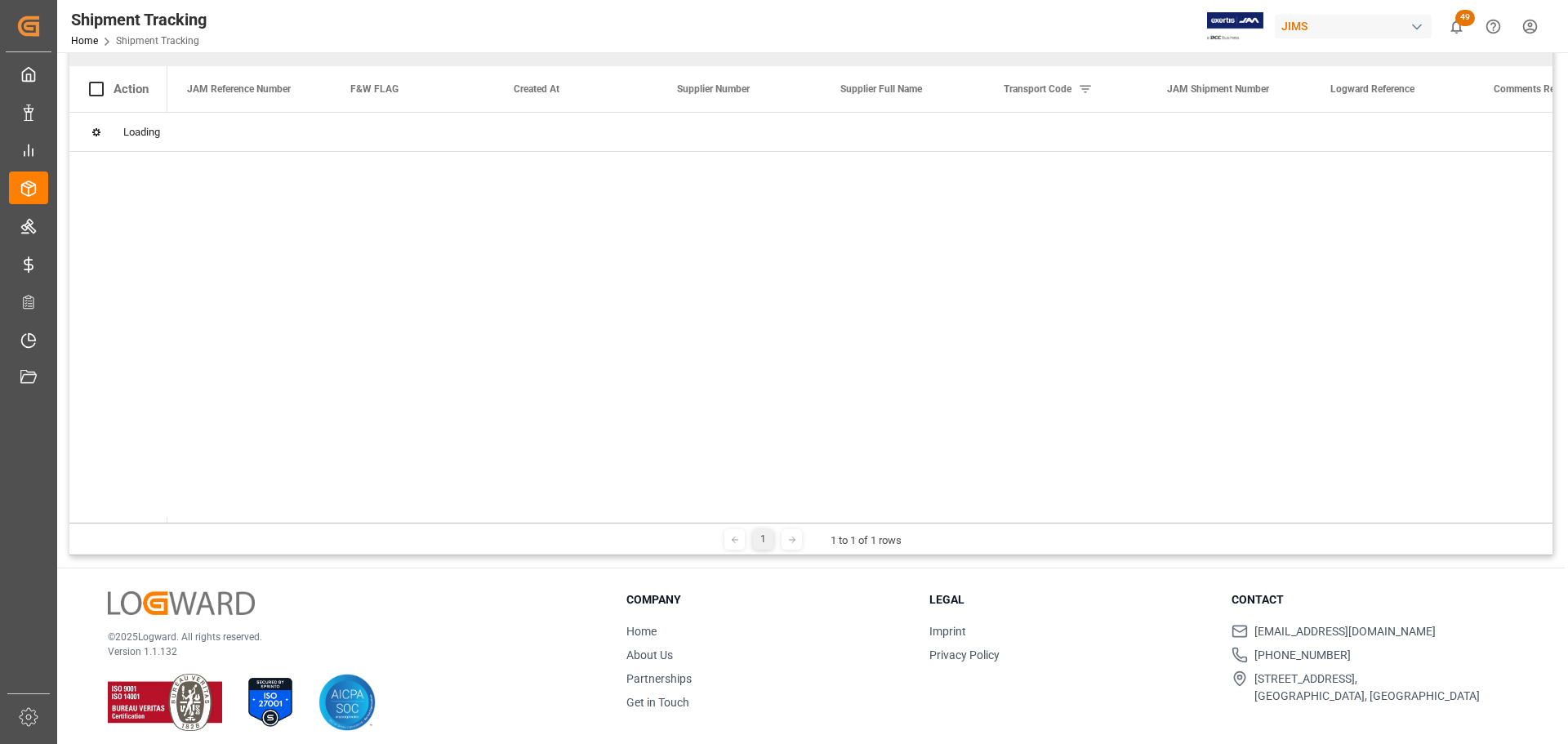
scroll to position [242, 0]
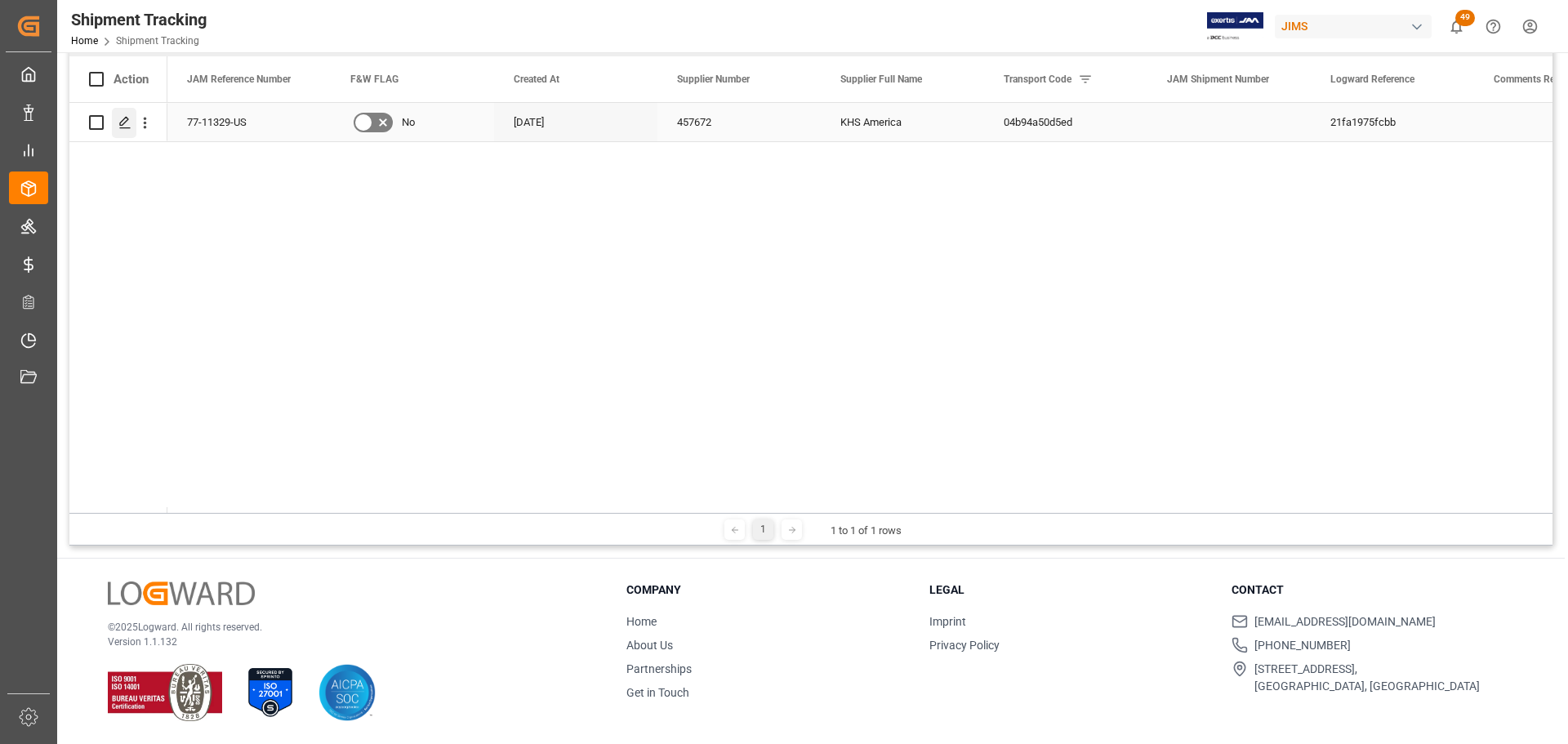
click at [125, 121] on icon "Press SPACE to select this row." at bounding box center [124, 122] width 13 height 13
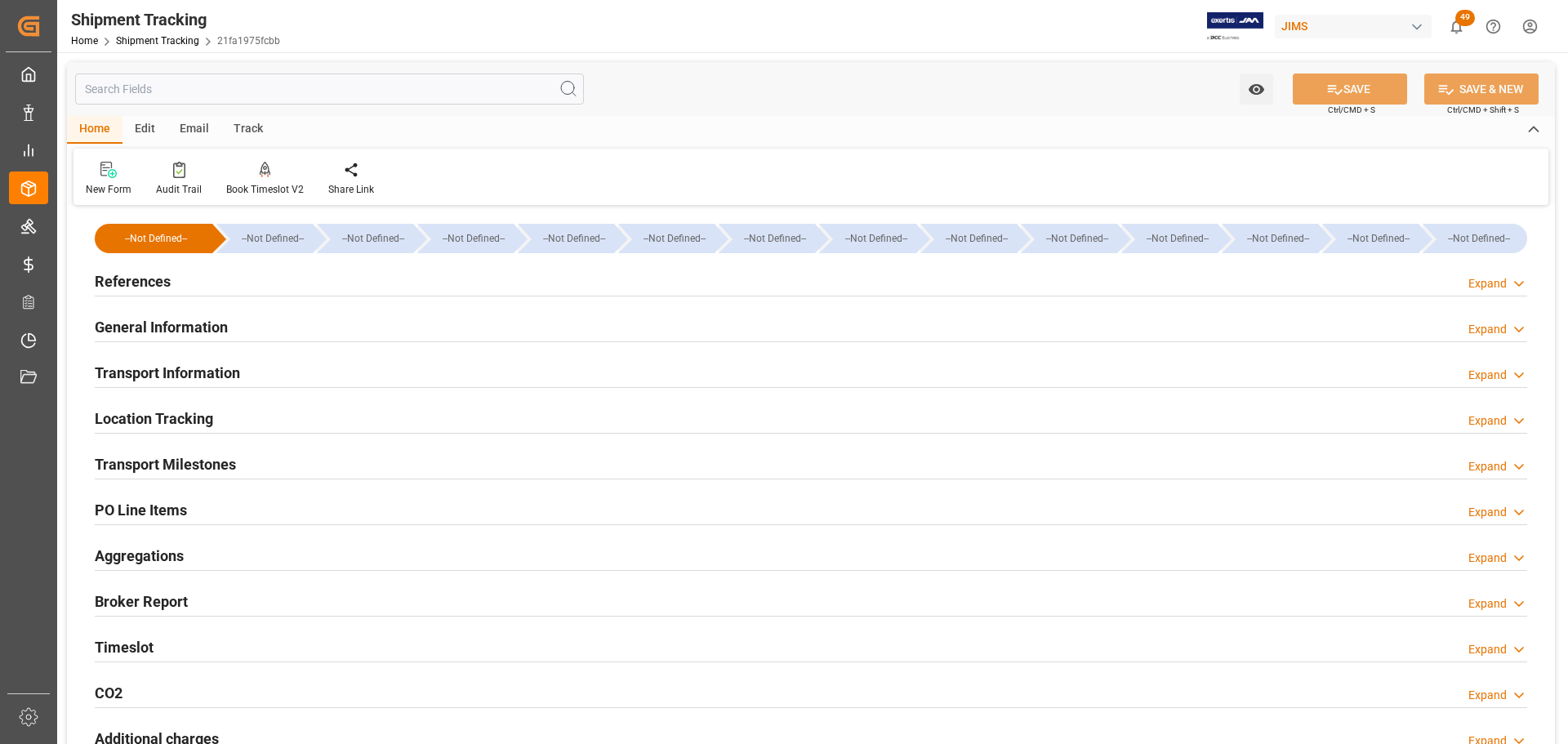
type input "02-10-2025 00:00"
type input "09-10-2025 00:00"
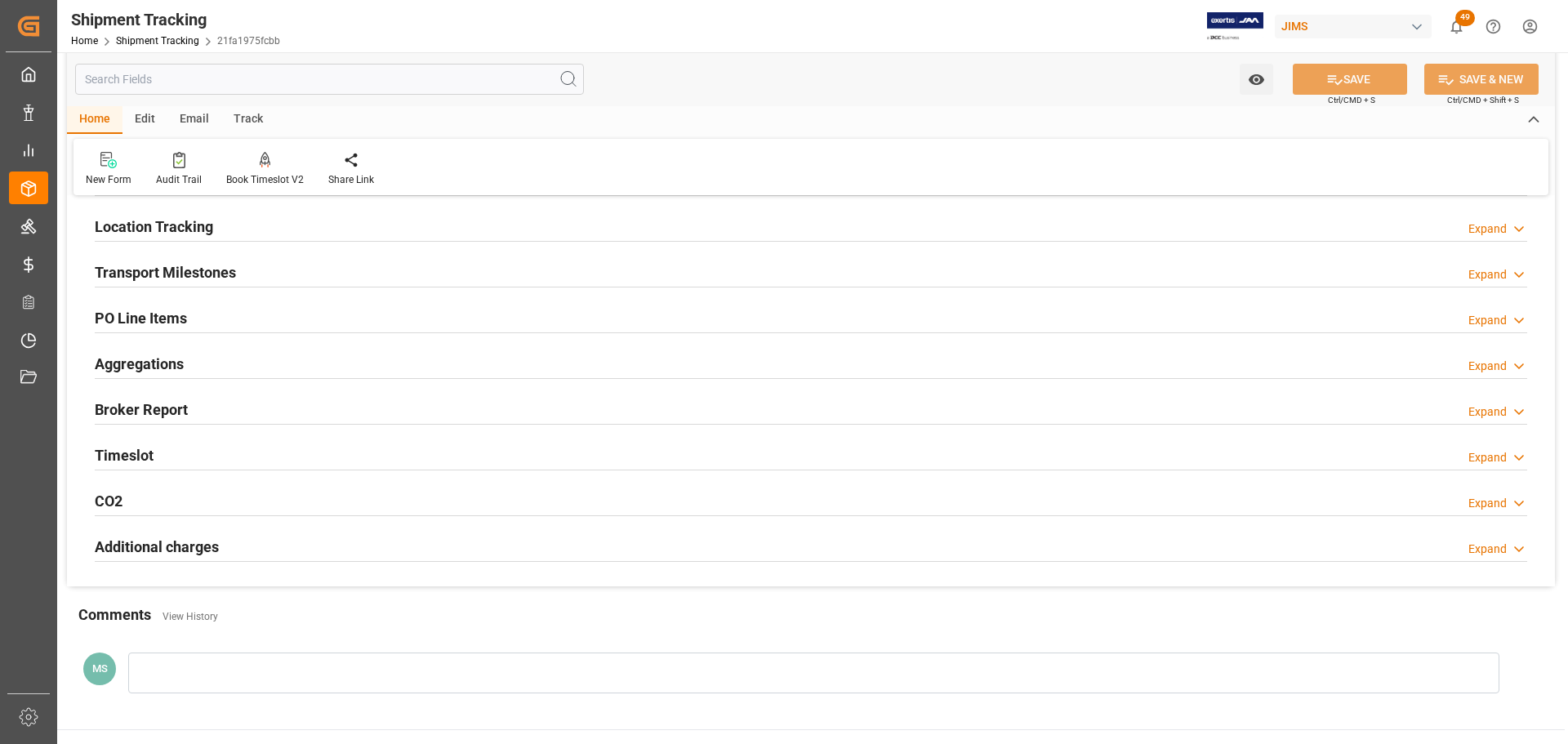
scroll to position [163, 0]
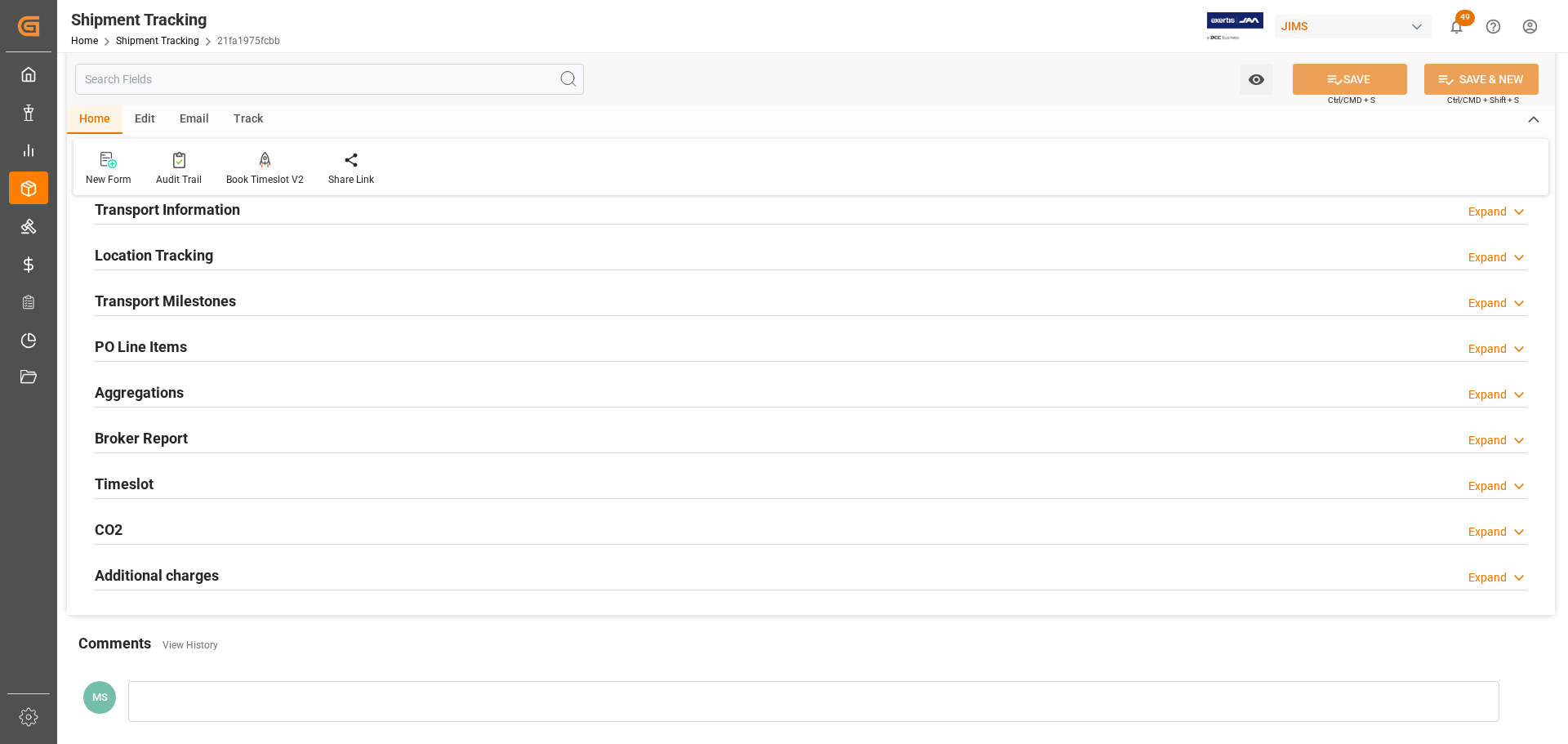
click at [335, 302] on div "Transport Milestones Expand" at bounding box center [810, 300] width 1432 height 31
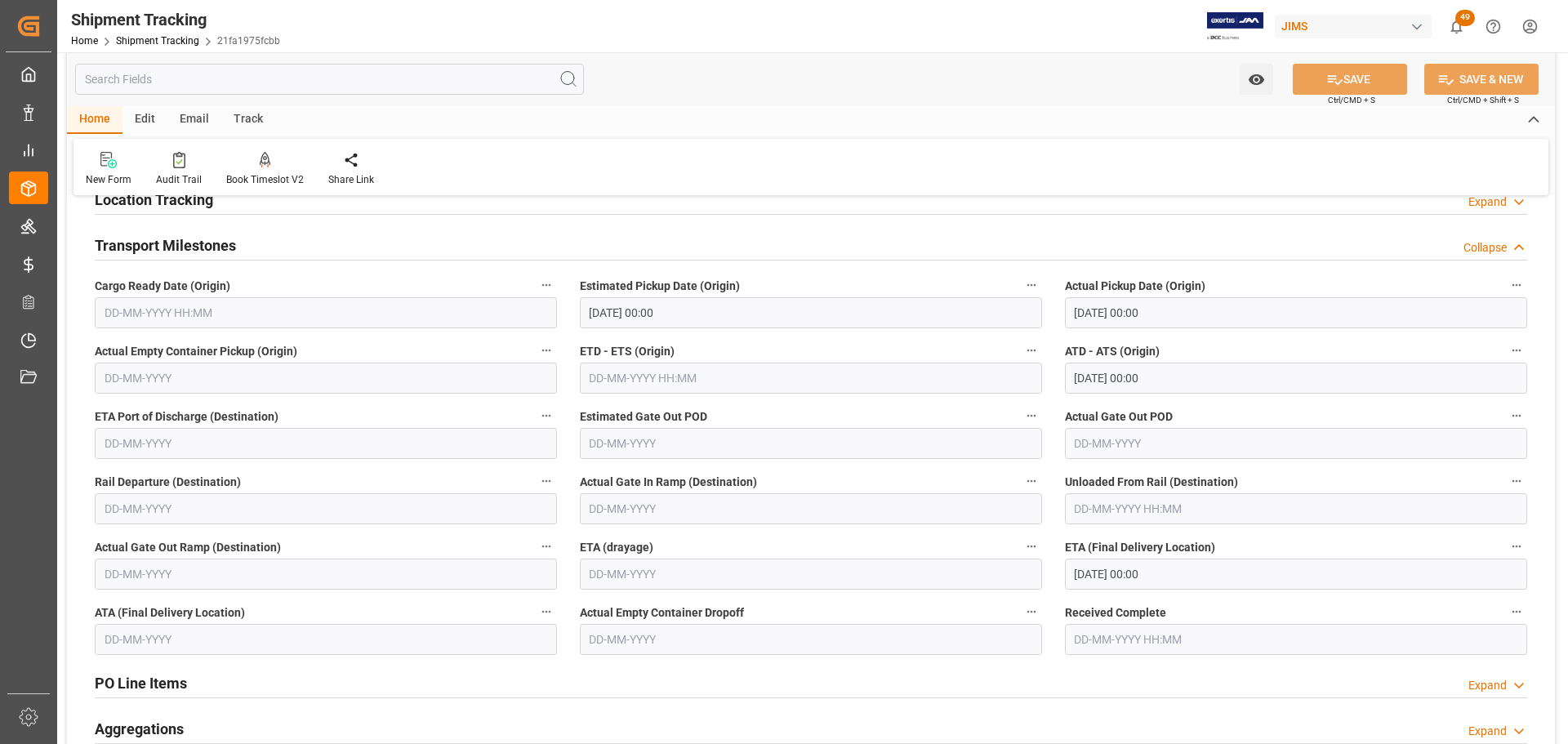
scroll to position [245, 0]
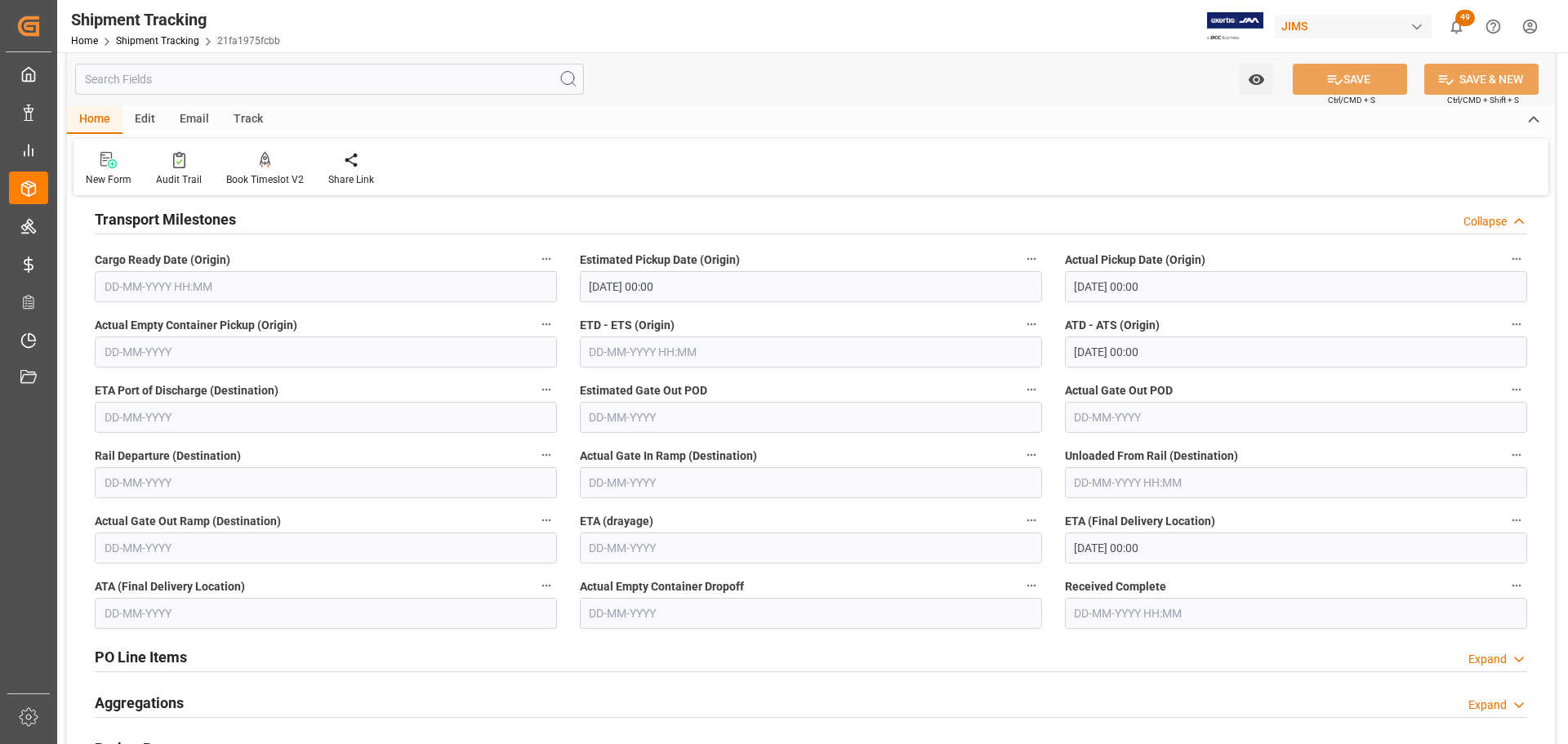
click at [184, 216] on h2 "Transport Milestones" at bounding box center [164, 219] width 141 height 22
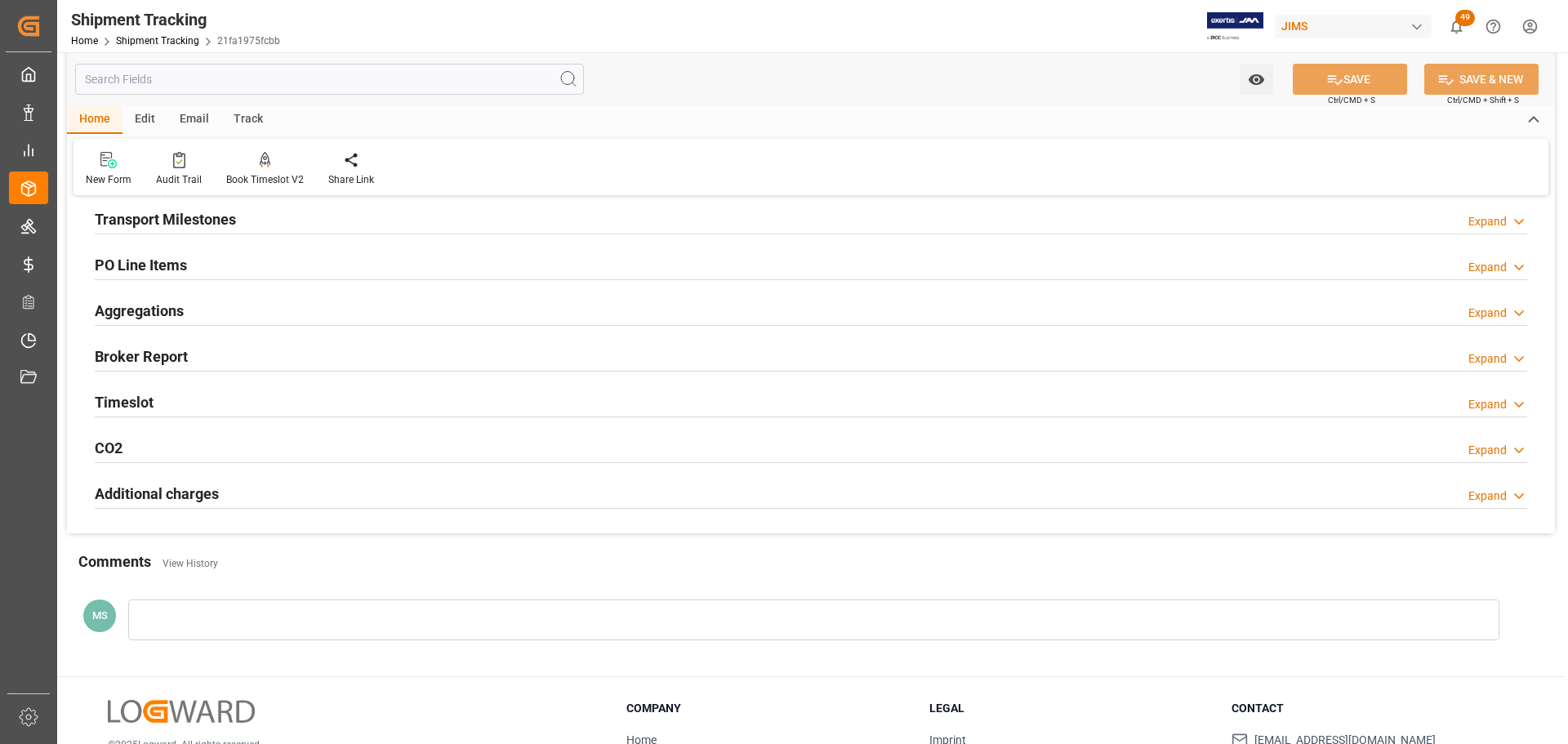
scroll to position [0, 0]
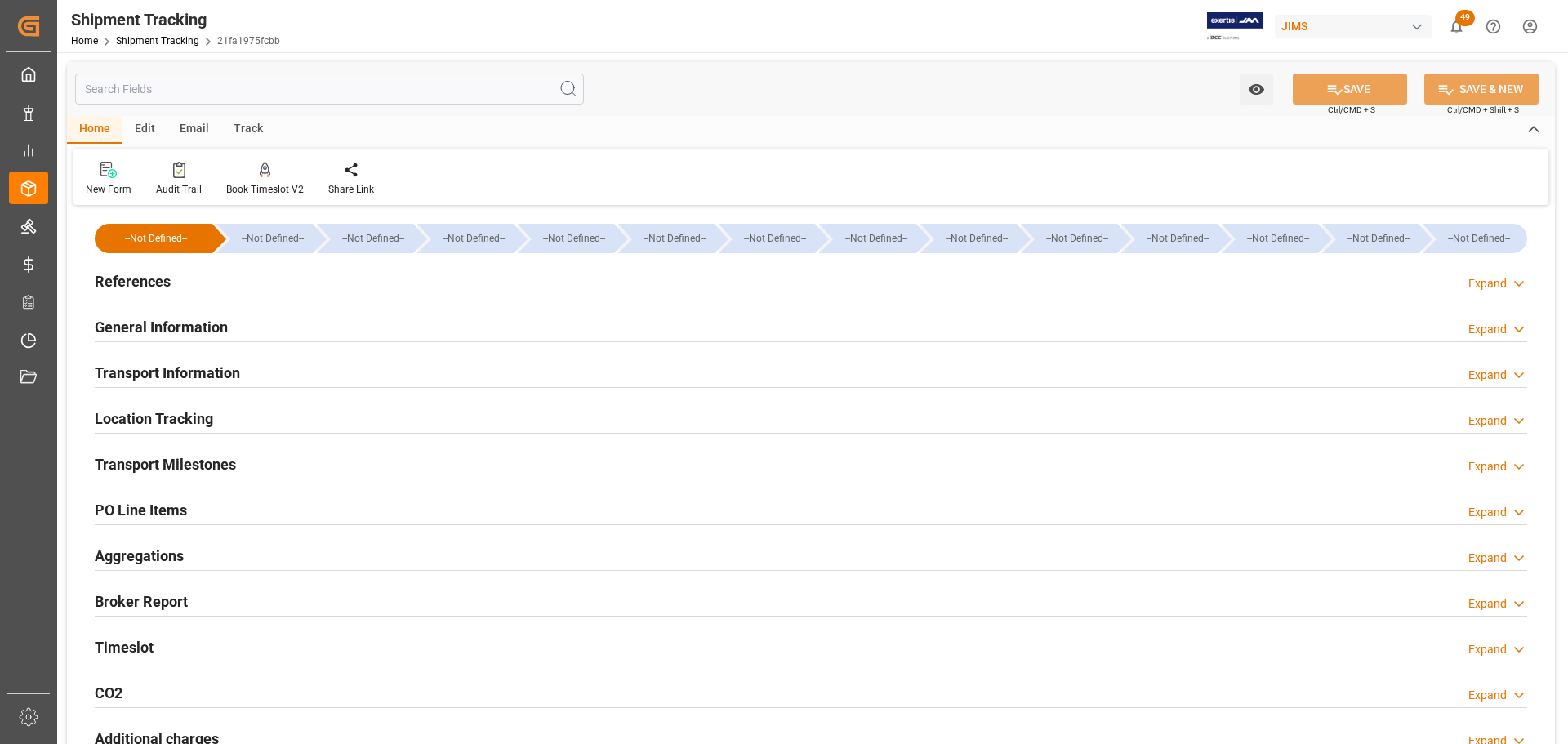
click at [242, 281] on div "References Expand" at bounding box center [810, 280] width 1432 height 31
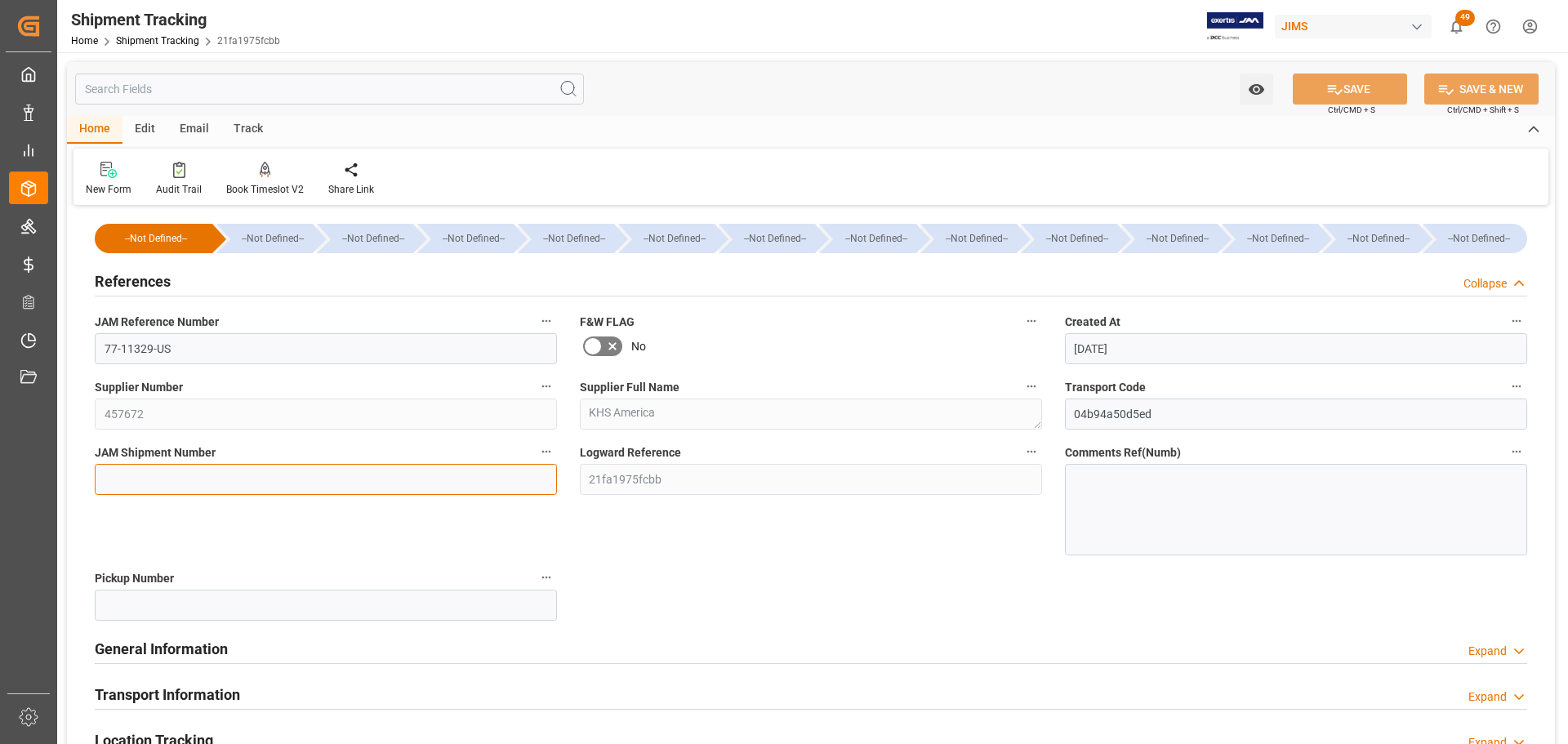
click at [249, 482] on input at bounding box center [325, 479] width 462 height 31
paste input "73311"
type input "73311"
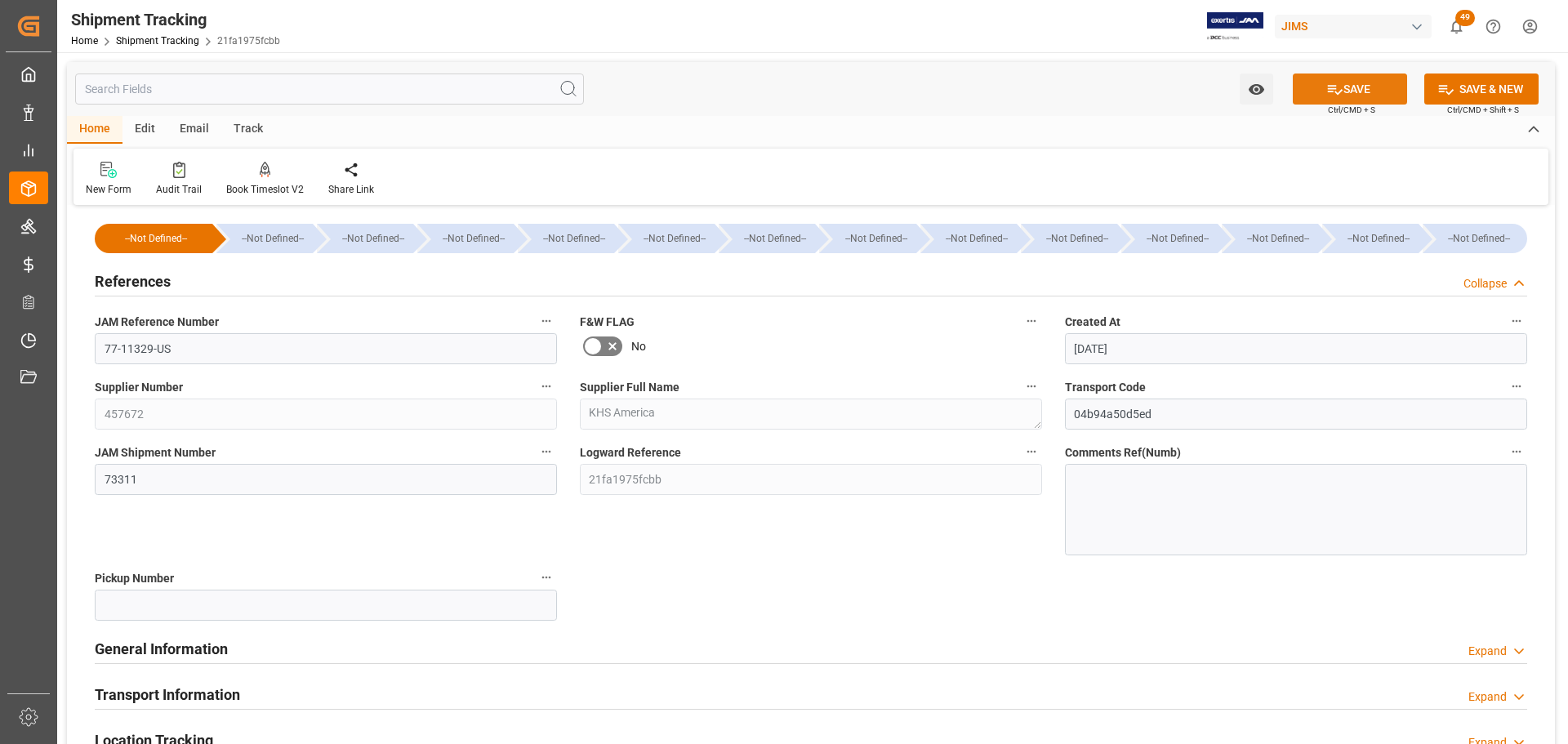
click at [1355, 81] on button "SAVE" at bounding box center [1349, 90] width 114 height 31
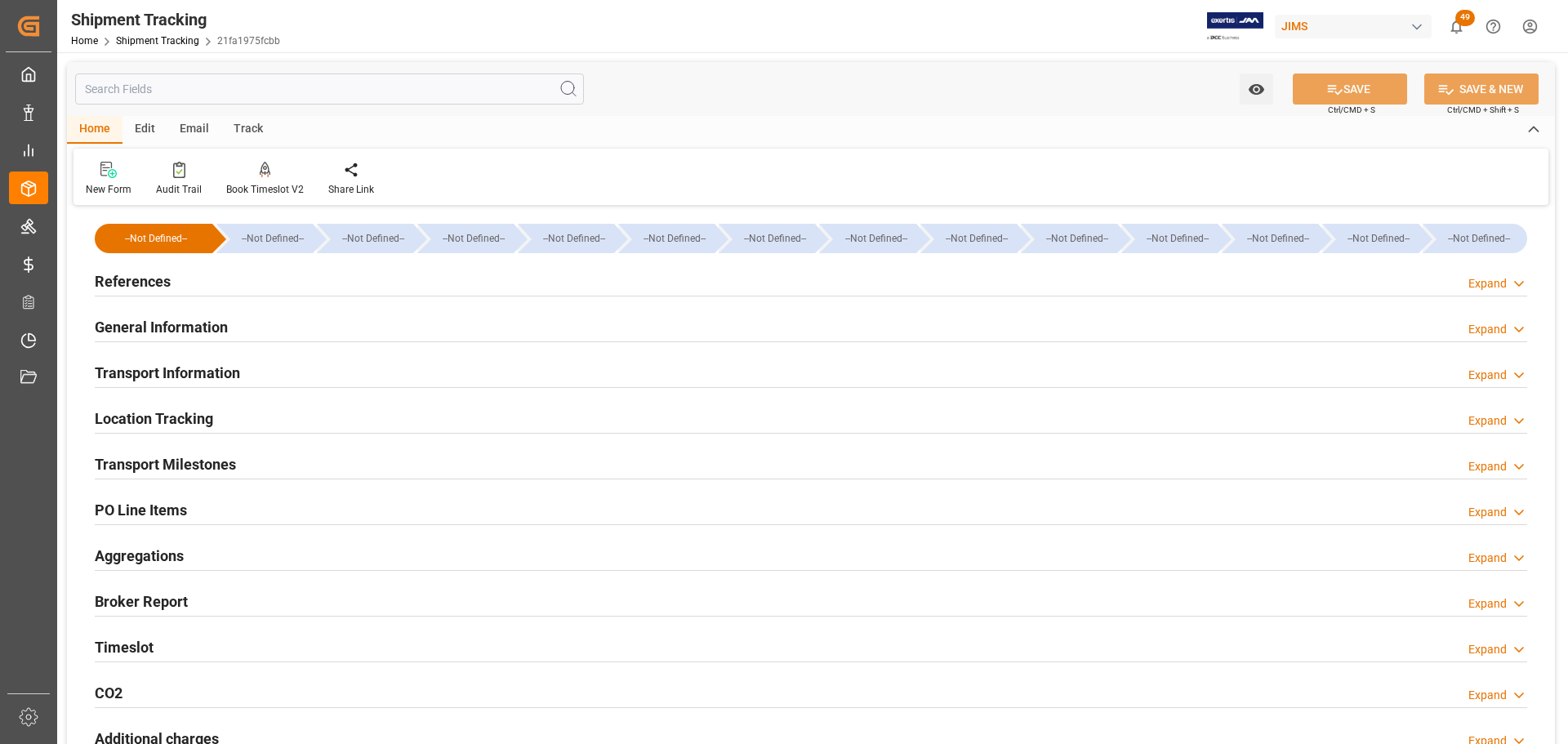
drag, startPoint x: 201, startPoint y: 263, endPoint x: 193, endPoint y: 275, distance: 14.4
click at [201, 263] on div "References Expand" at bounding box center [811, 281] width 1455 height 45
click at [189, 279] on div "References Expand" at bounding box center [810, 280] width 1432 height 31
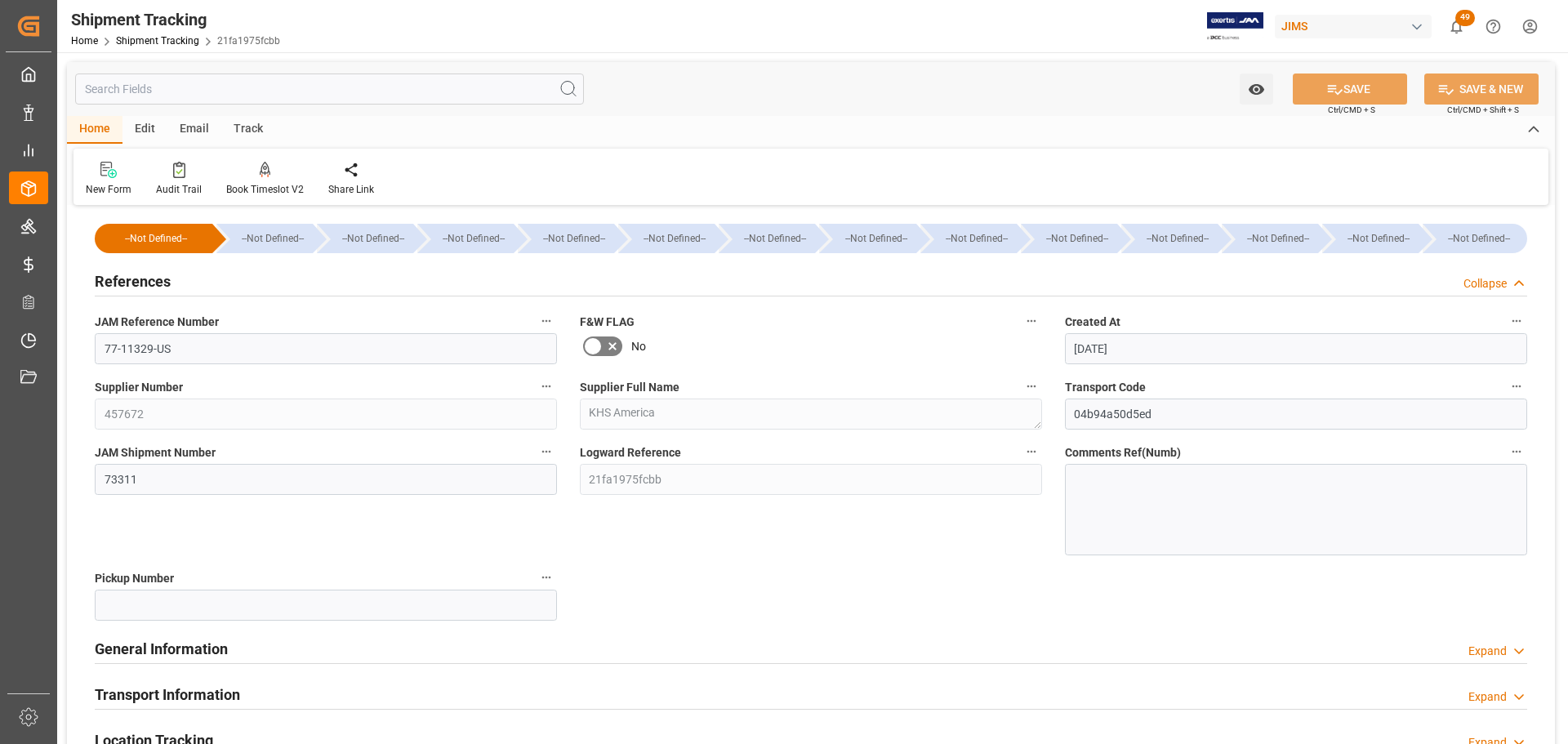
click at [189, 279] on div "References Collapse" at bounding box center [810, 280] width 1432 height 31
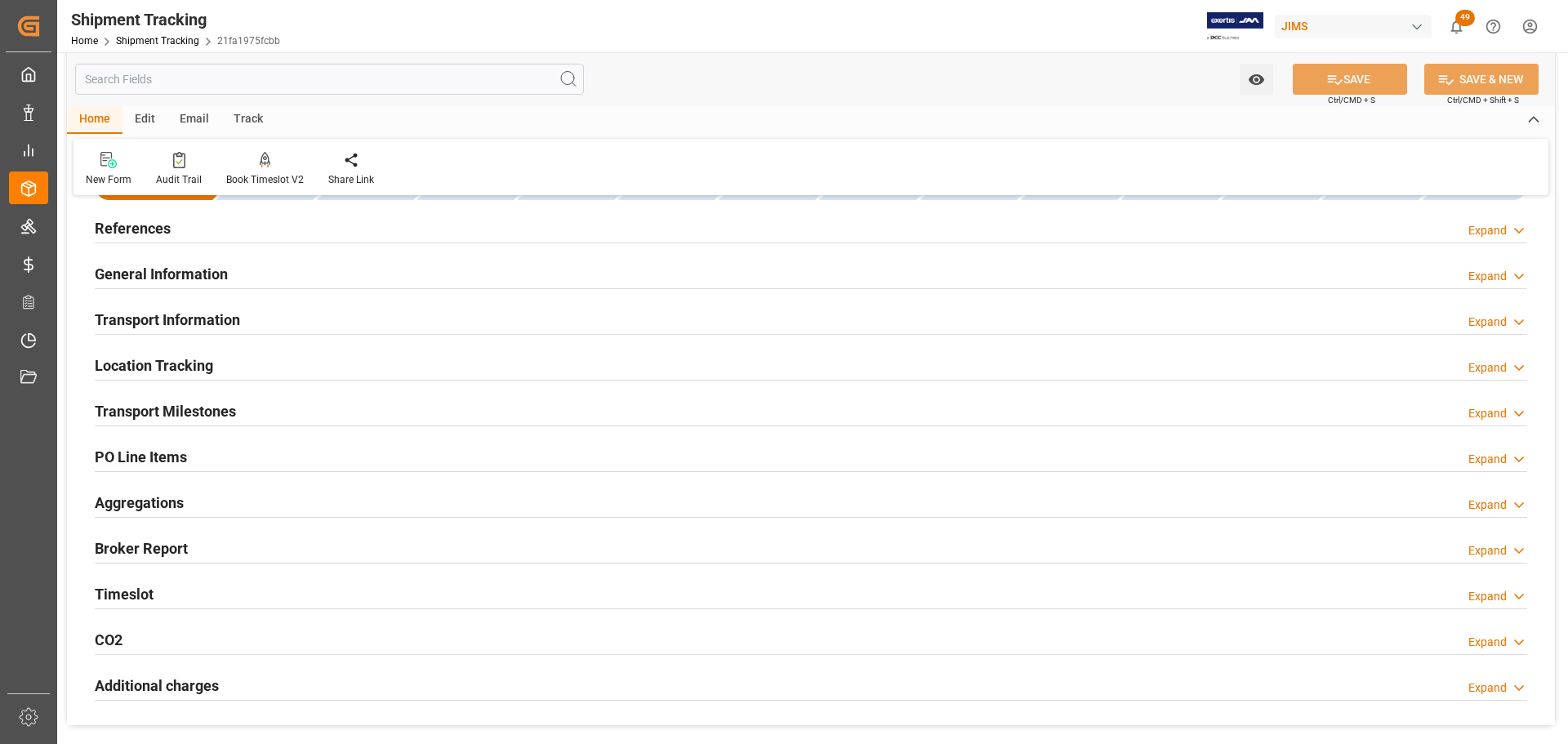
scroll to position [82, 0]
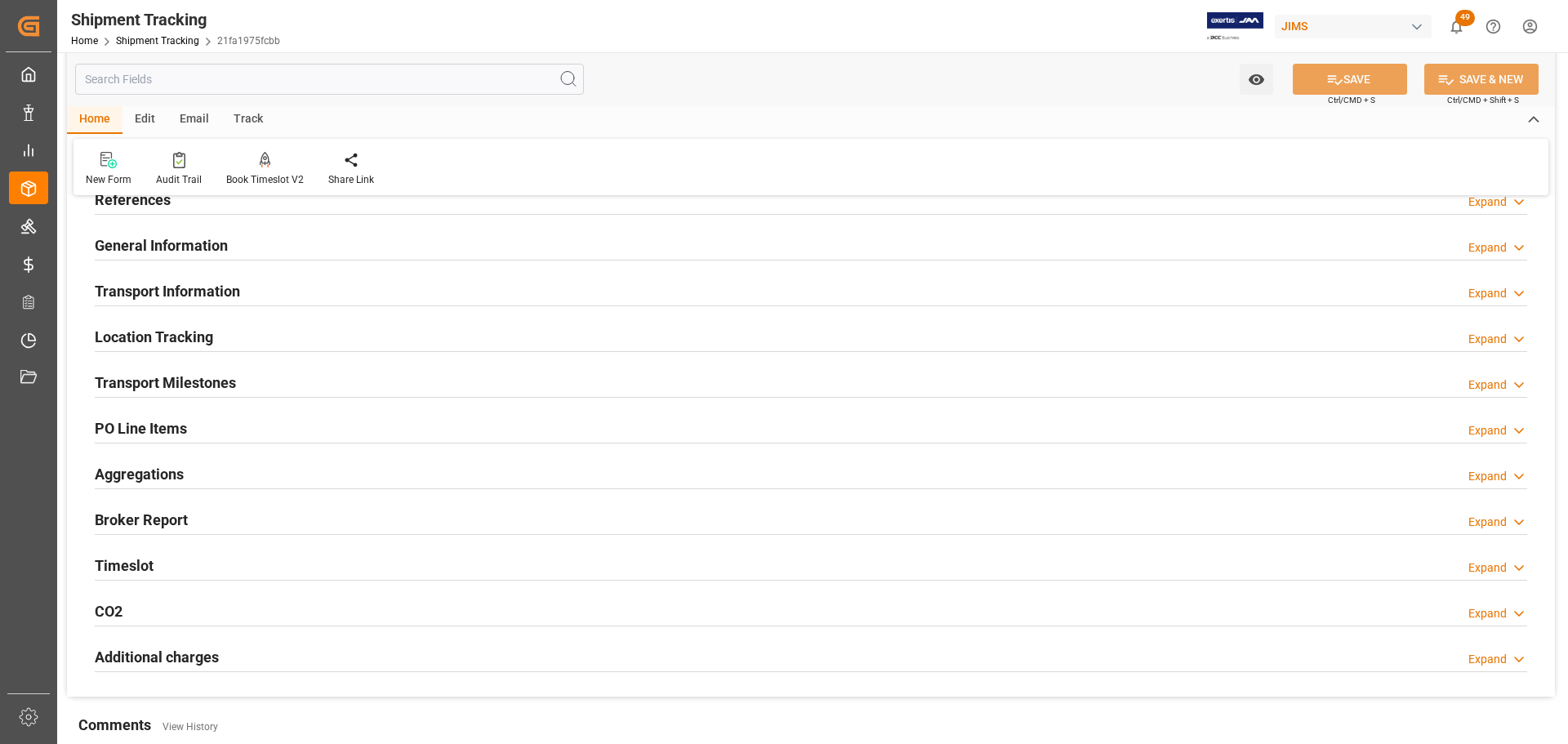
click at [207, 245] on h2 "General Information" at bounding box center [160, 245] width 133 height 22
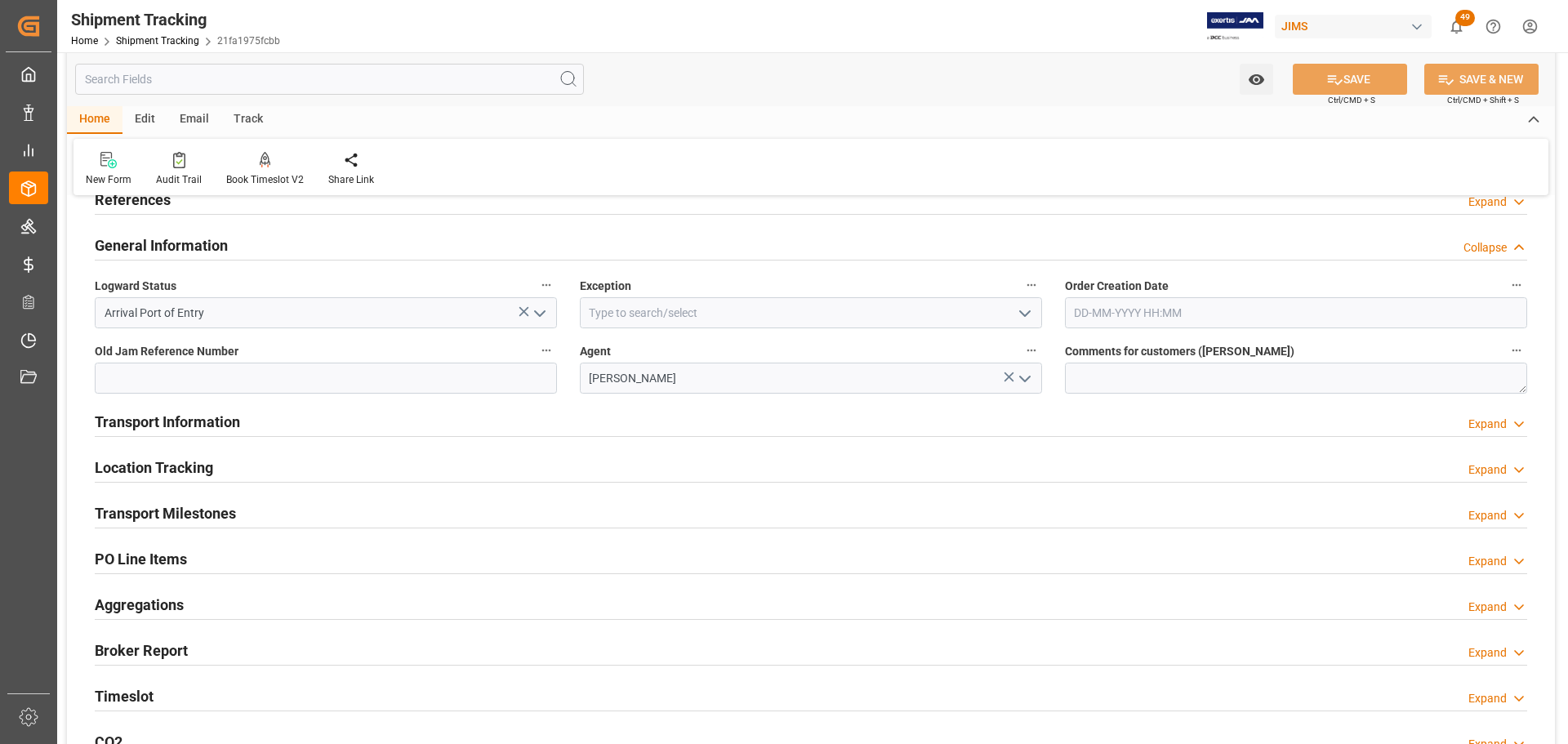
click at [207, 245] on h2 "General Information" at bounding box center [160, 245] width 133 height 22
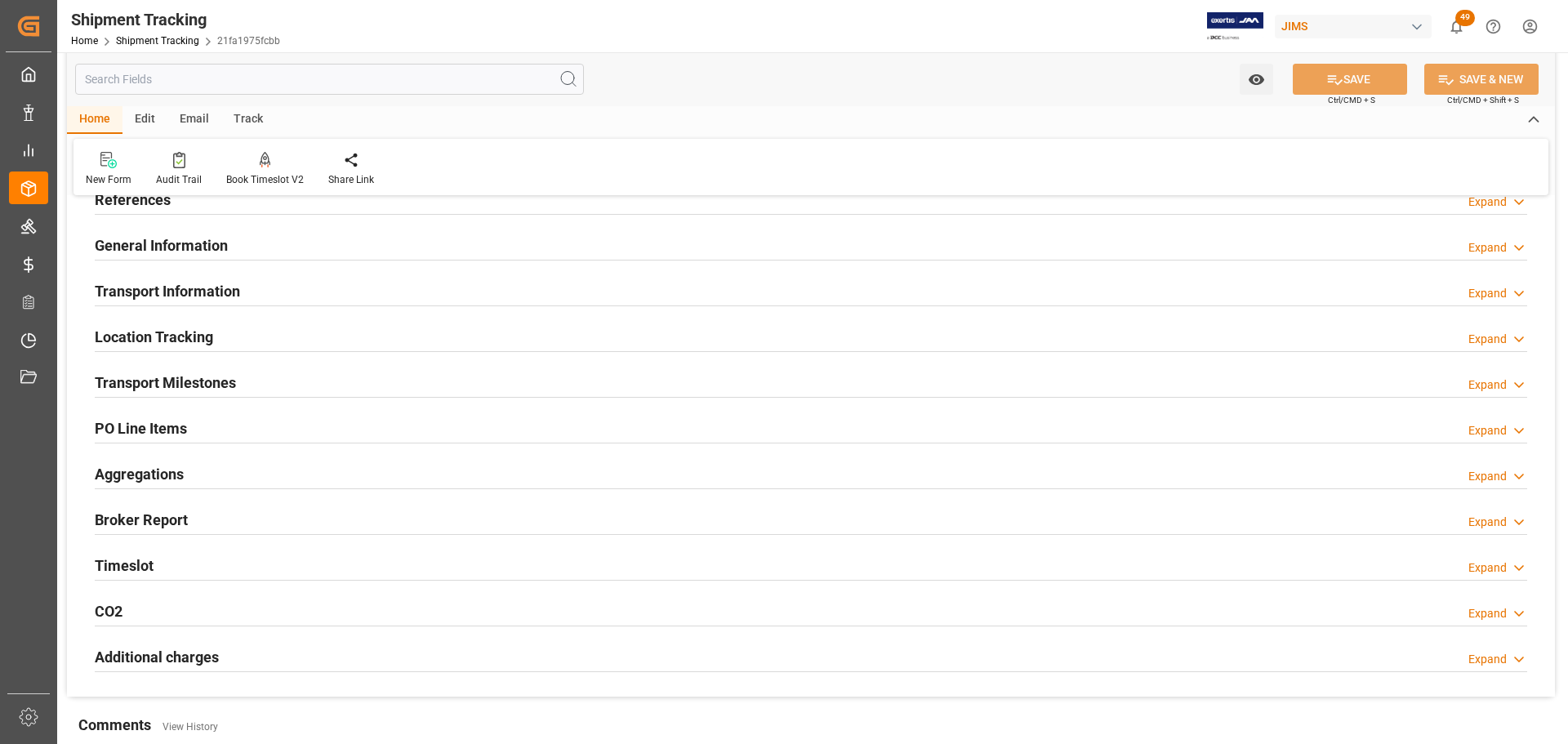
click at [211, 282] on h2 "Transport Information" at bounding box center [167, 290] width 146 height 22
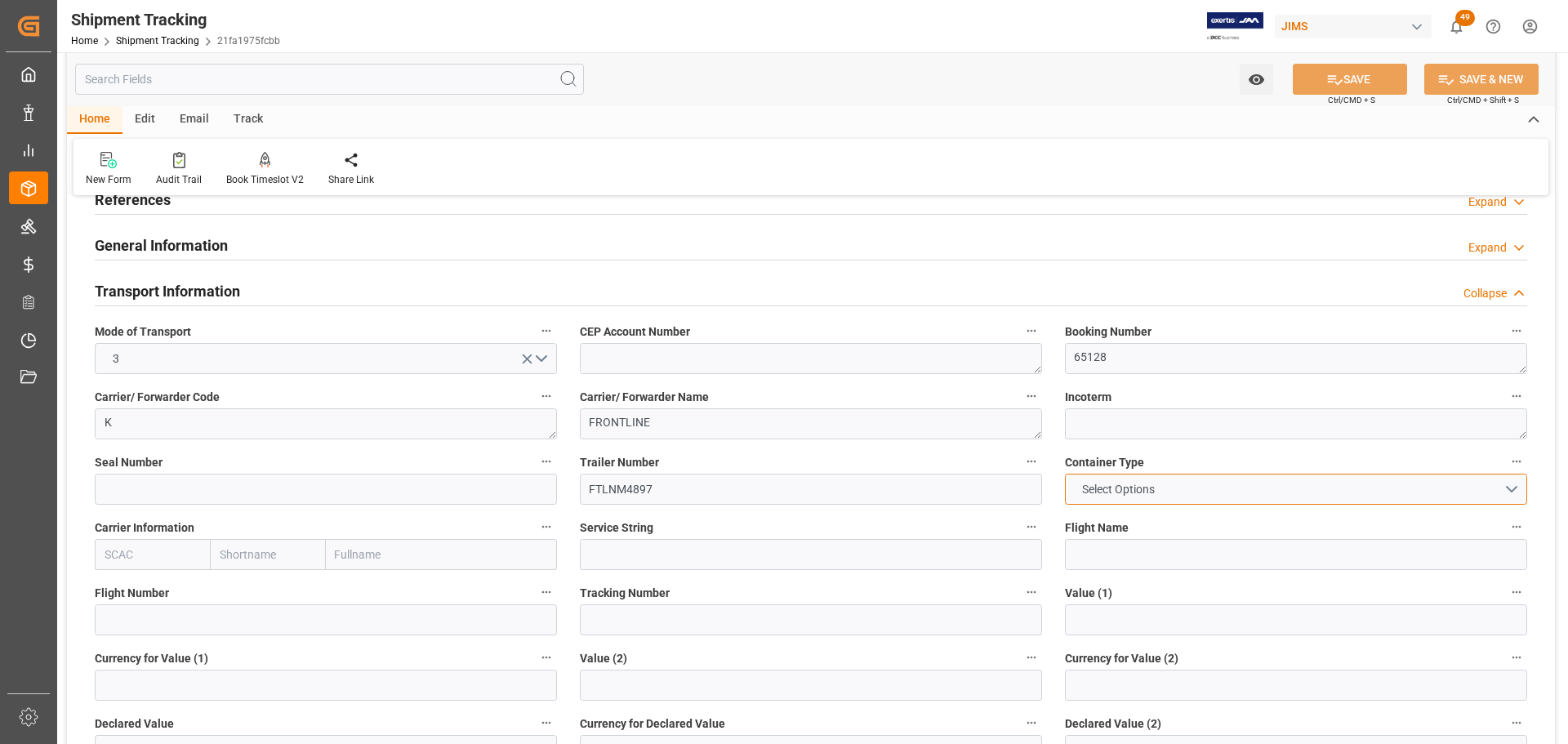
click at [1242, 491] on button "Select Options" at bounding box center [1295, 489] width 462 height 31
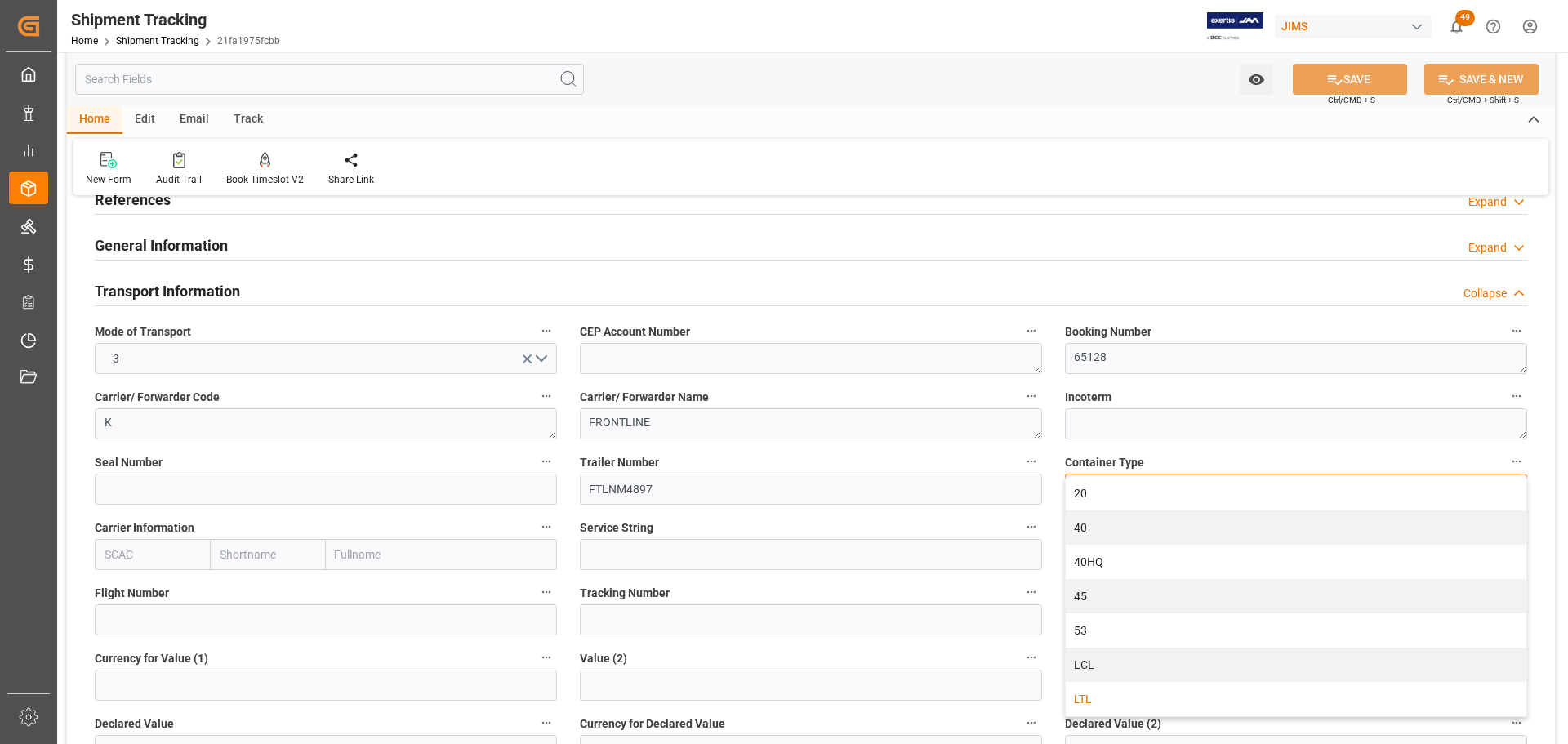
click at [1108, 697] on div "LTL" at bounding box center [1295, 699] width 461 height 34
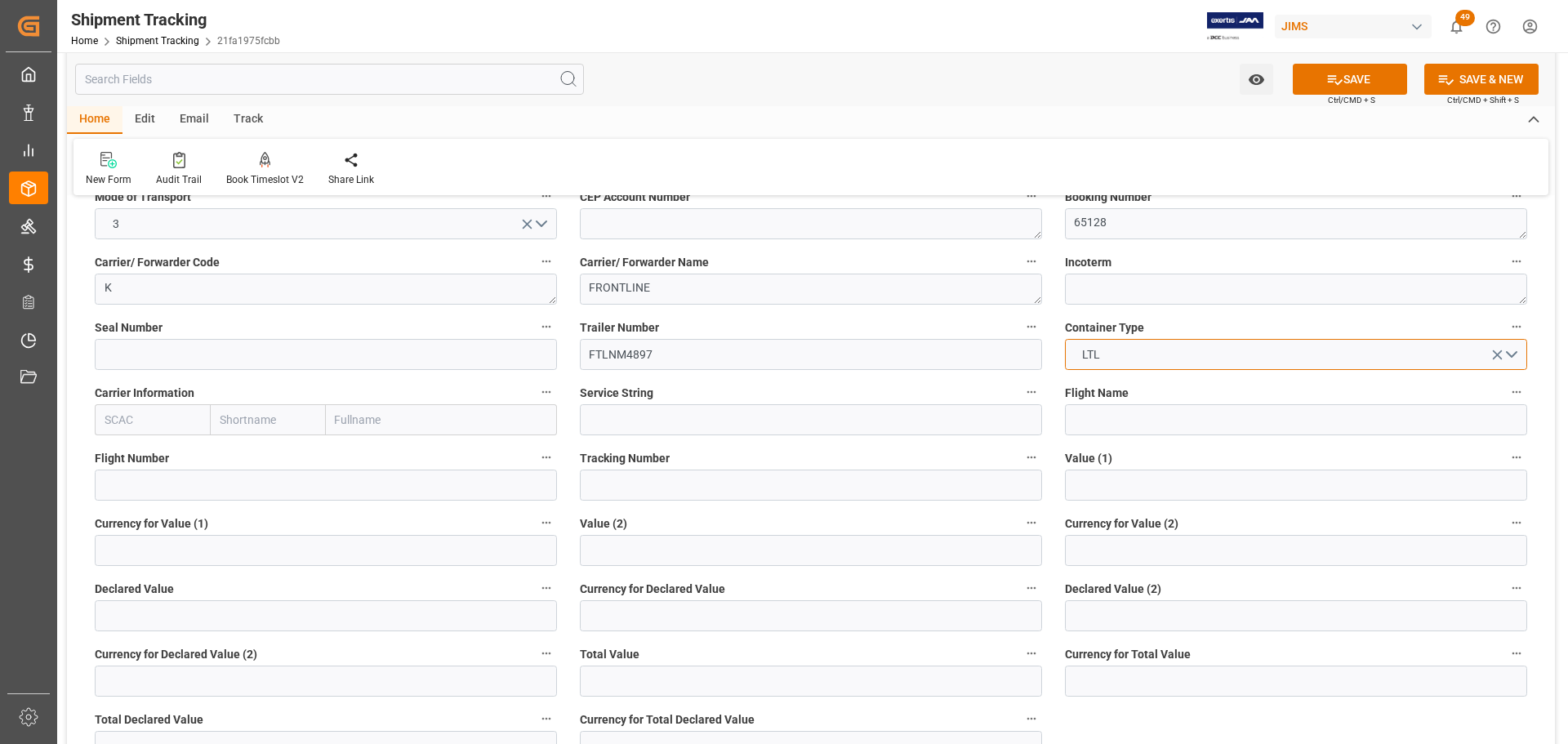
scroll to position [245, 0]
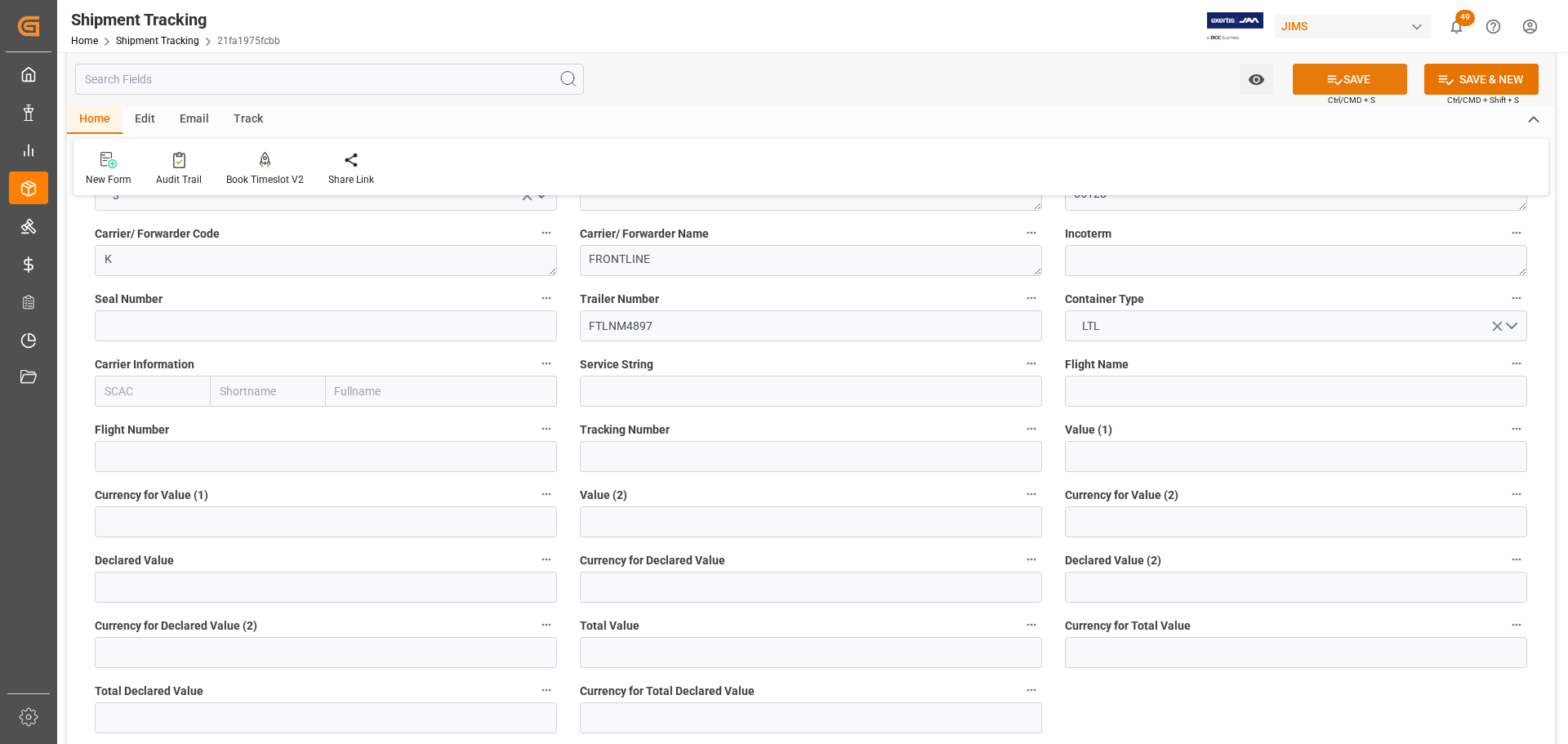
click at [1371, 72] on button "SAVE" at bounding box center [1349, 80] width 114 height 31
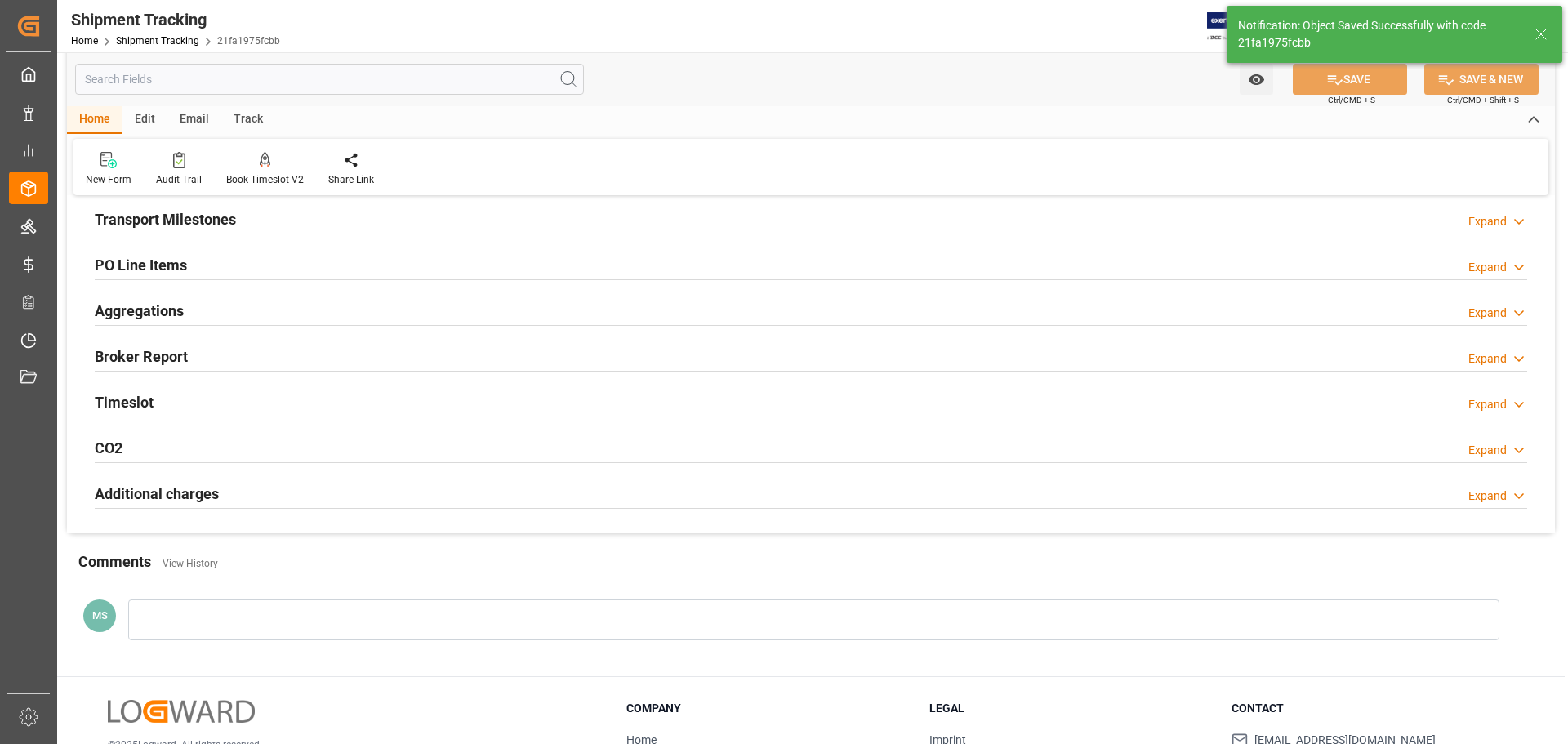
click at [255, 213] on div "Transport Milestones Expand" at bounding box center [810, 218] width 1432 height 31
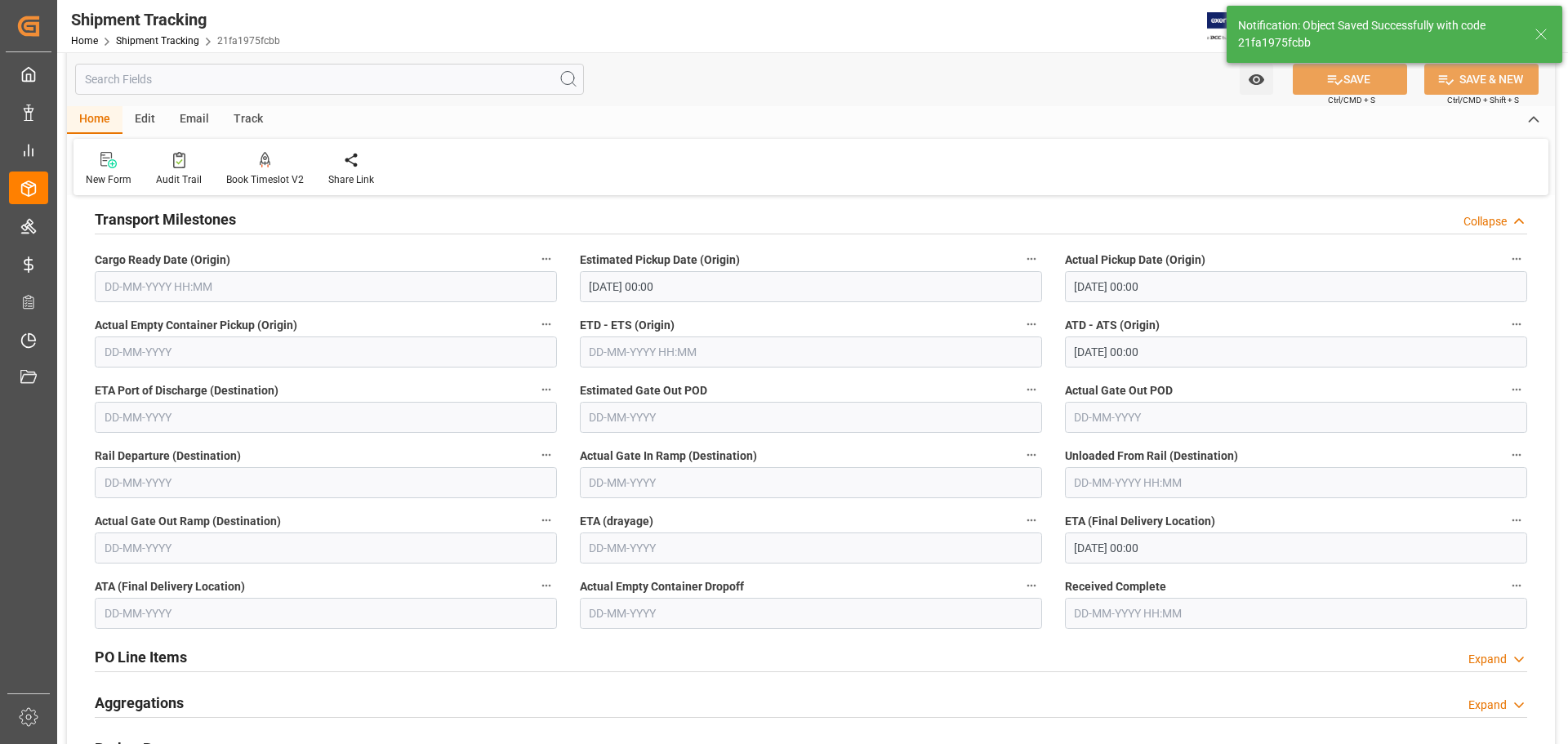
scroll to position [163, 0]
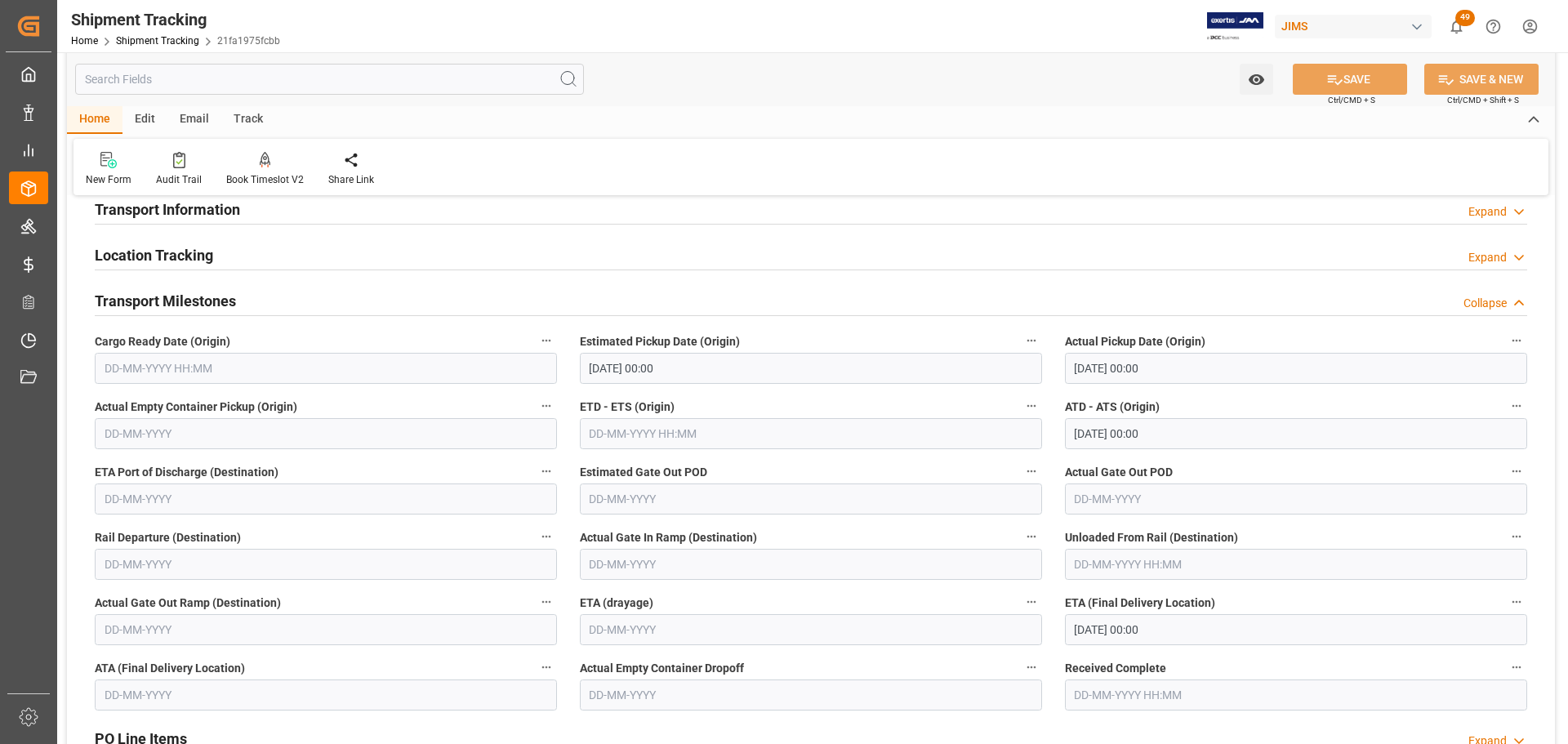
click at [256, 309] on div "Transport Milestones Collapse" at bounding box center [810, 300] width 1432 height 31
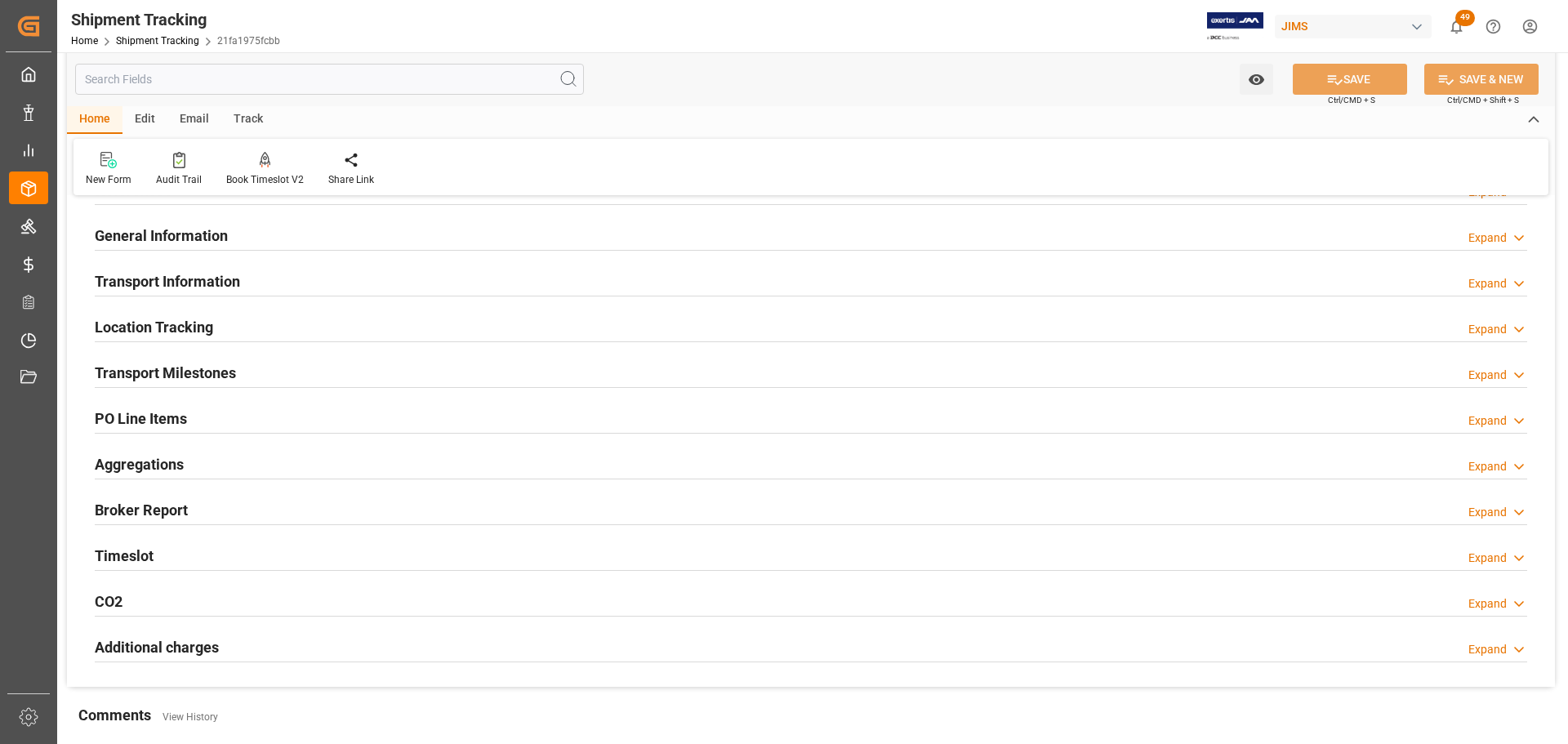
scroll to position [0, 0]
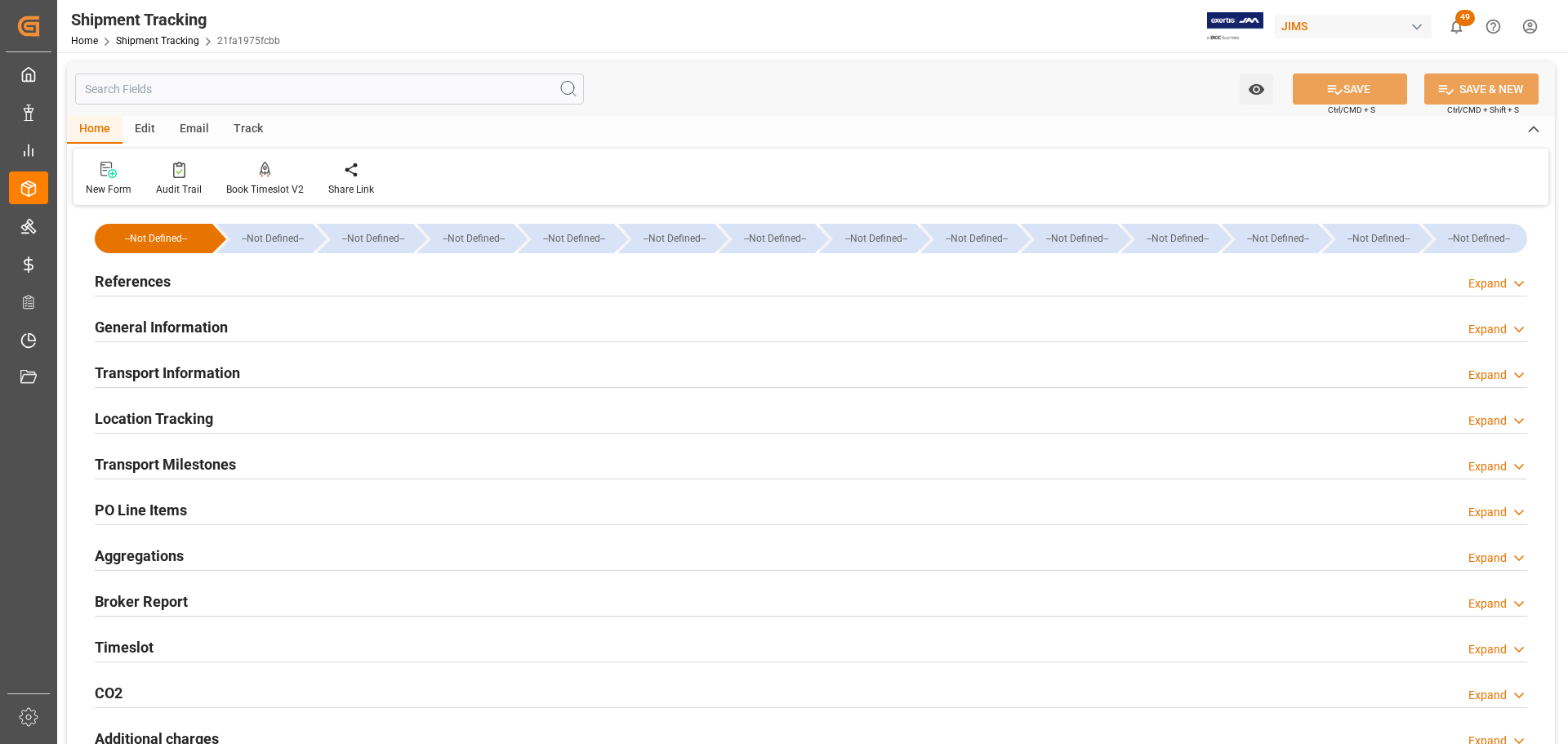
click at [297, 270] on div "References Expand" at bounding box center [810, 280] width 1432 height 31
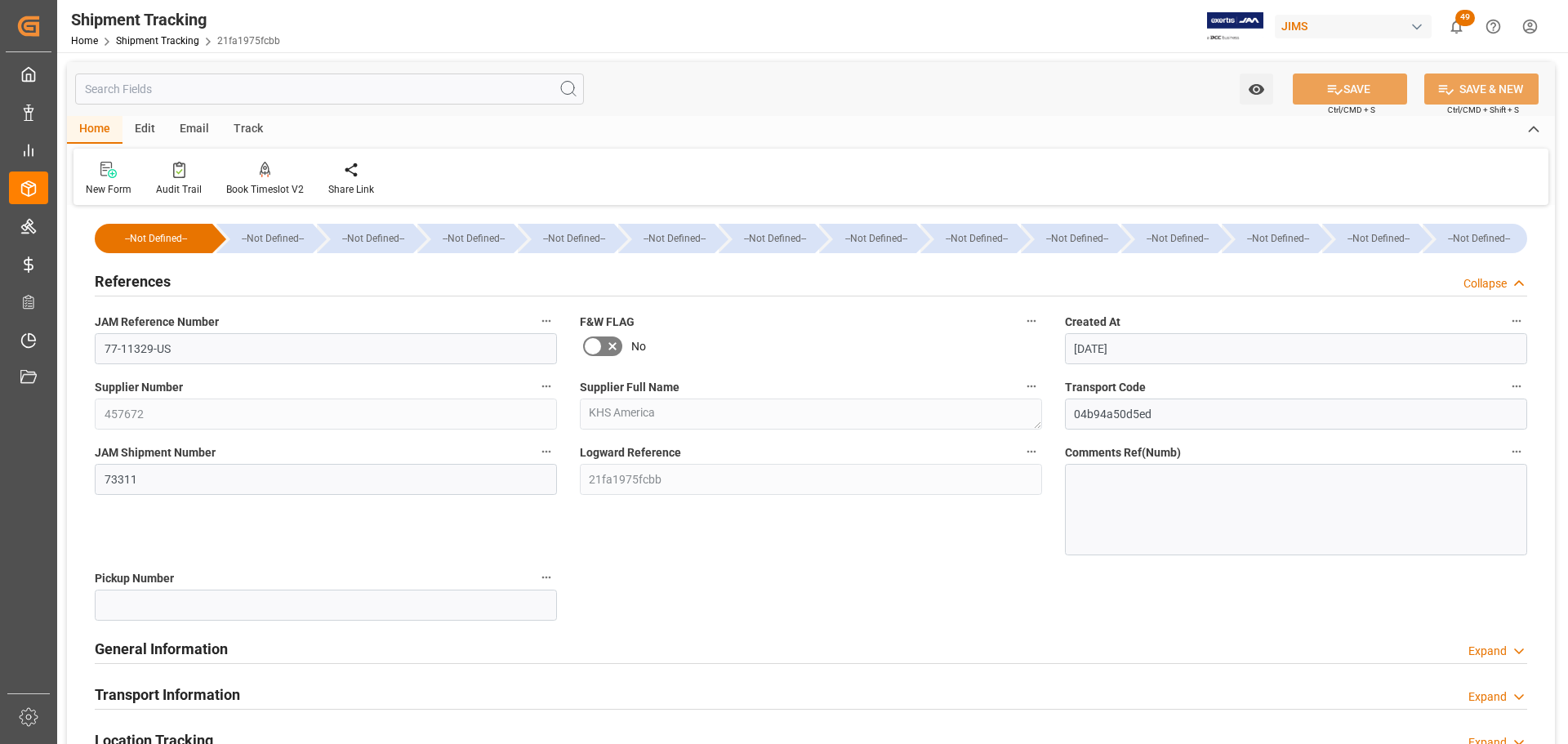
click at [288, 288] on div "References Collapse" at bounding box center [810, 280] width 1432 height 31
